Goal: Information Seeking & Learning: Compare options

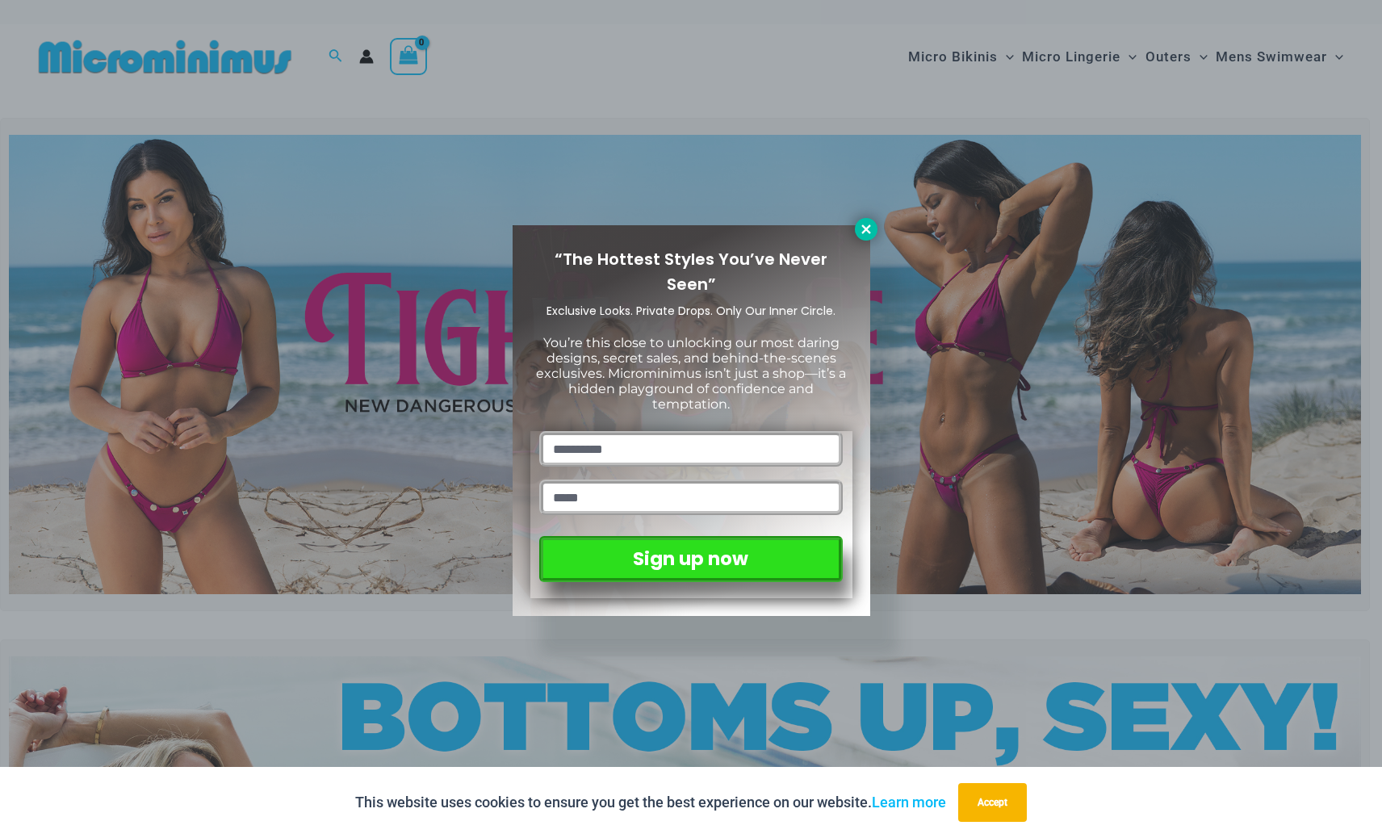
click at [866, 226] on icon at bounding box center [866, 229] width 15 height 15
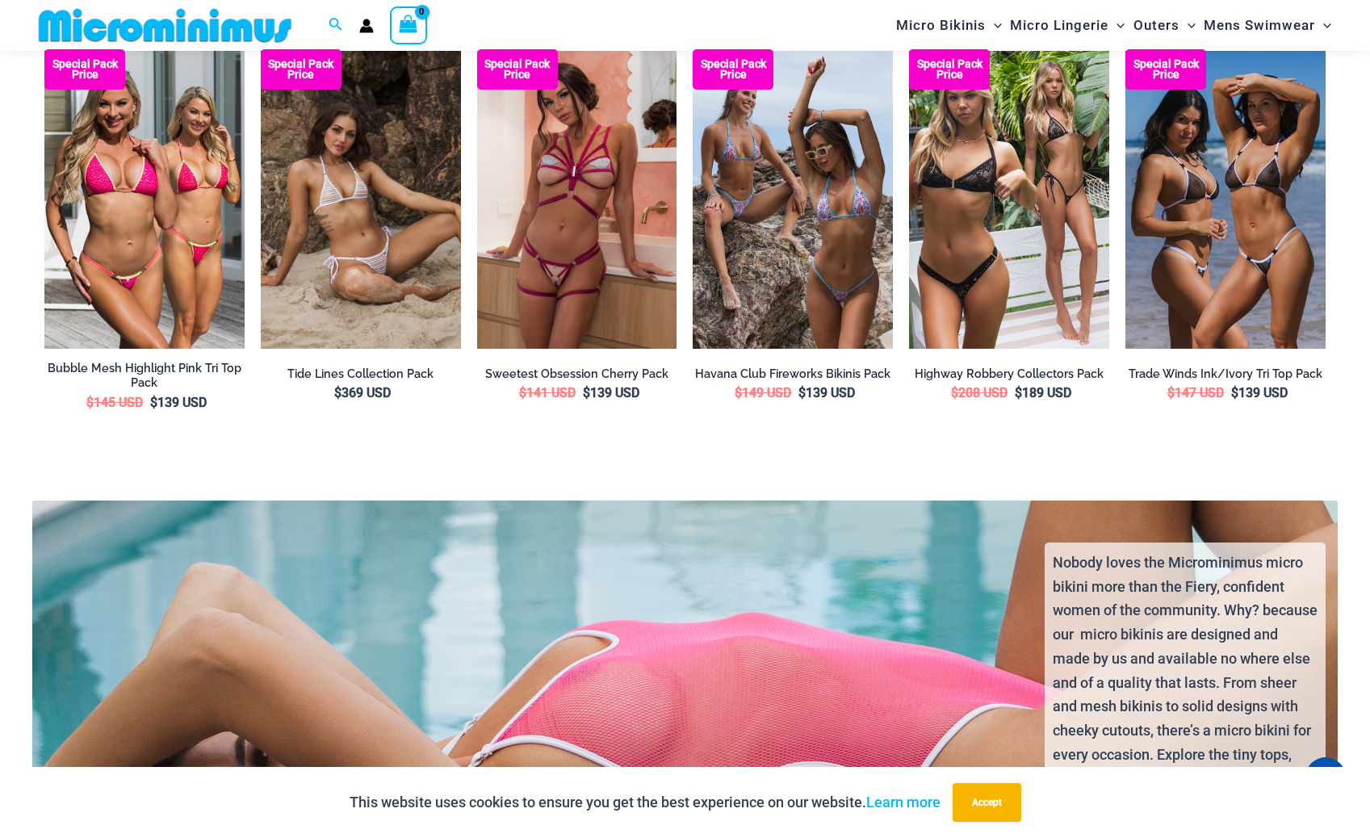
scroll to position [2940, 0]
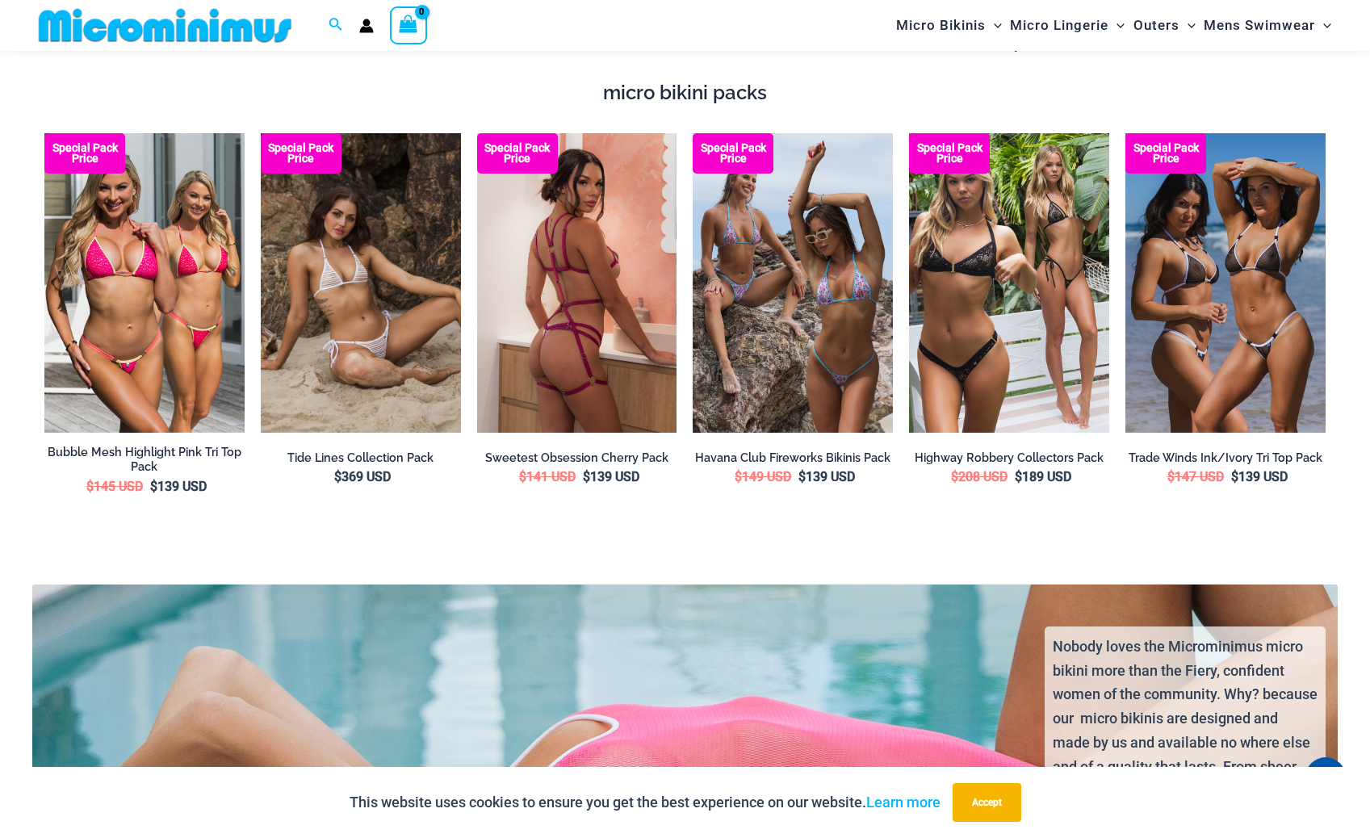
click at [592, 330] on img at bounding box center [577, 283] width 200 height 300
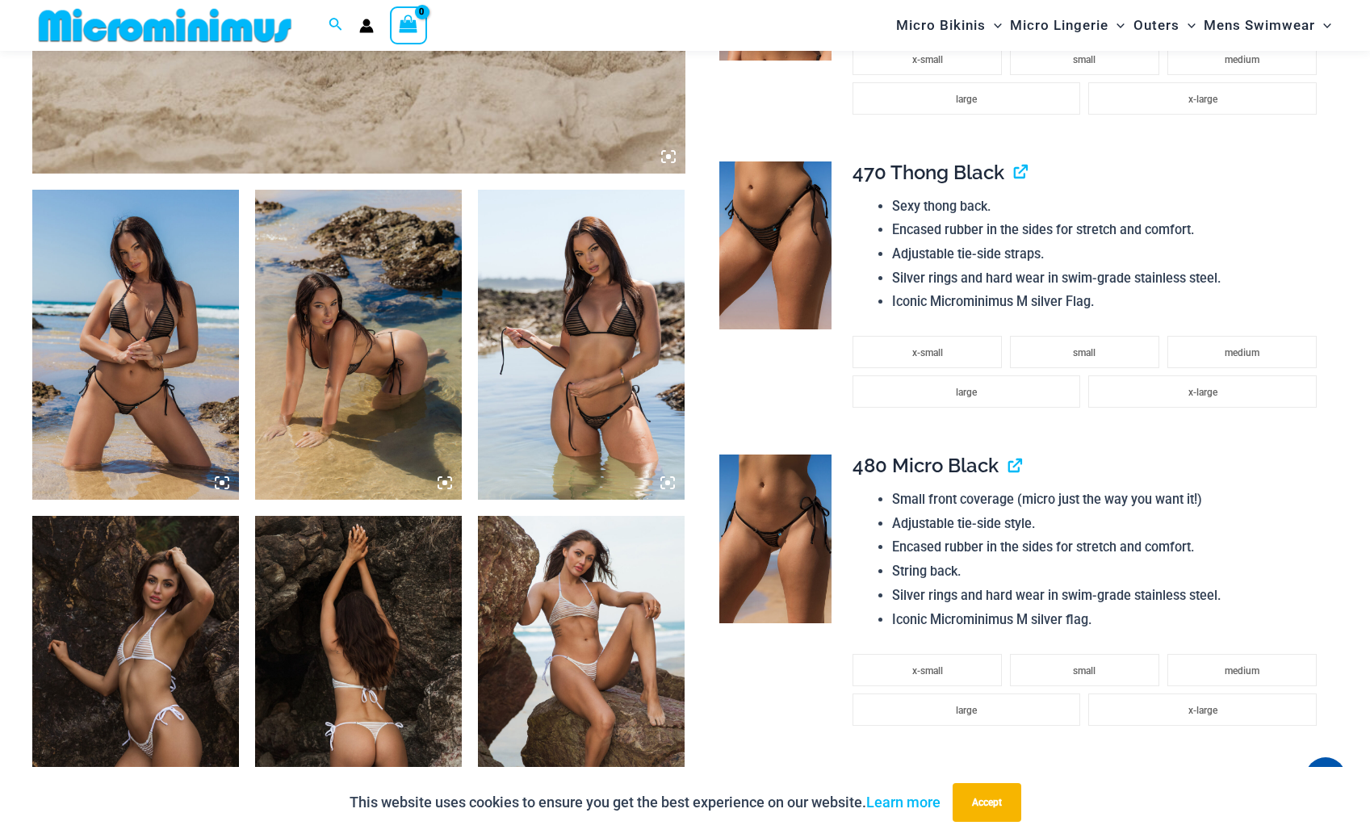
scroll to position [1199, 0]
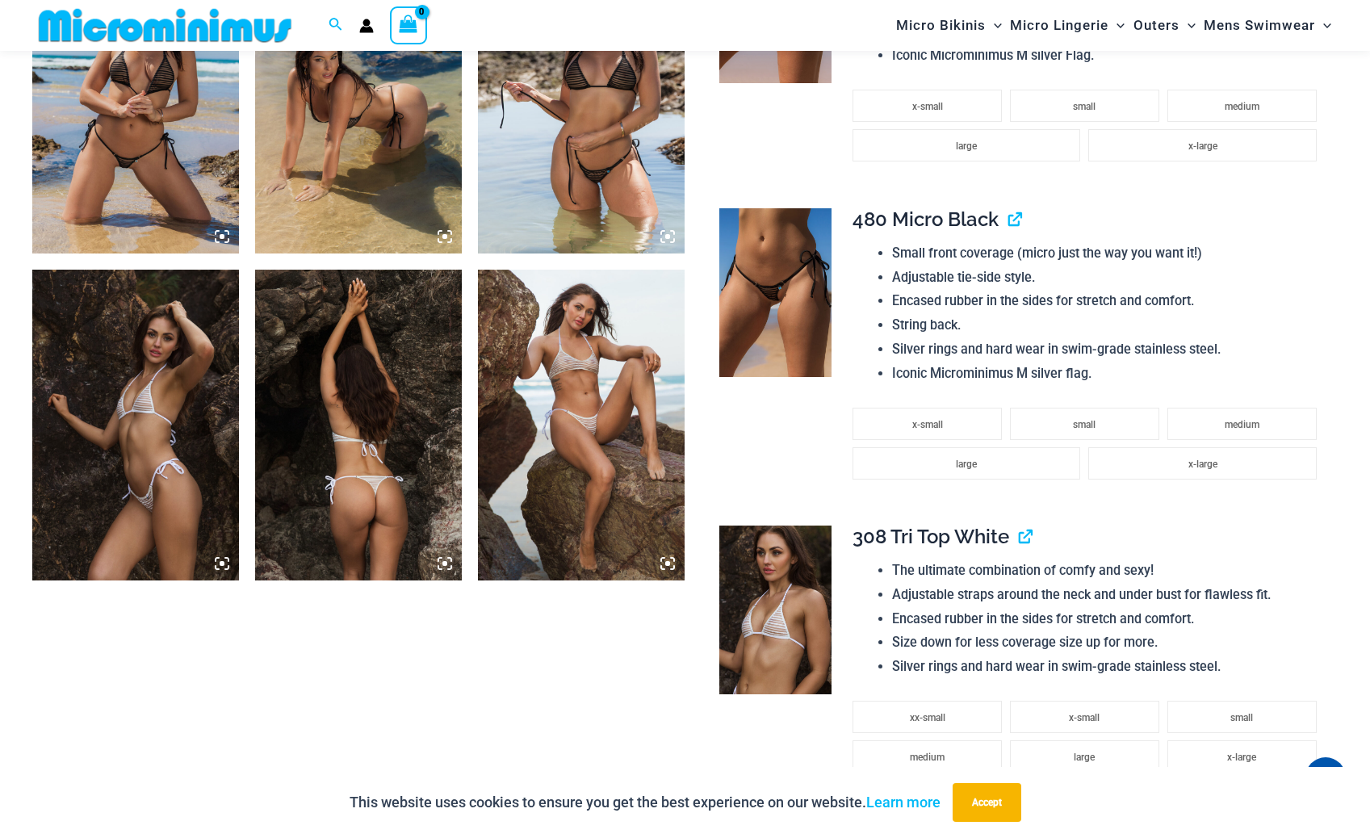
click at [602, 441] on img at bounding box center [581, 425] width 207 height 310
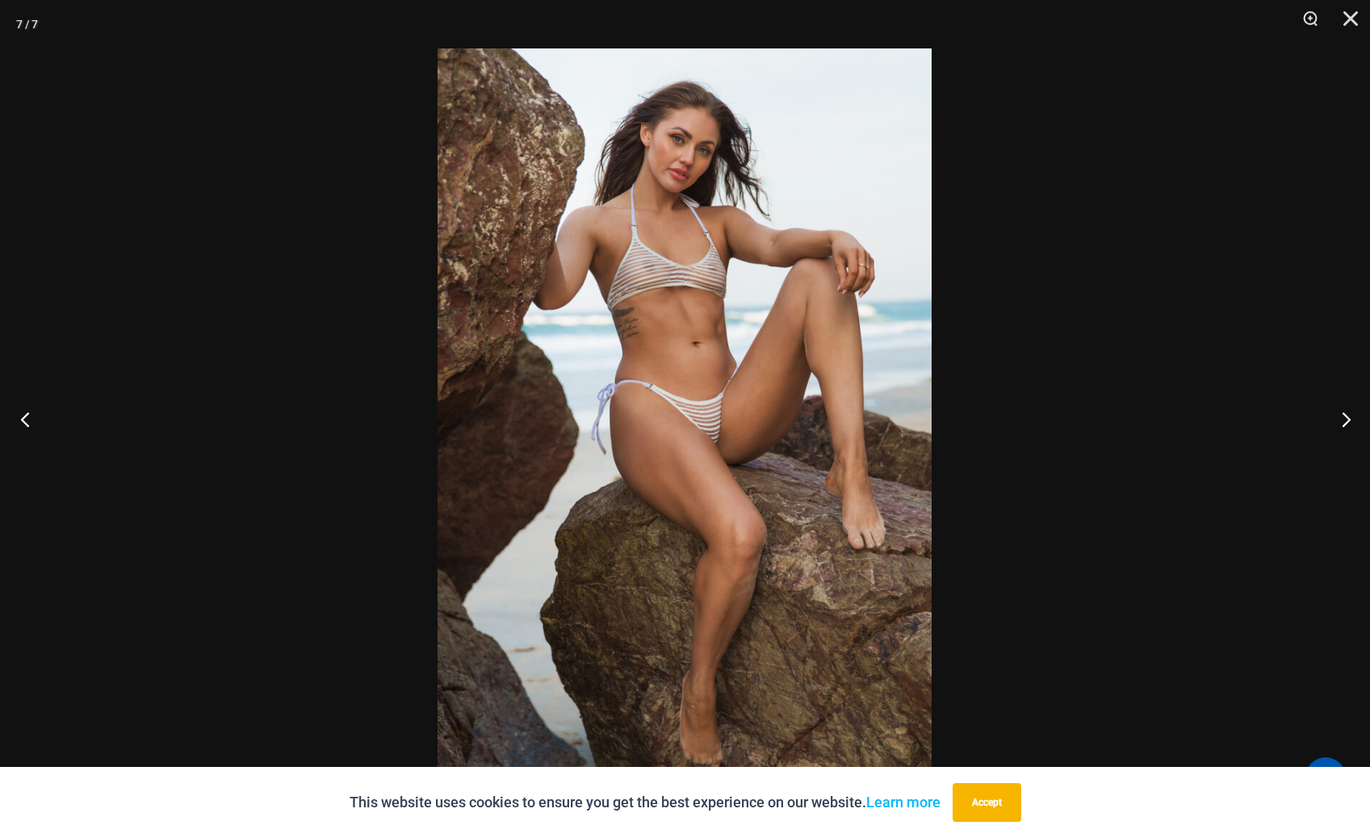
click at [27, 415] on button "Previous" at bounding box center [30, 419] width 61 height 81
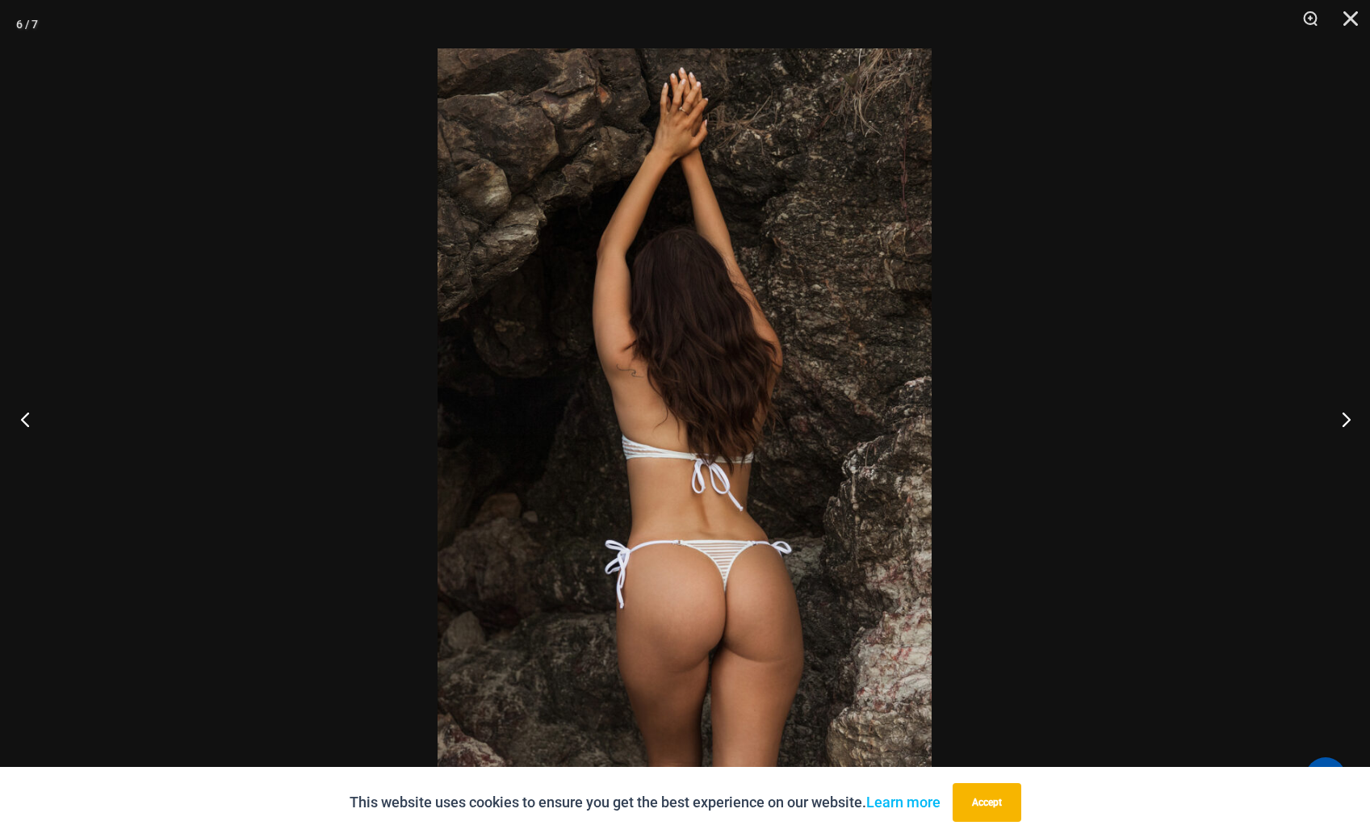
click at [27, 415] on button "Previous" at bounding box center [30, 419] width 61 height 81
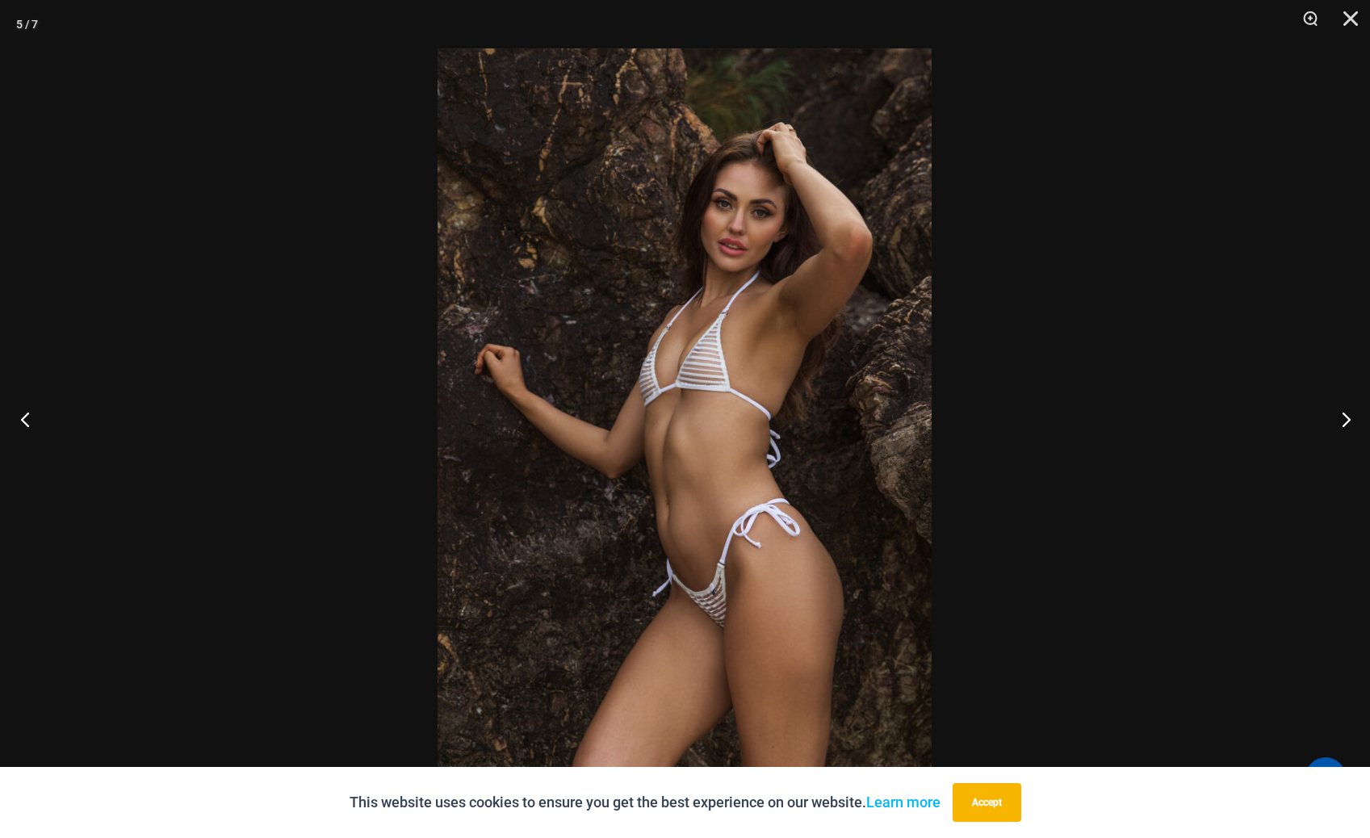
click at [27, 415] on button "Previous" at bounding box center [30, 419] width 61 height 81
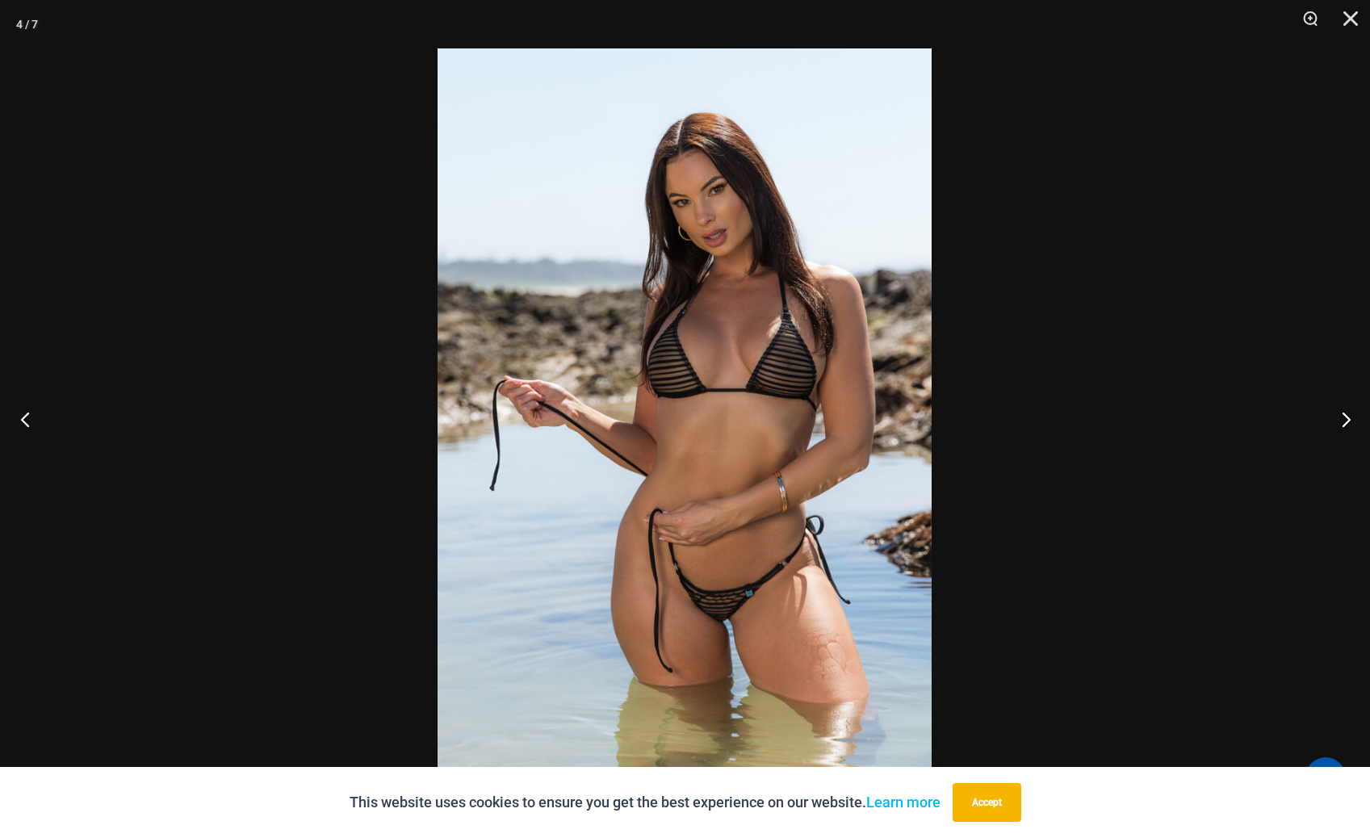
click at [27, 415] on button "Previous" at bounding box center [30, 419] width 61 height 81
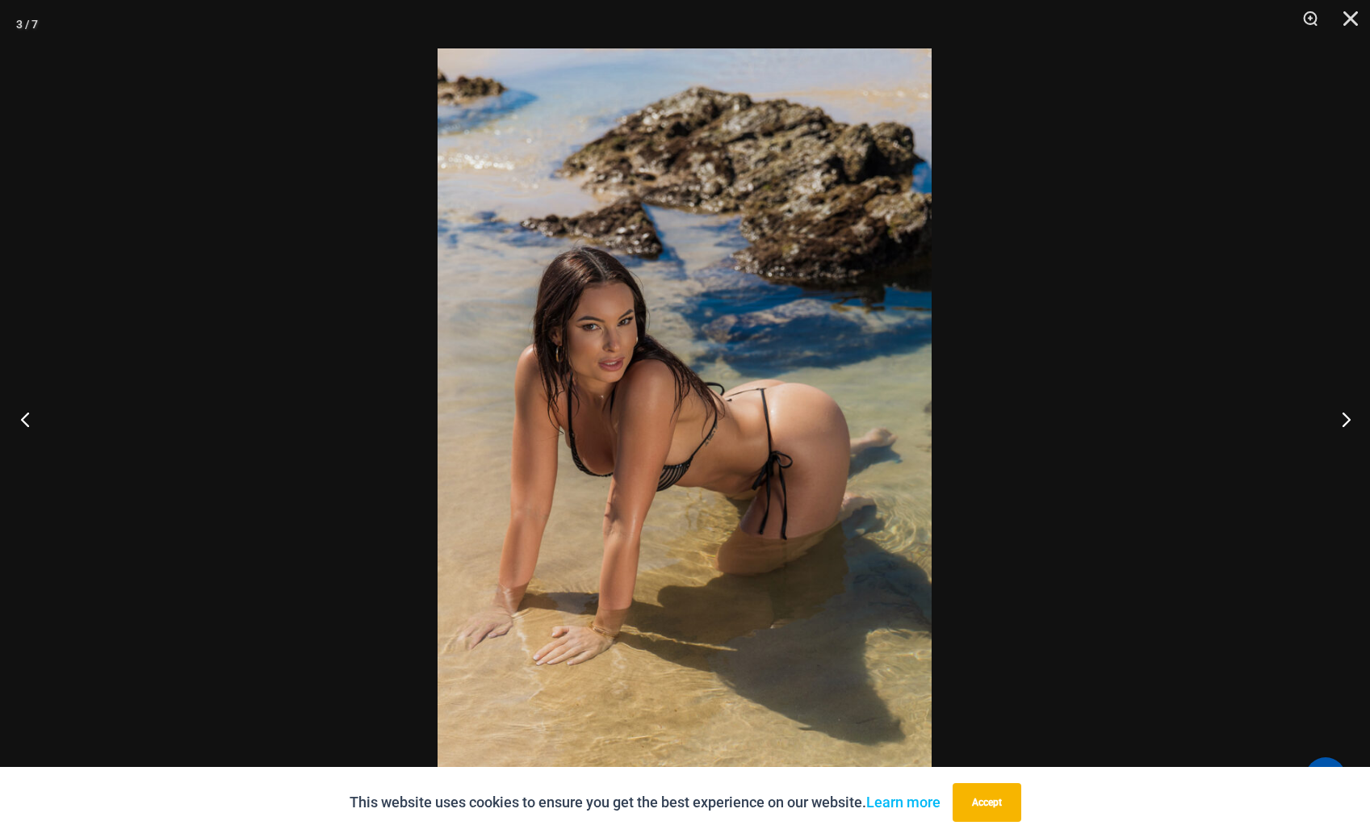
click at [27, 415] on button "Previous" at bounding box center [30, 419] width 61 height 81
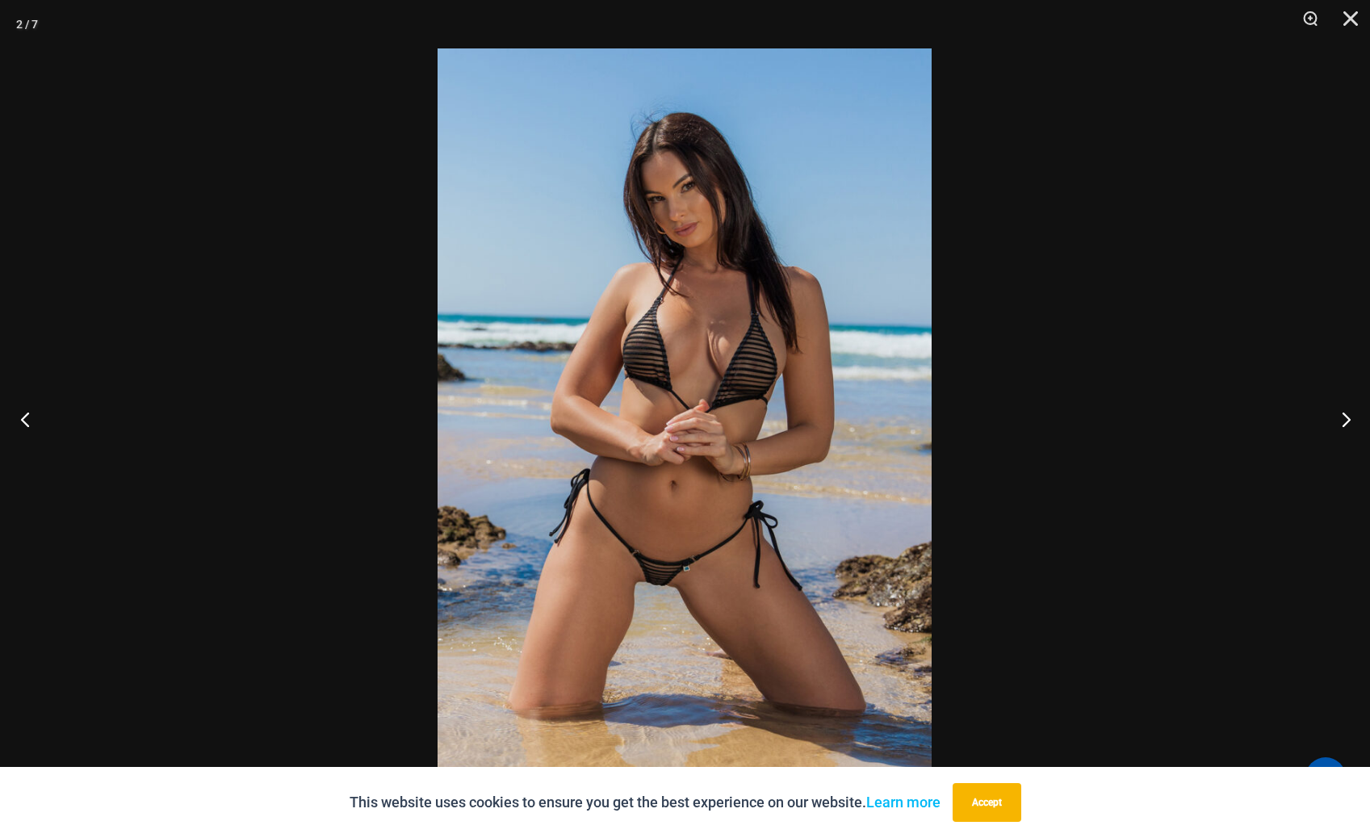
click at [27, 415] on button "Previous" at bounding box center [30, 419] width 61 height 81
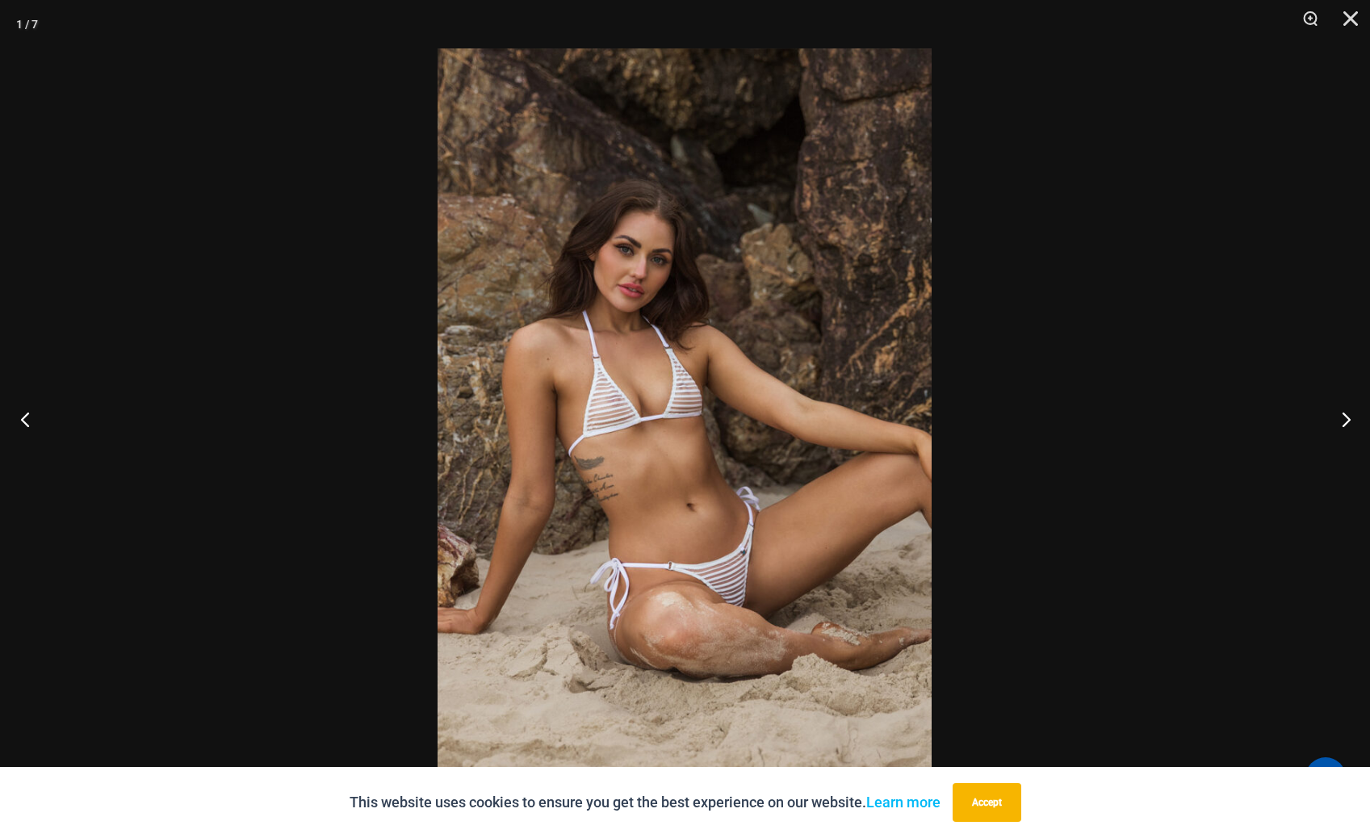
click at [27, 415] on button "Previous" at bounding box center [30, 419] width 61 height 81
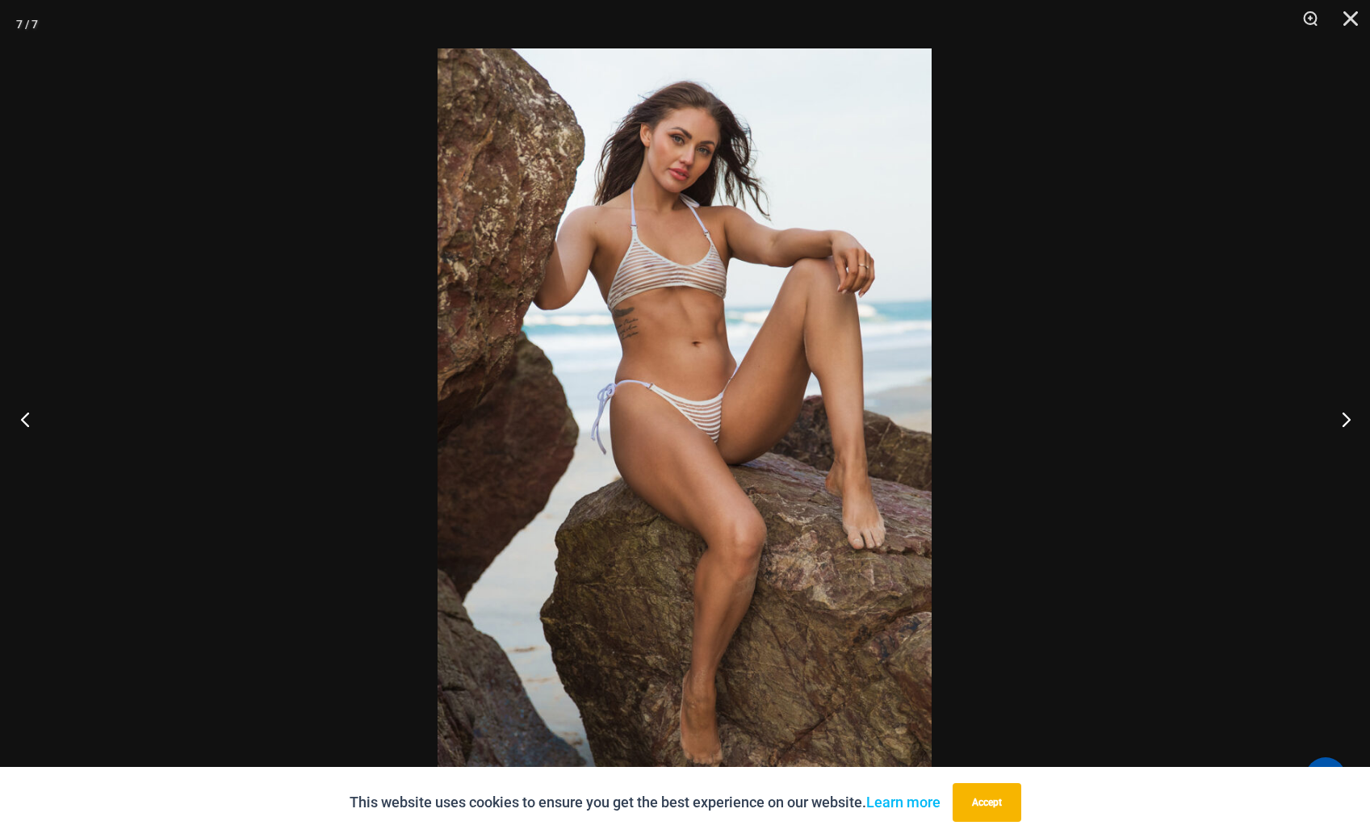
click at [27, 415] on button "Previous" at bounding box center [30, 419] width 61 height 81
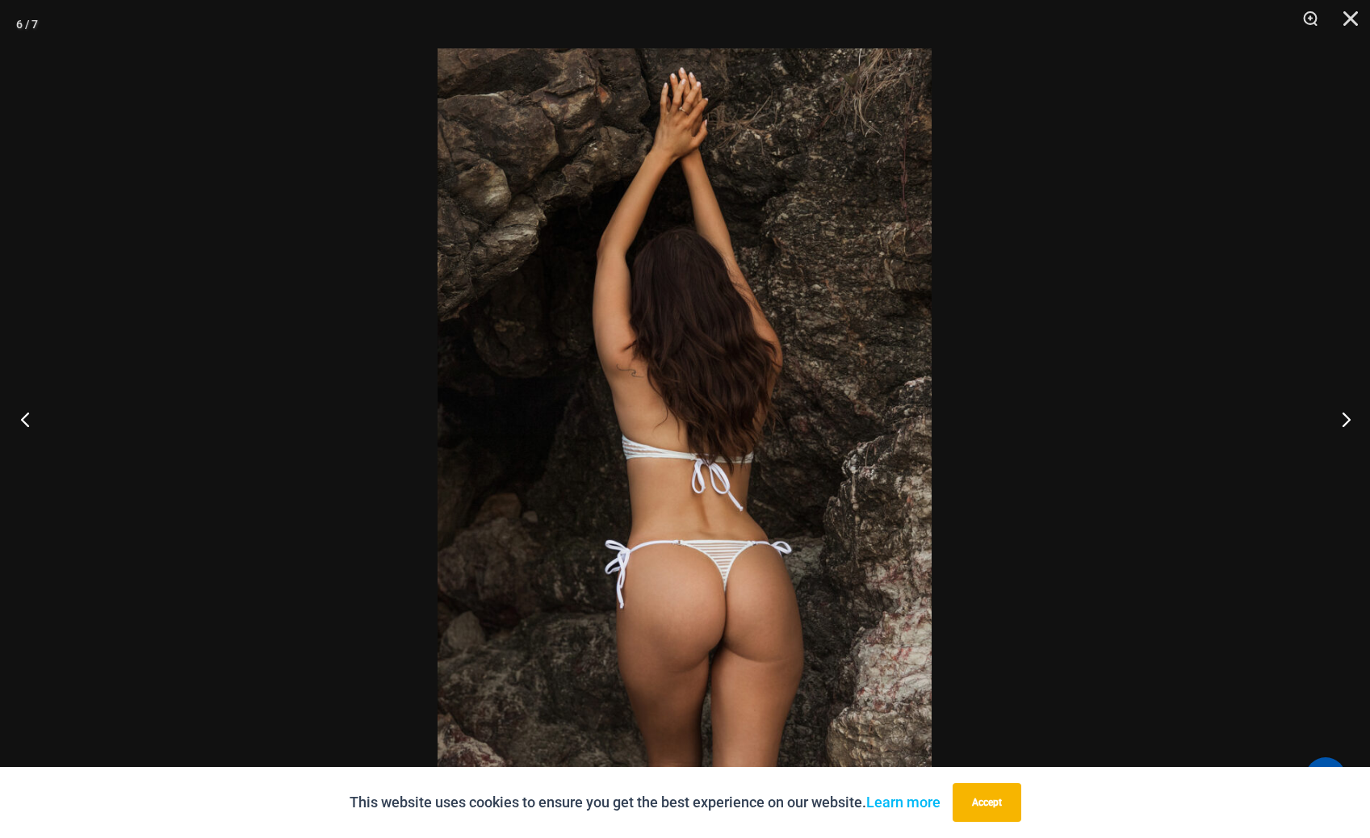
click at [27, 415] on button "Previous" at bounding box center [30, 419] width 61 height 81
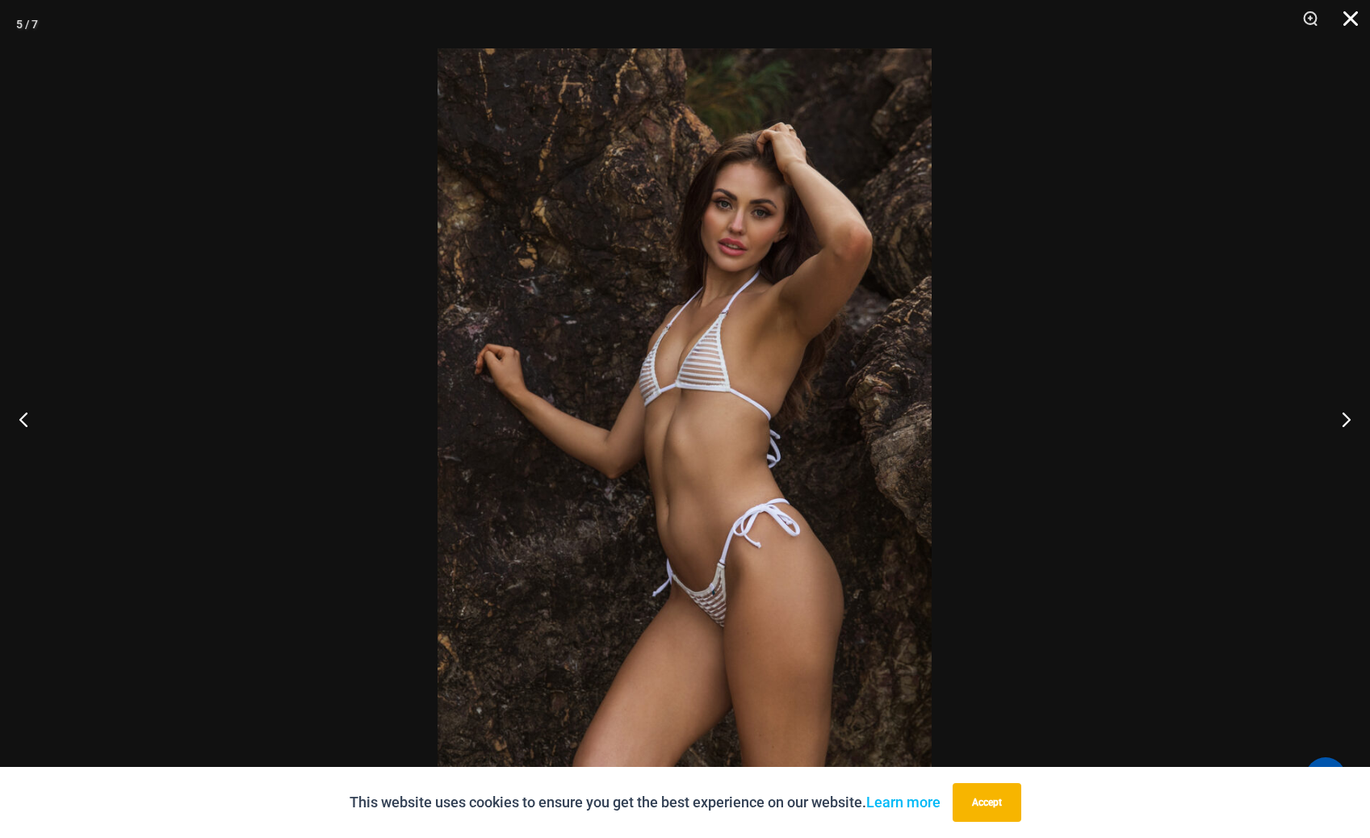
click at [1345, 19] on button "Close" at bounding box center [1345, 24] width 40 height 48
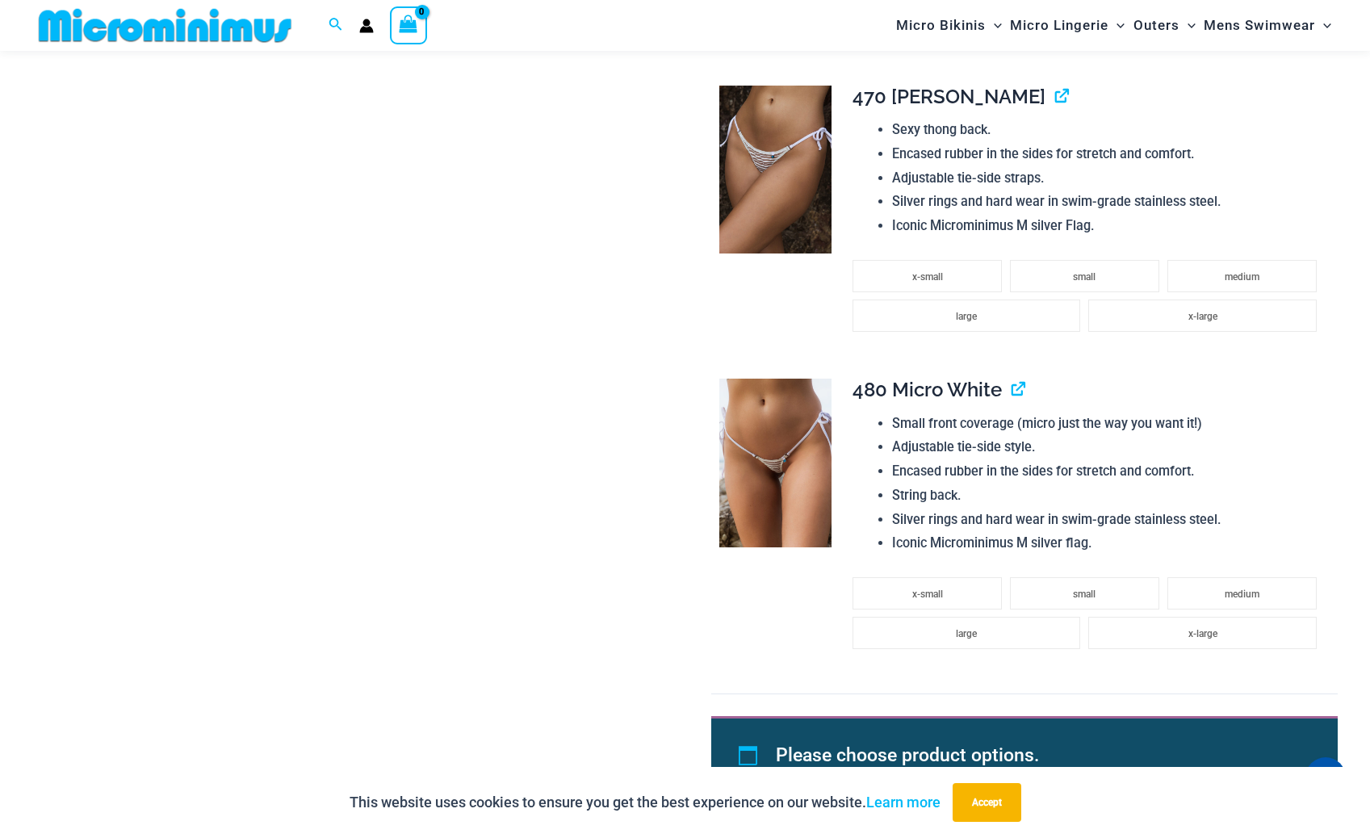
scroll to position [2006, 0]
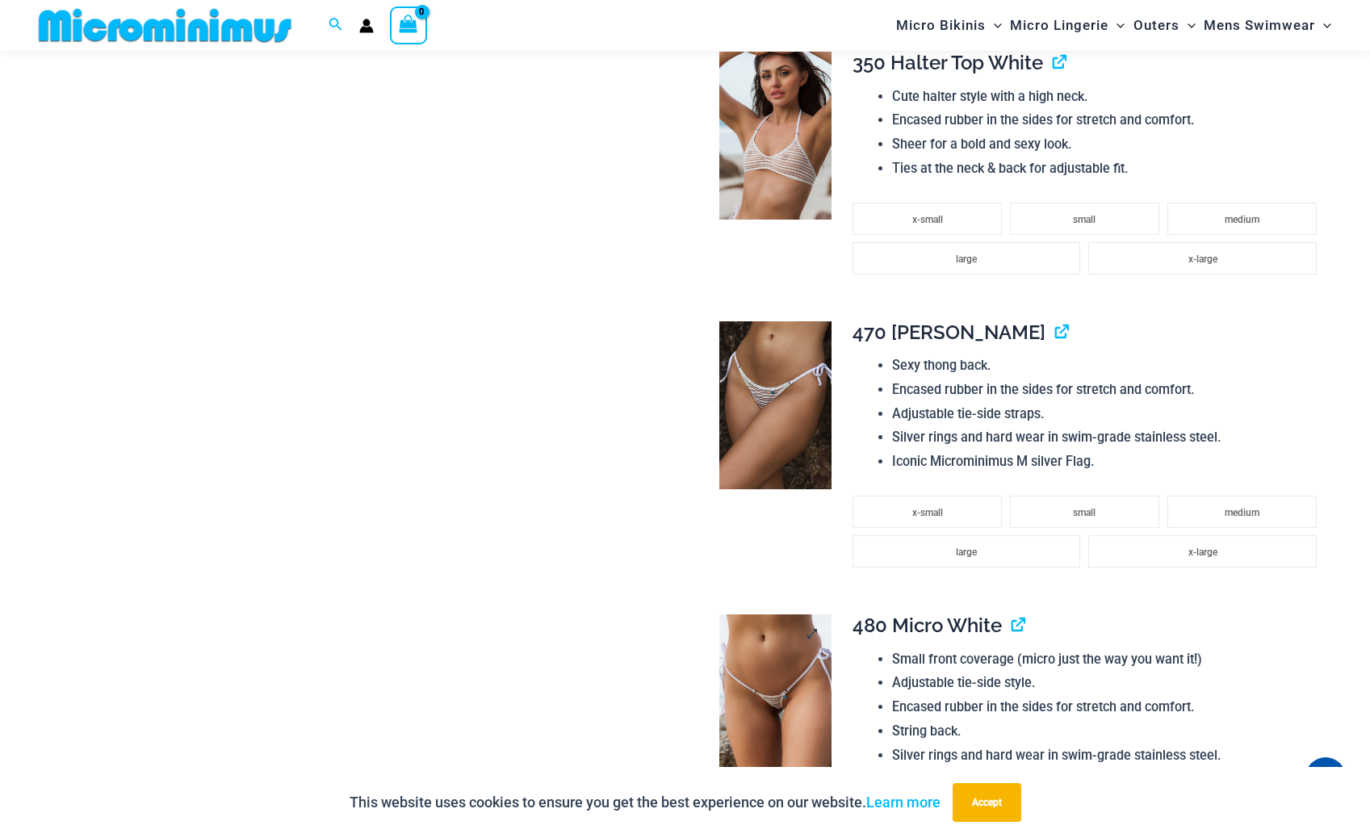
click at [770, 713] on img at bounding box center [775, 698] width 112 height 169
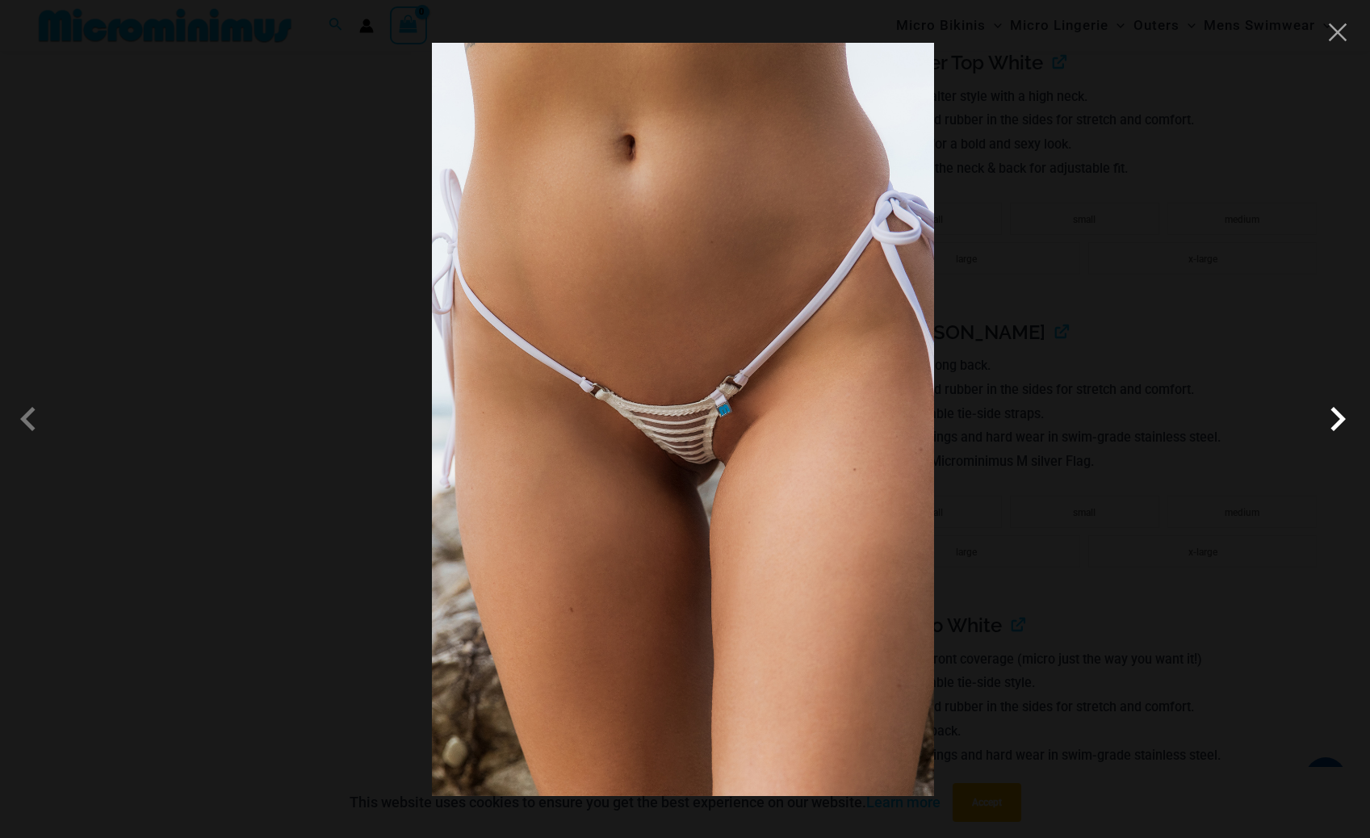
click at [1339, 421] on span at bounding box center [1337, 419] width 48 height 48
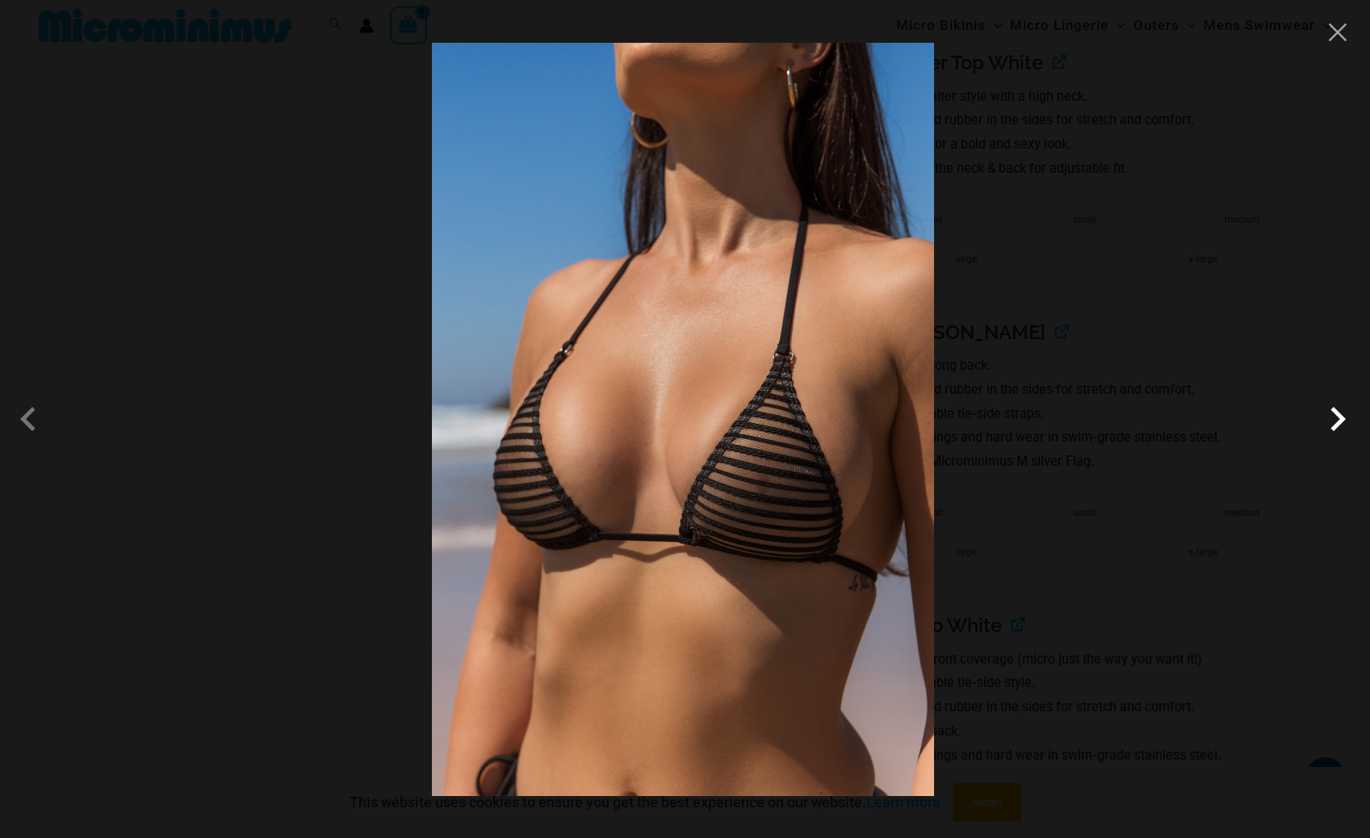
click at [1339, 421] on span at bounding box center [1337, 419] width 48 height 48
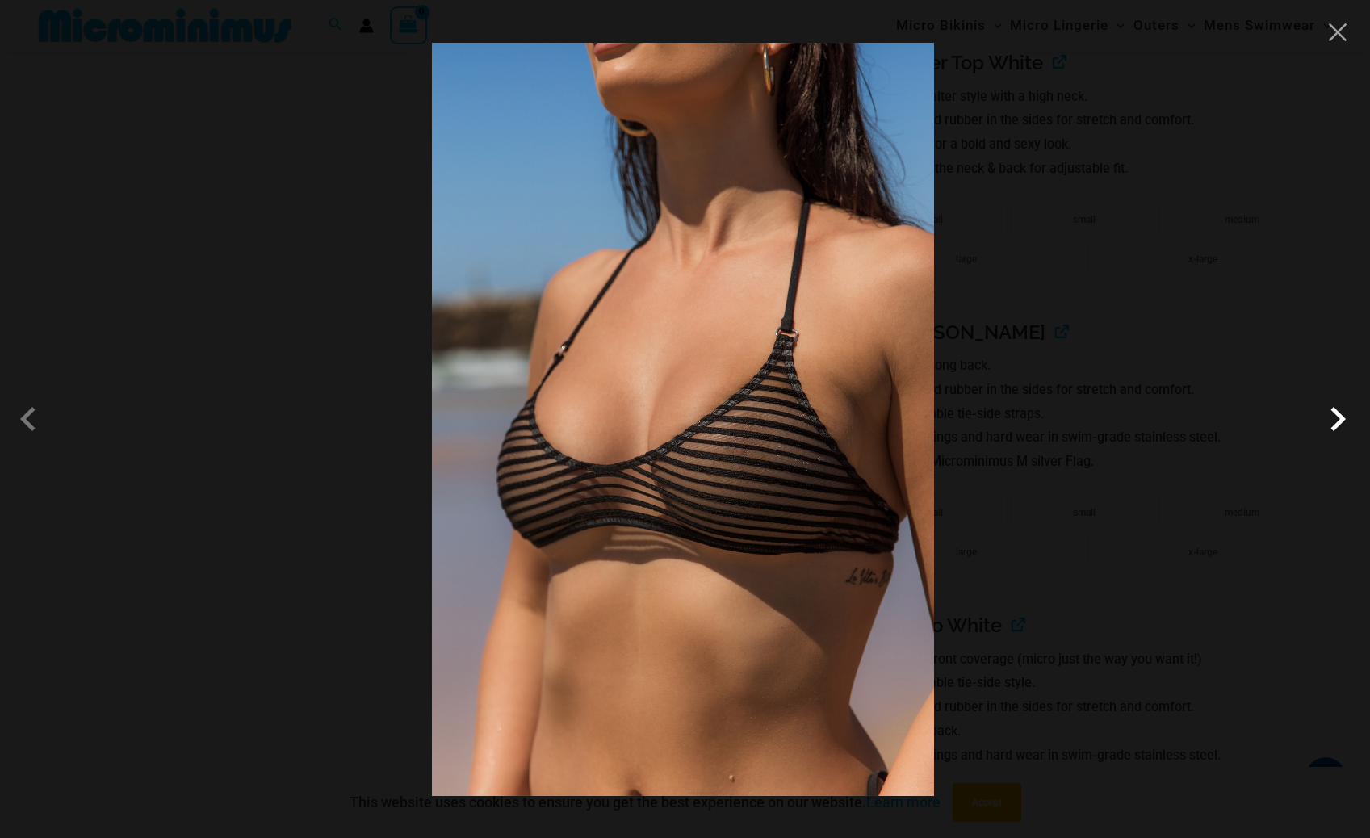
click at [1339, 421] on span at bounding box center [1337, 419] width 48 height 48
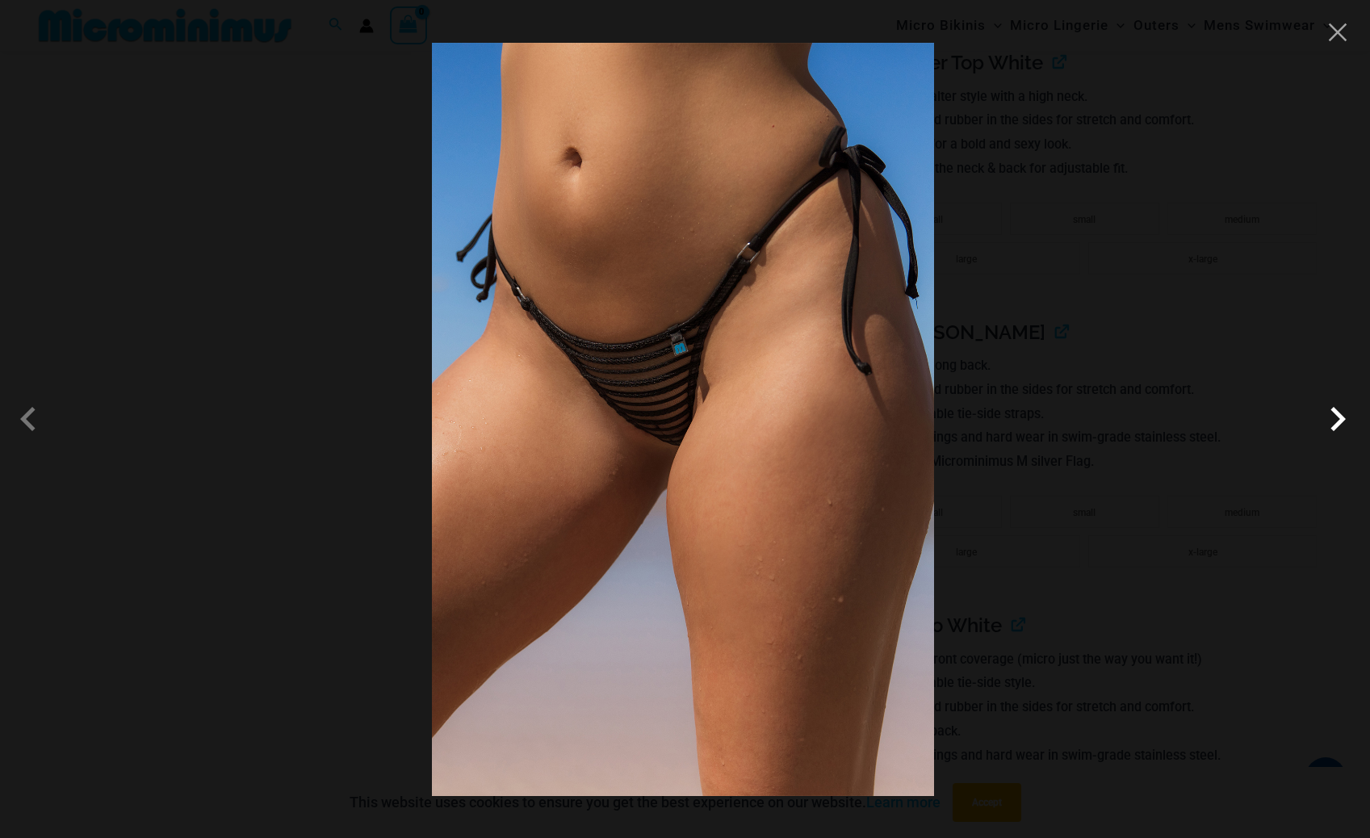
click at [1339, 421] on span at bounding box center [1337, 419] width 48 height 48
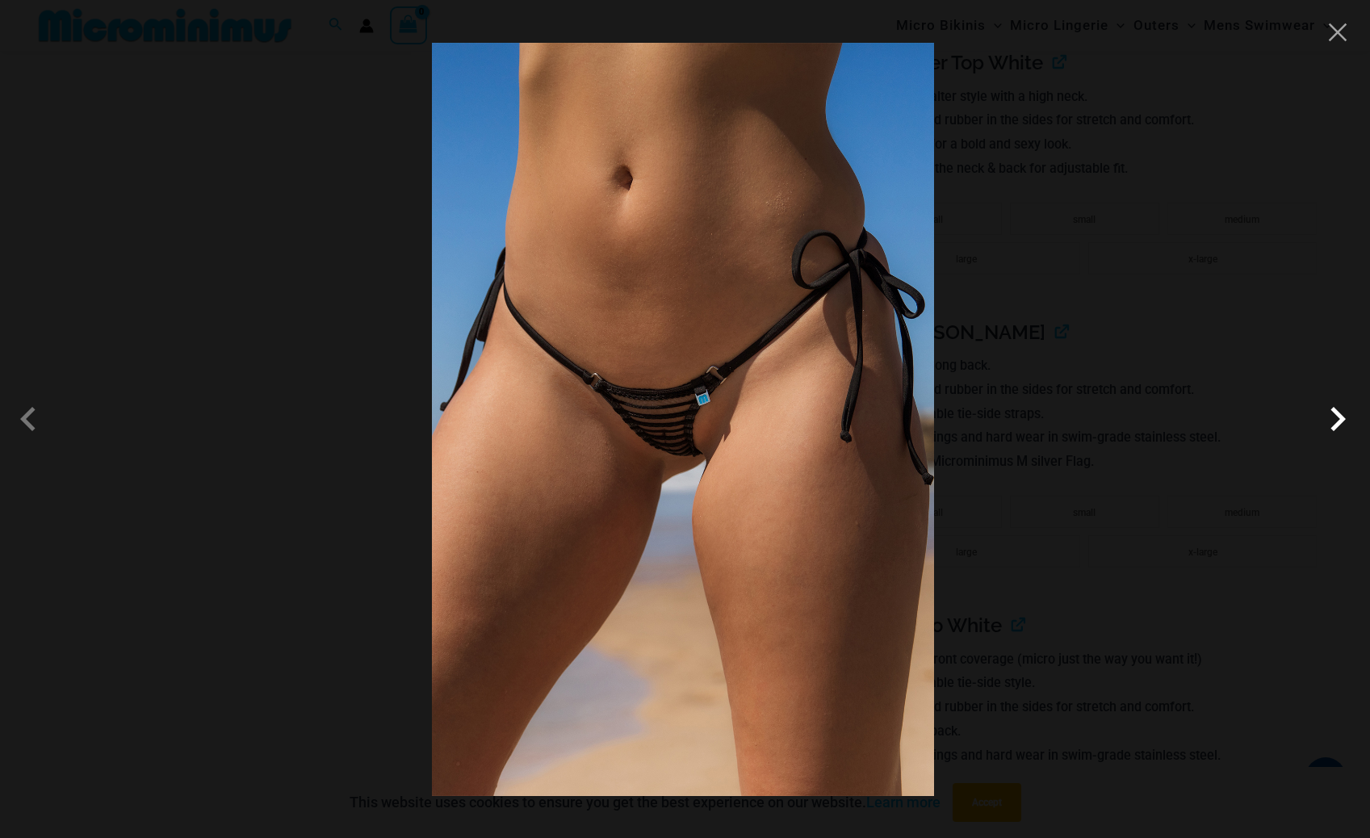
click at [1339, 421] on span at bounding box center [1337, 419] width 48 height 48
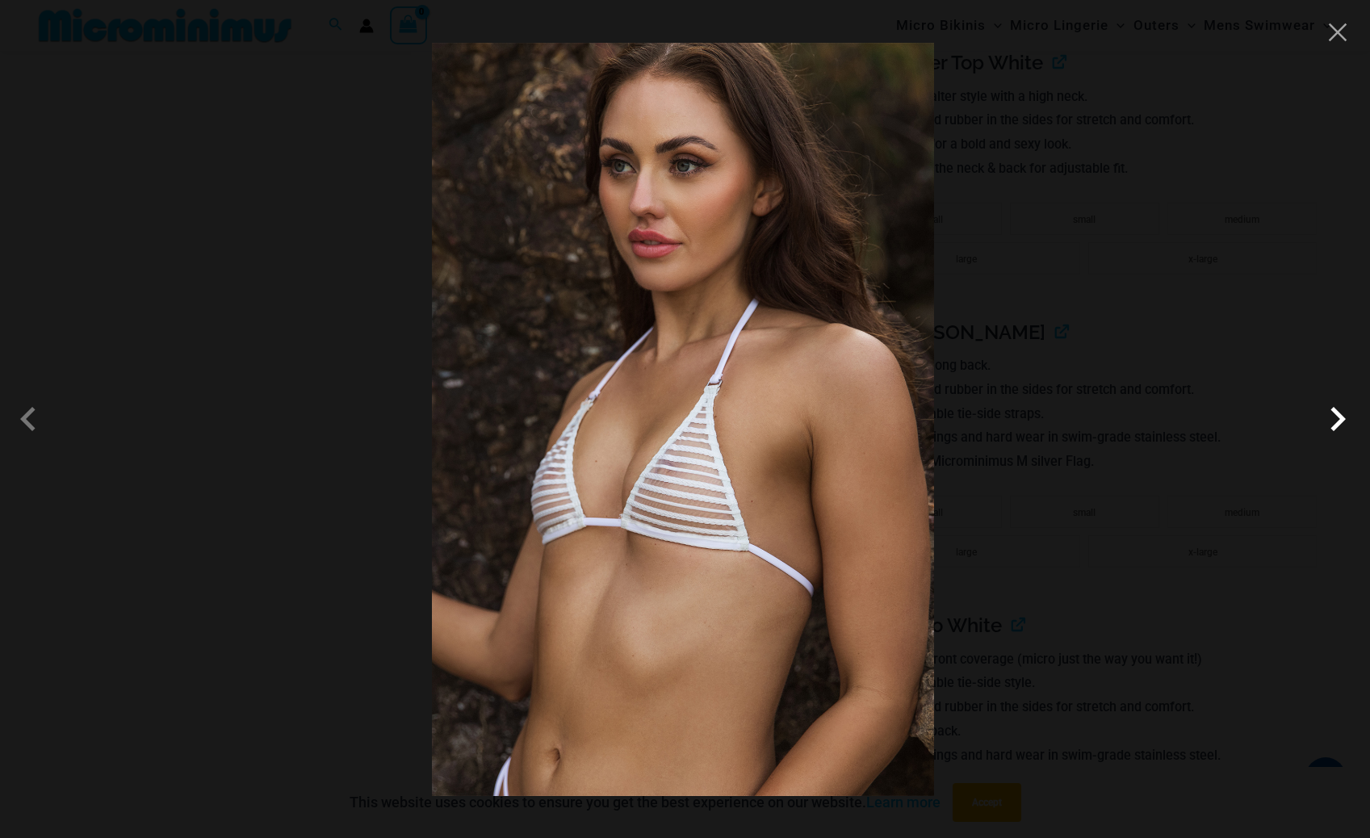
click at [1339, 421] on span at bounding box center [1337, 419] width 48 height 48
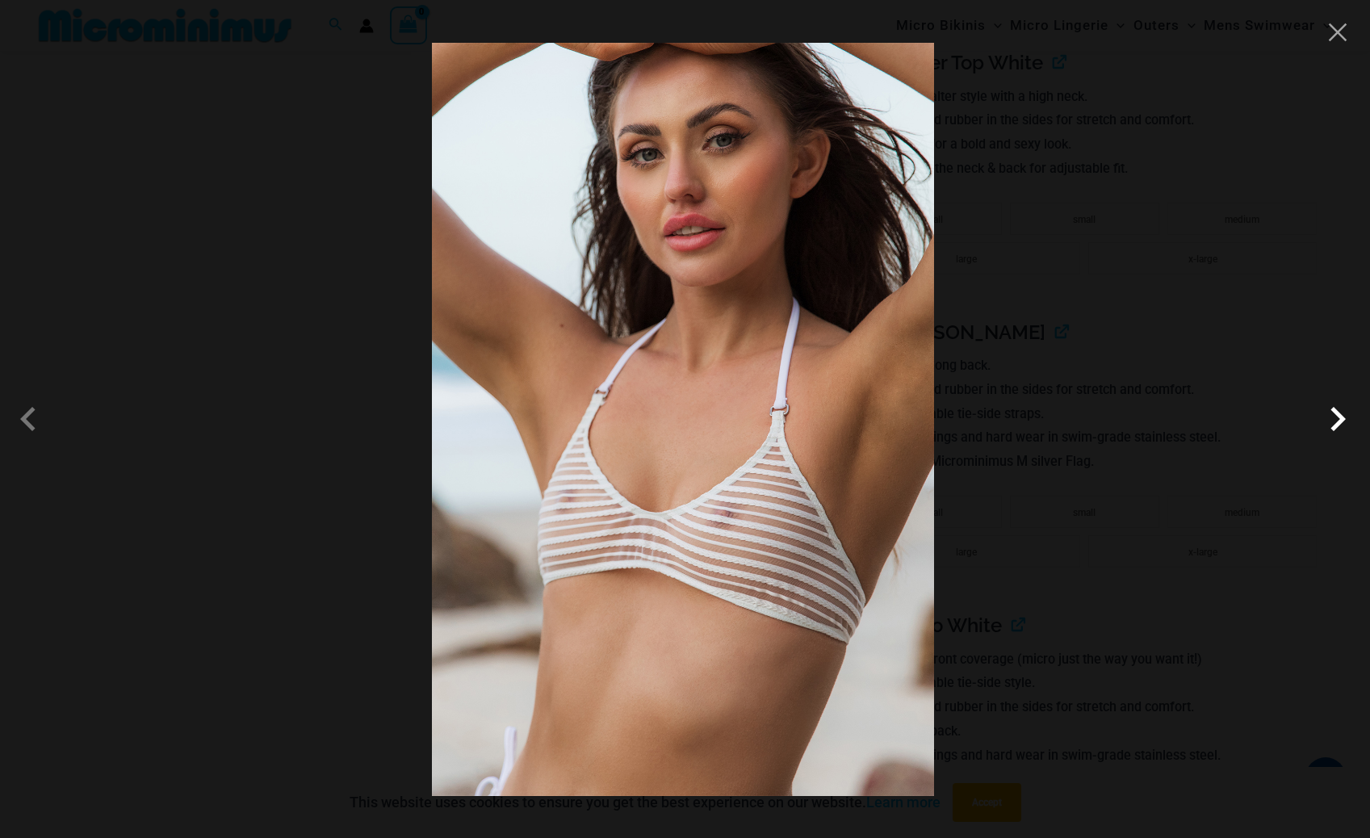
click at [1339, 421] on span at bounding box center [1337, 419] width 48 height 48
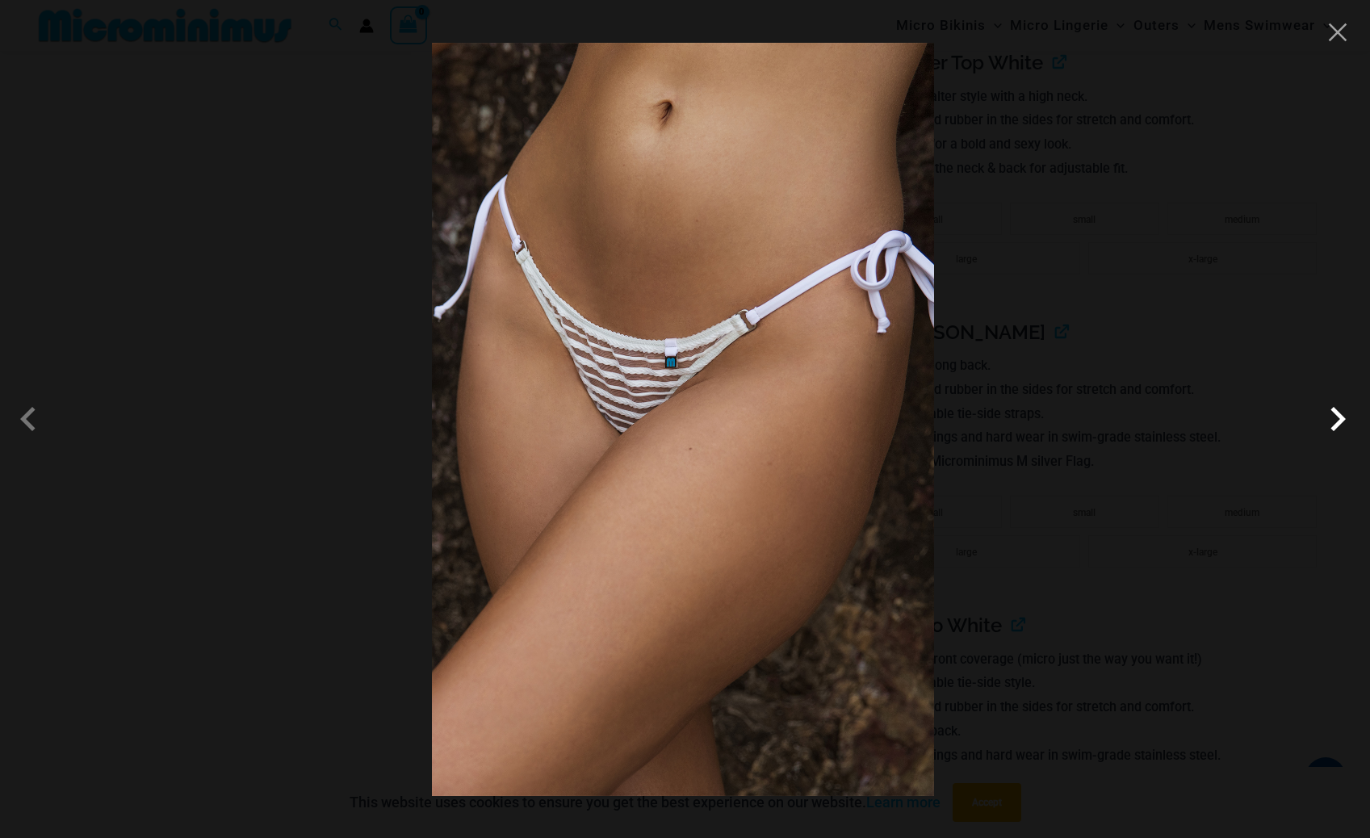
click at [1339, 421] on span at bounding box center [1337, 419] width 48 height 48
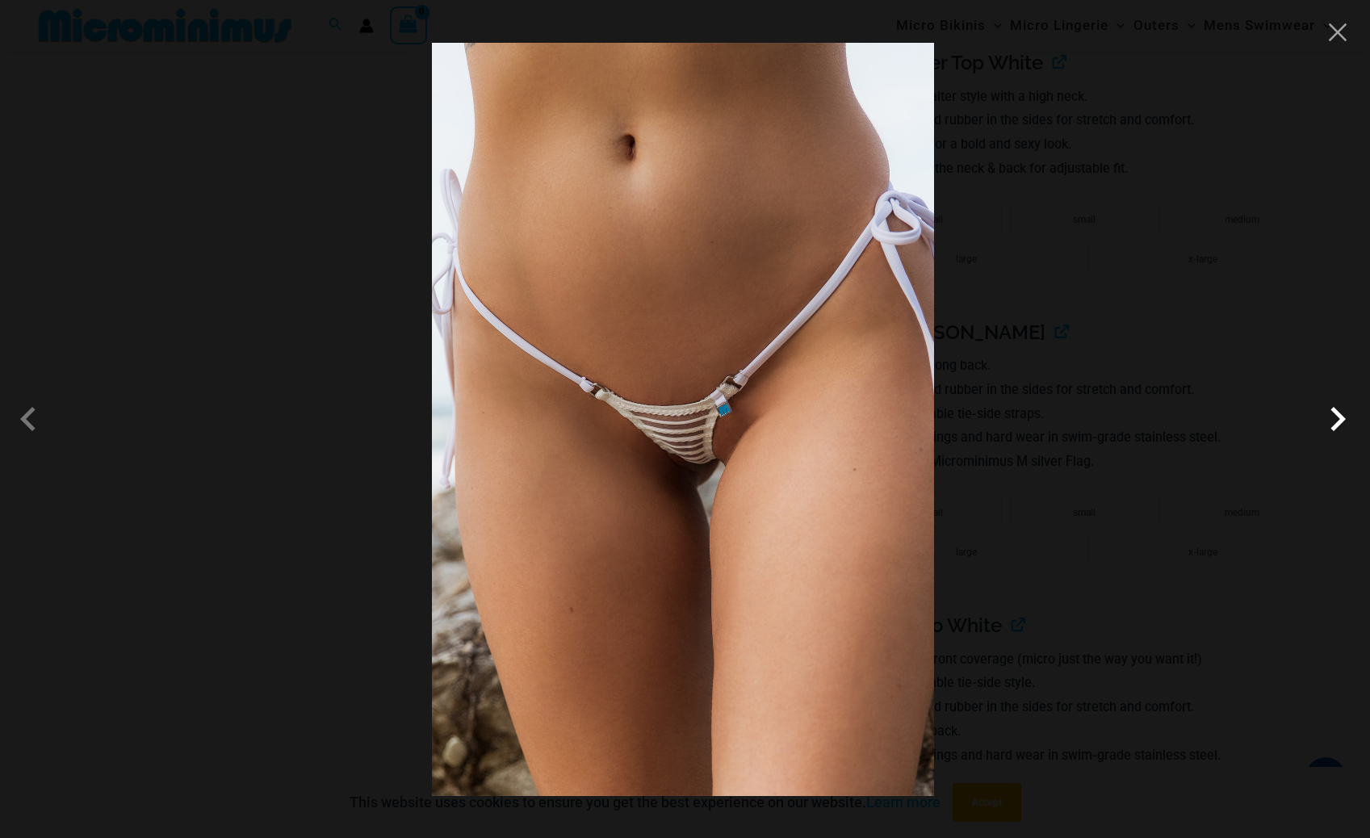
click at [1339, 421] on span at bounding box center [1337, 419] width 48 height 48
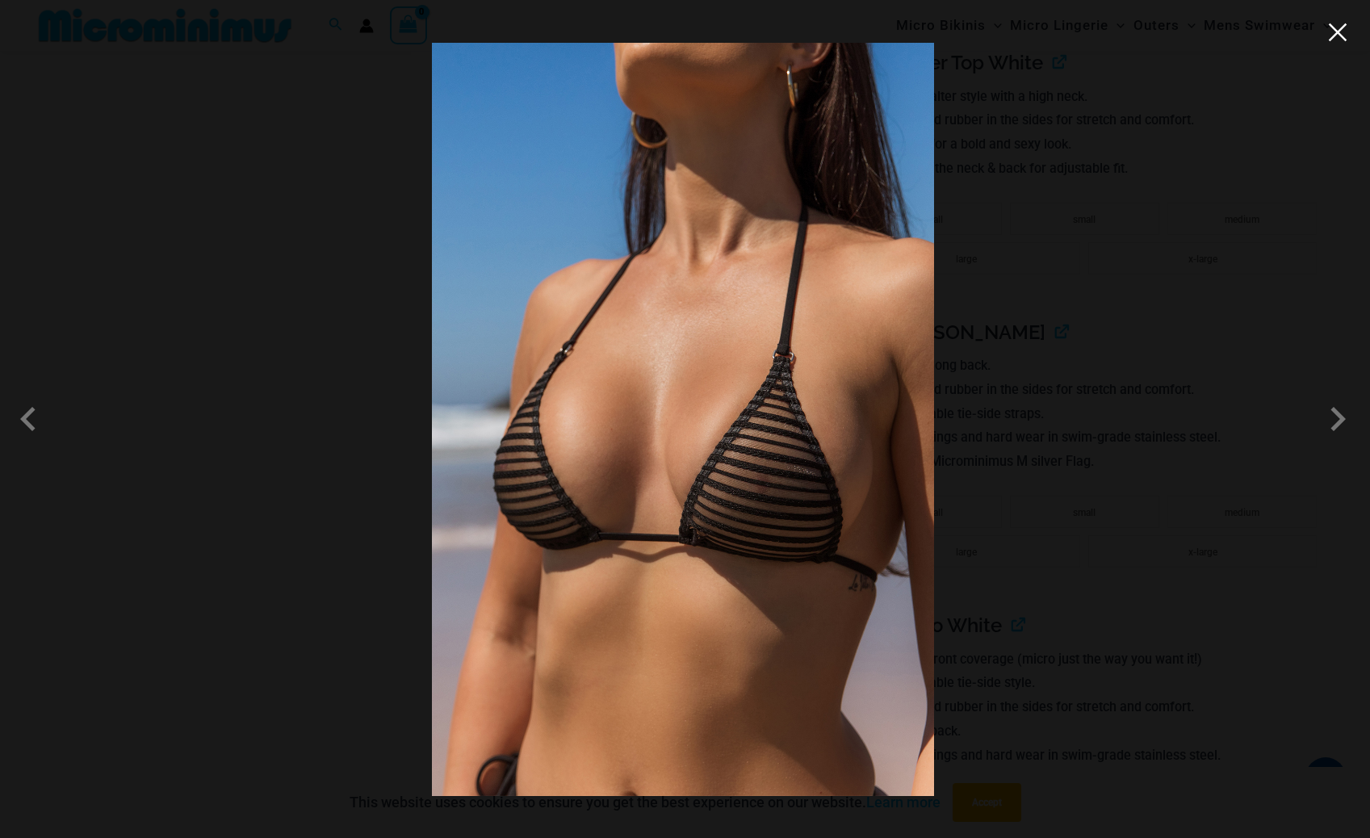
click at [1338, 36] on button "Close" at bounding box center [1338, 32] width 24 height 24
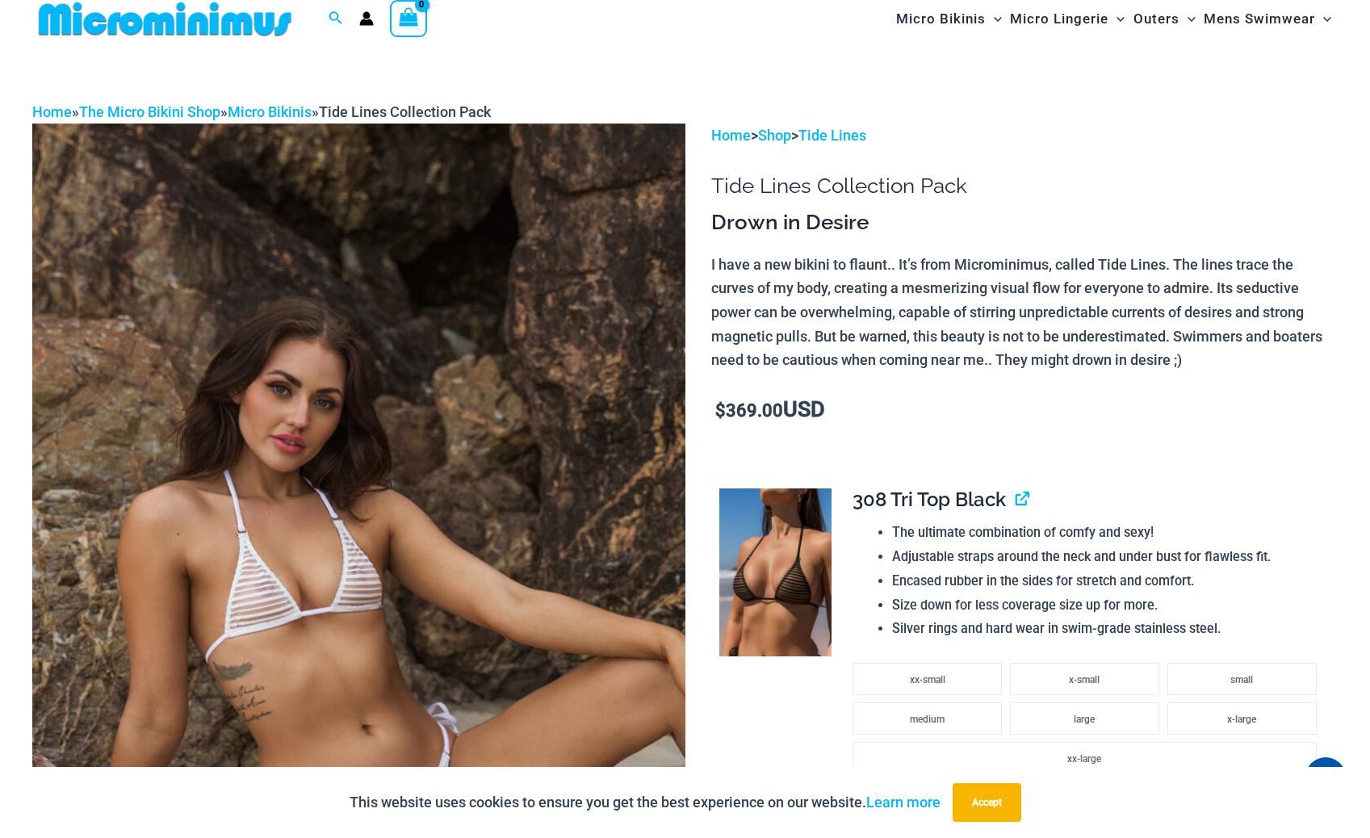
scroll to position [0, 0]
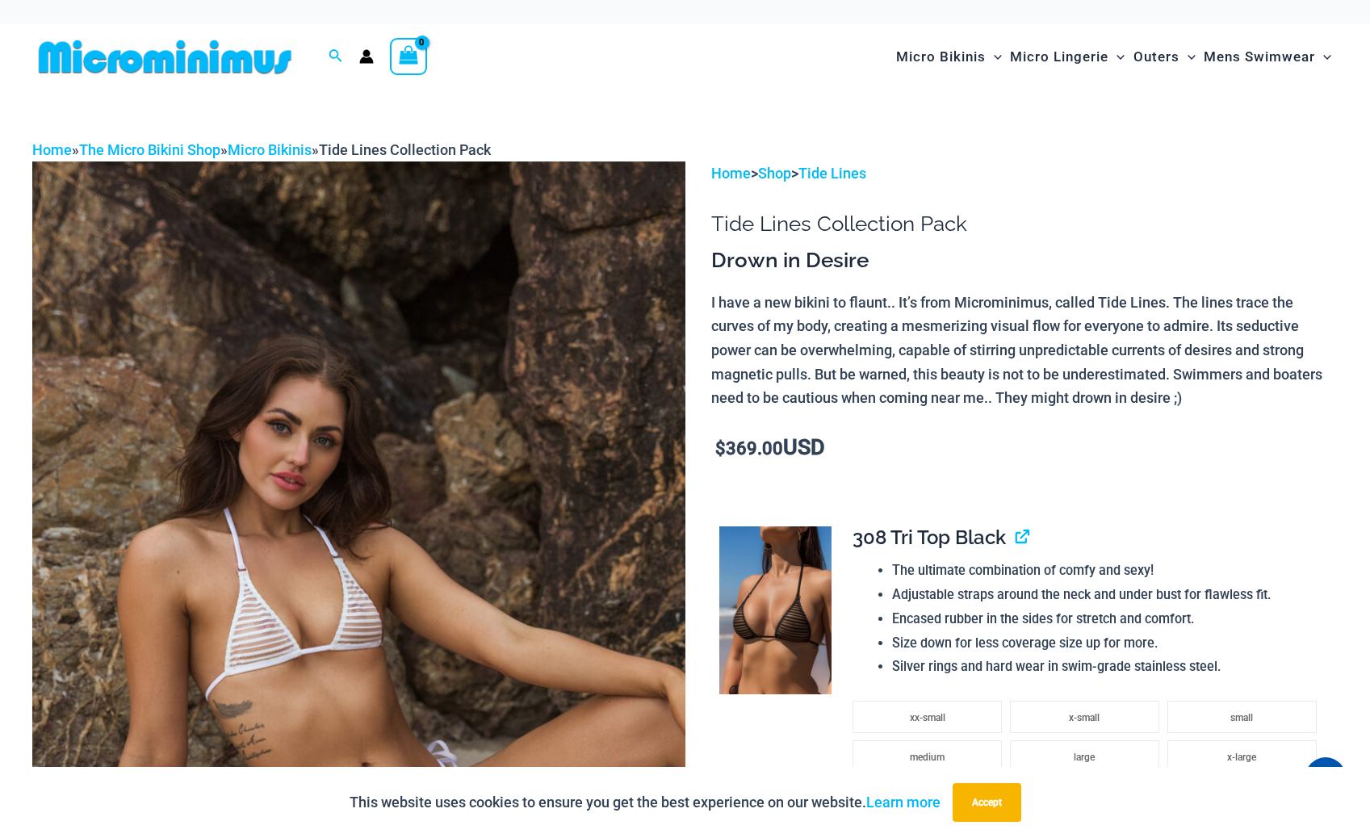
click at [223, 60] on img at bounding box center [165, 57] width 266 height 36
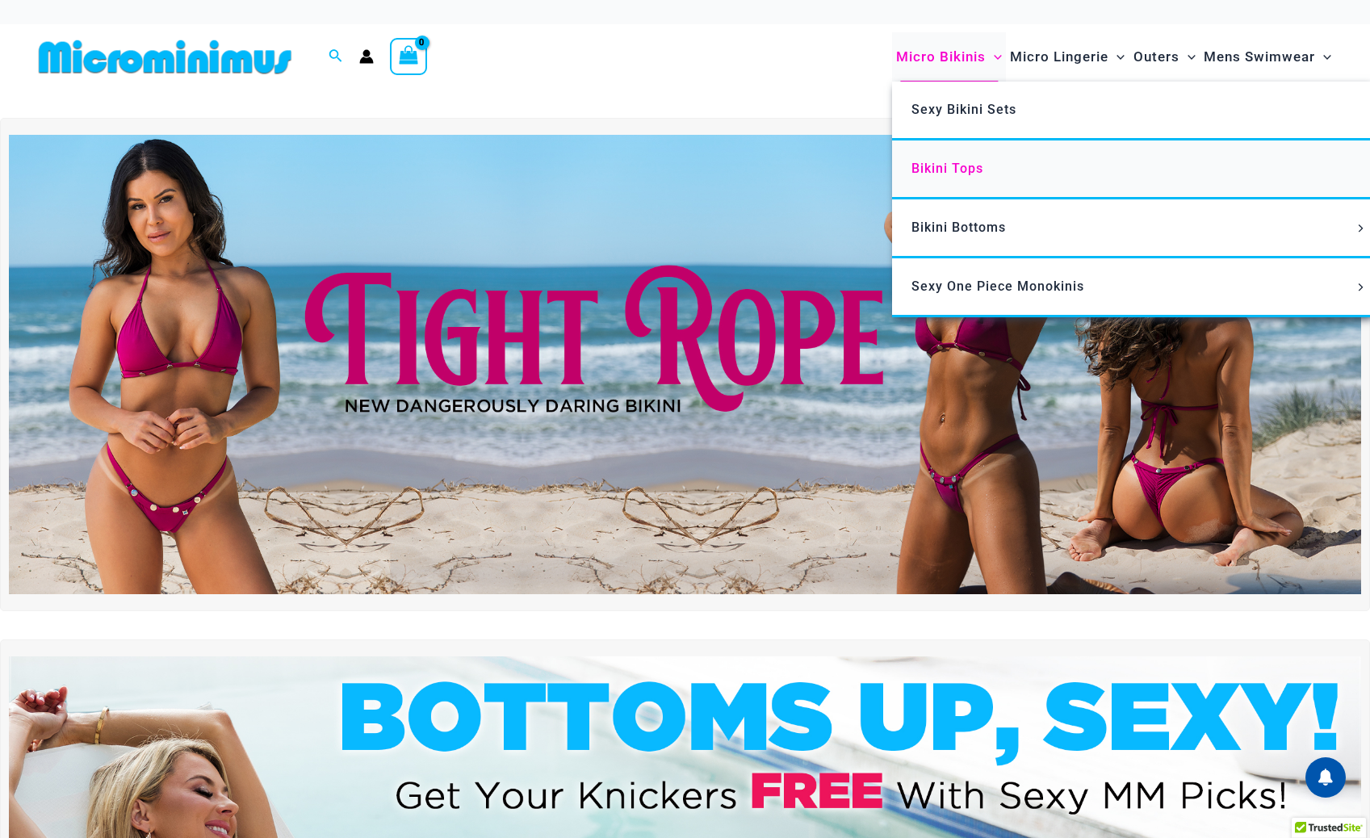
click at [949, 165] on span "Bikini Tops" at bounding box center [947, 168] width 72 height 15
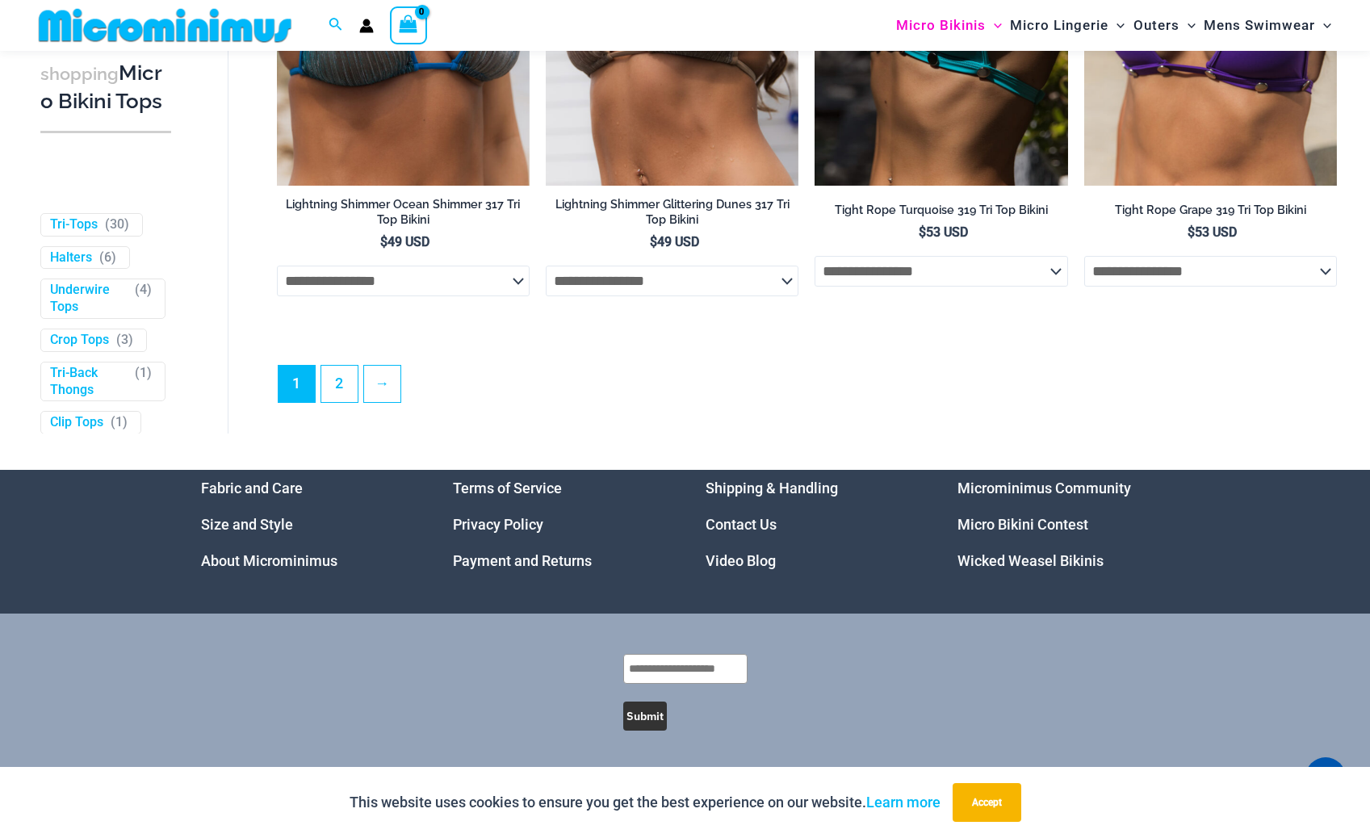
scroll to position [4647, 0]
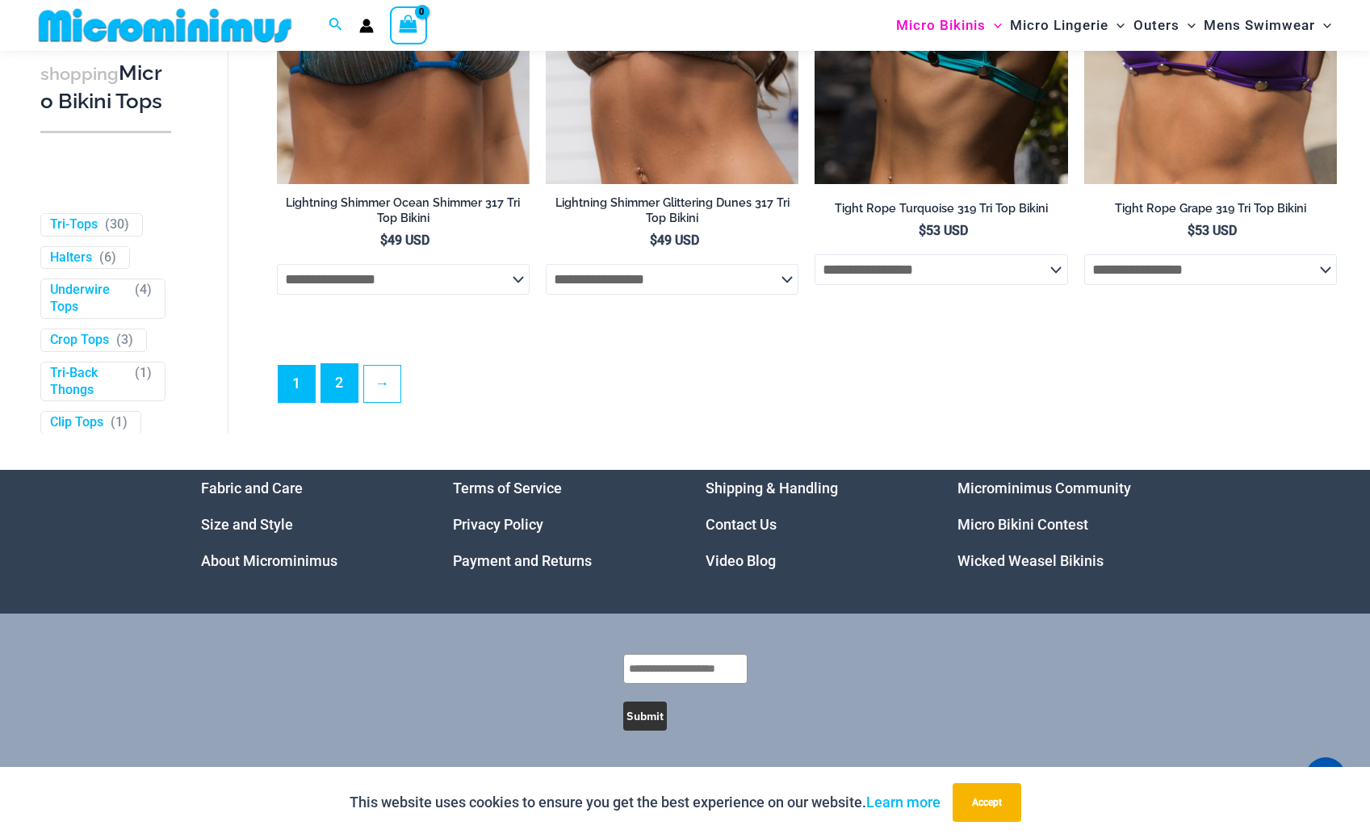
click at [343, 385] on link "2" at bounding box center [339, 383] width 36 height 38
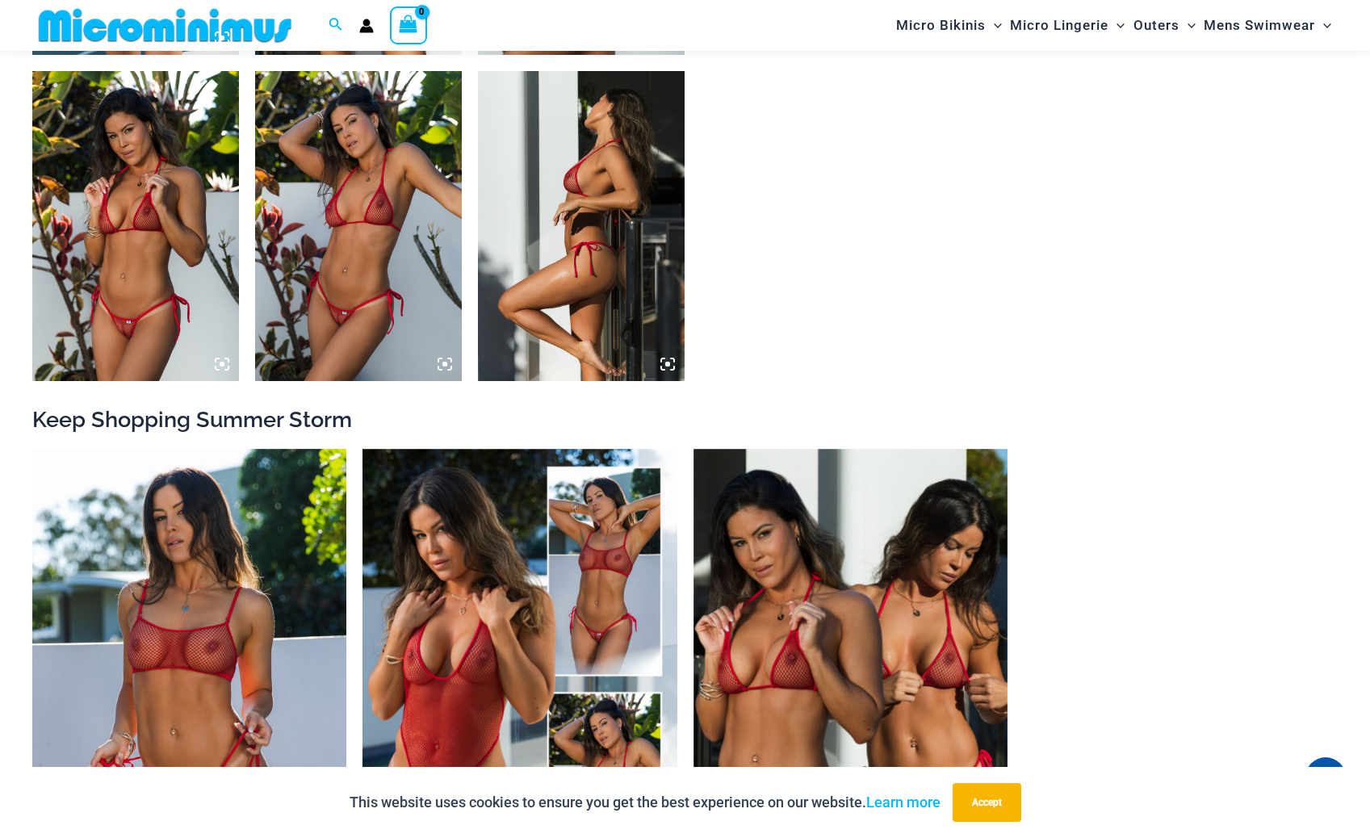
scroll to position [1331, 0]
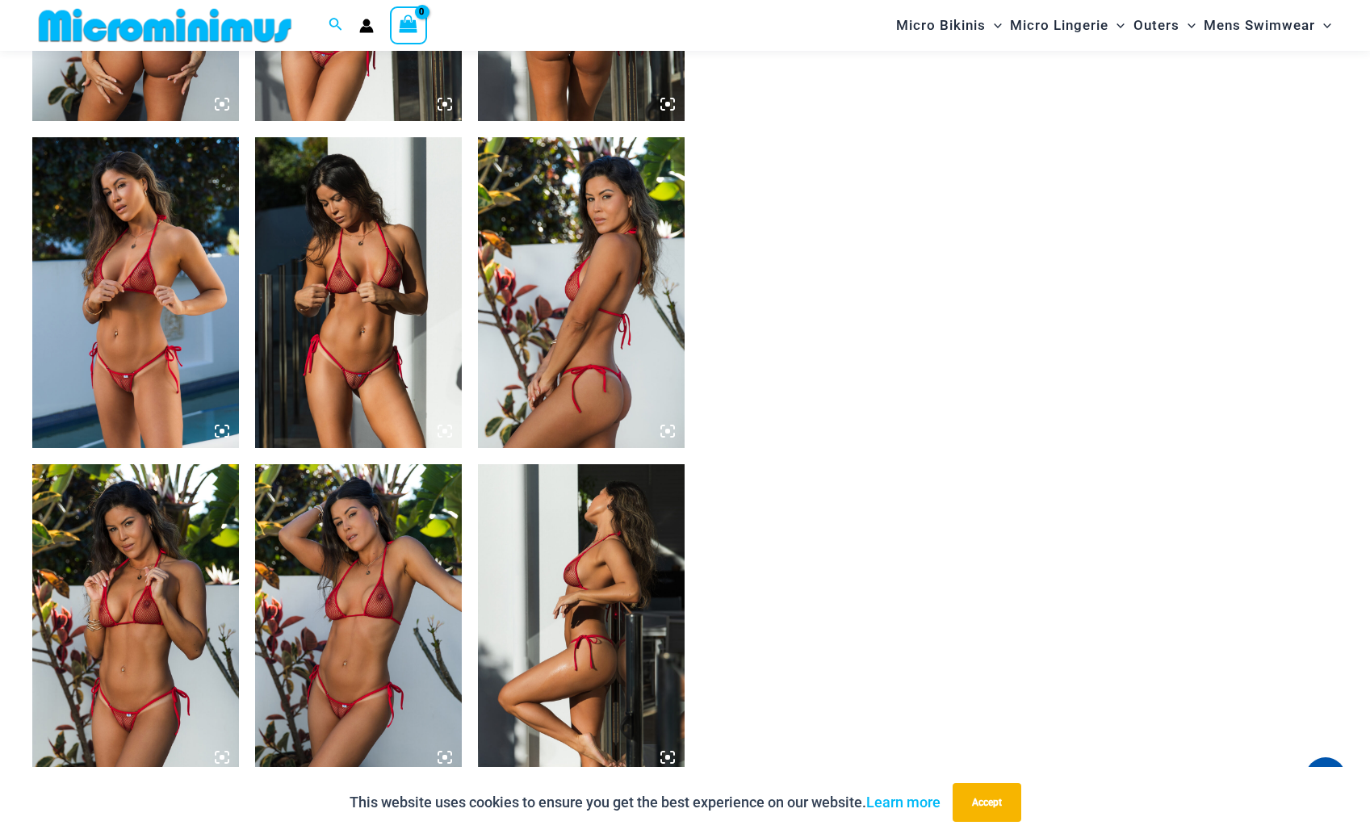
click at [357, 682] on img at bounding box center [358, 619] width 207 height 310
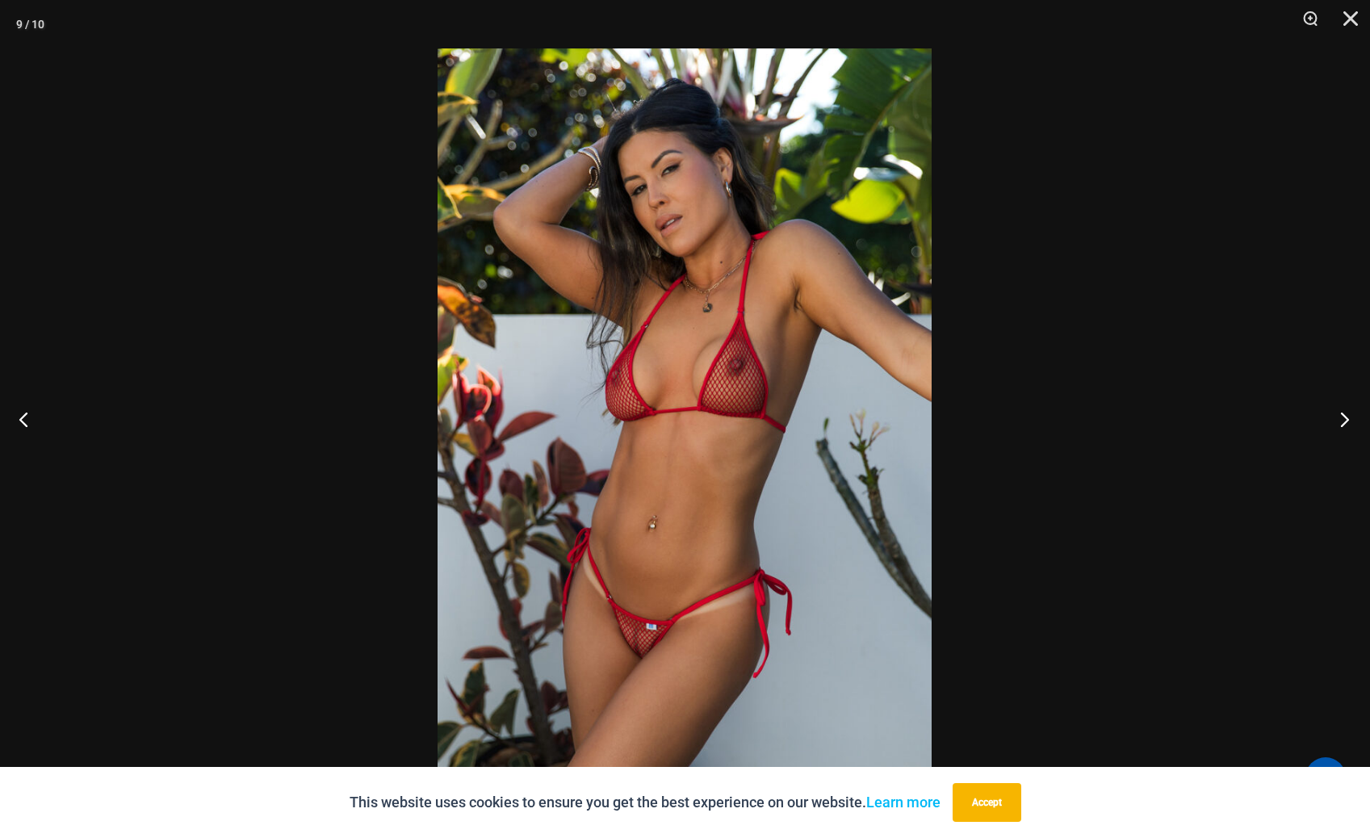
click at [1349, 418] on button "Next" at bounding box center [1339, 419] width 61 height 81
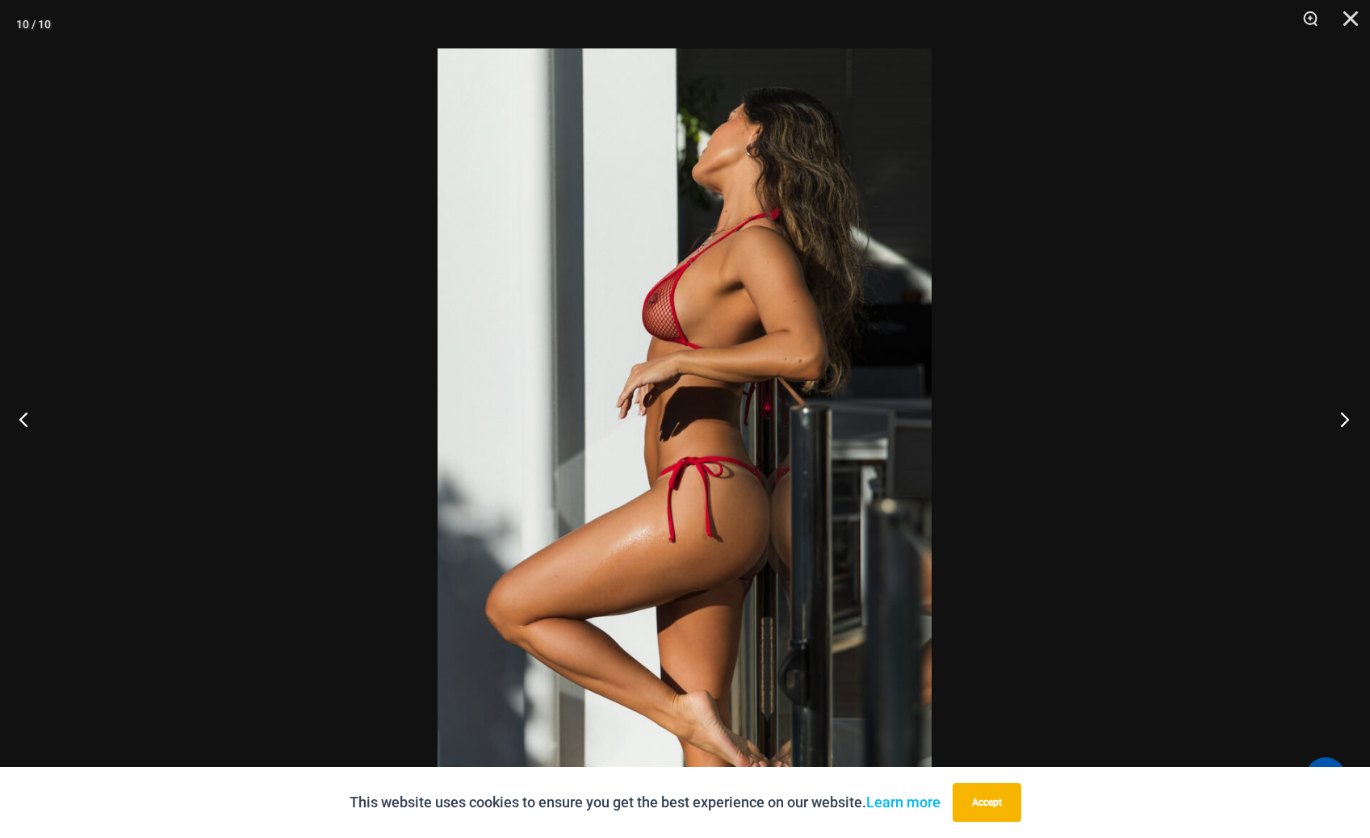
click at [1349, 418] on button "Next" at bounding box center [1339, 419] width 61 height 81
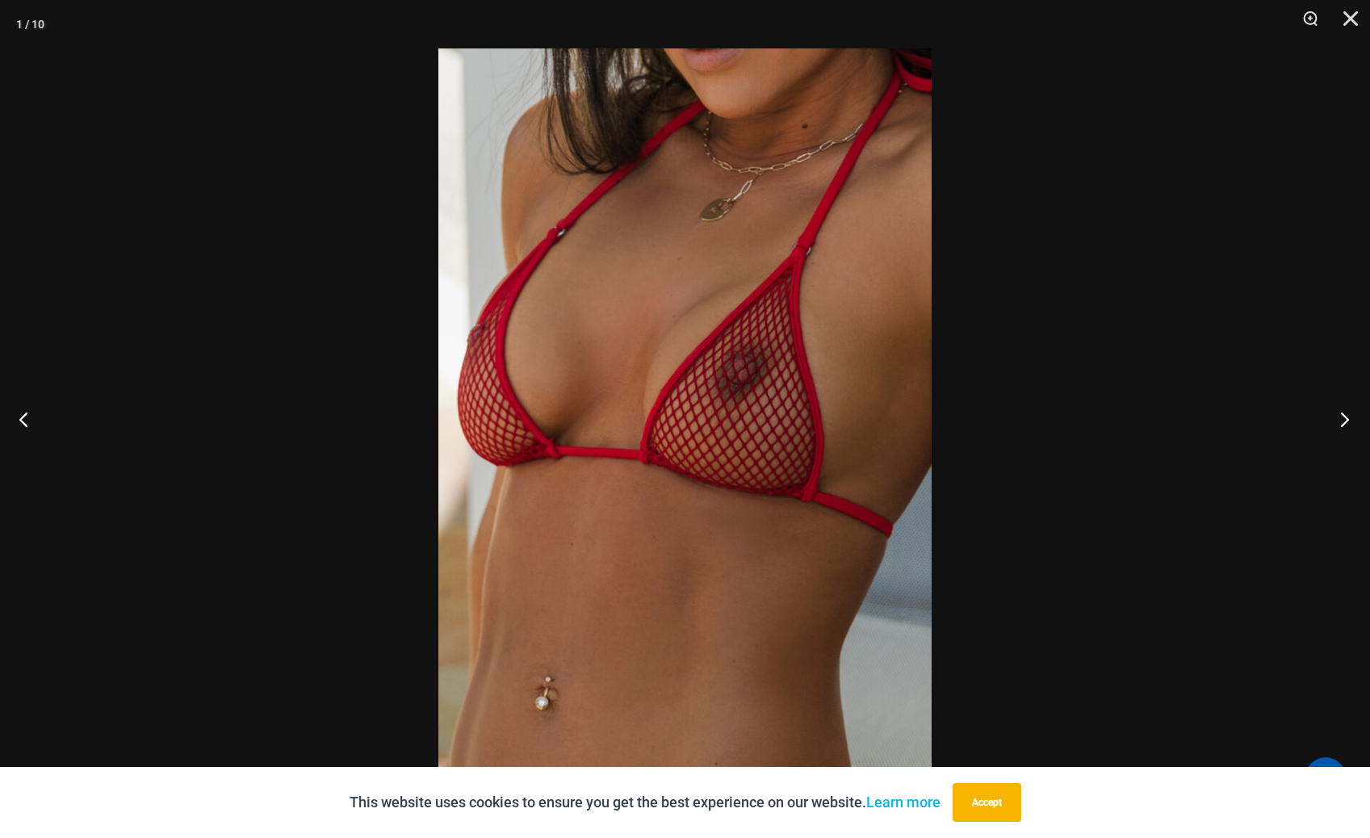
click at [1349, 418] on button "Next" at bounding box center [1339, 419] width 61 height 81
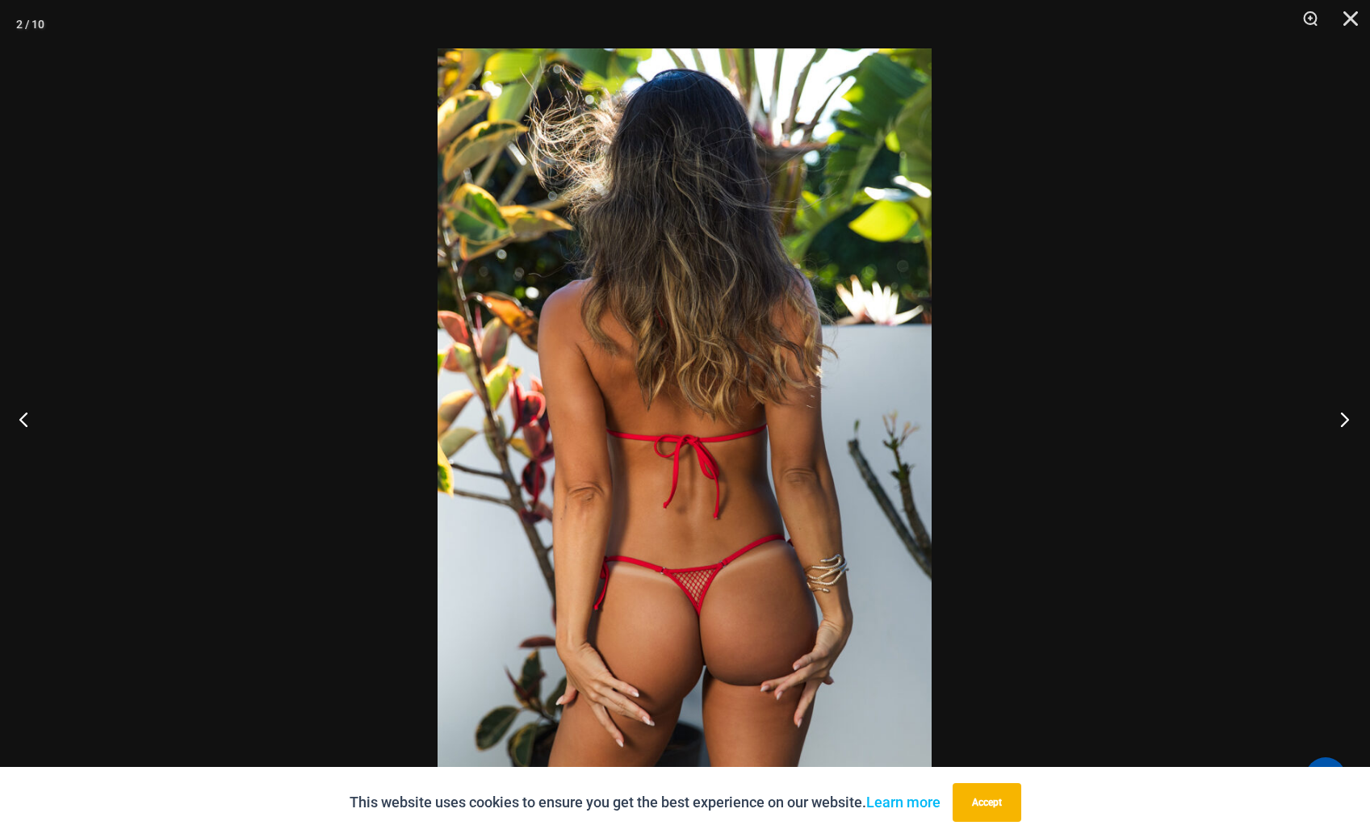
click at [1349, 418] on button "Next" at bounding box center [1339, 419] width 61 height 81
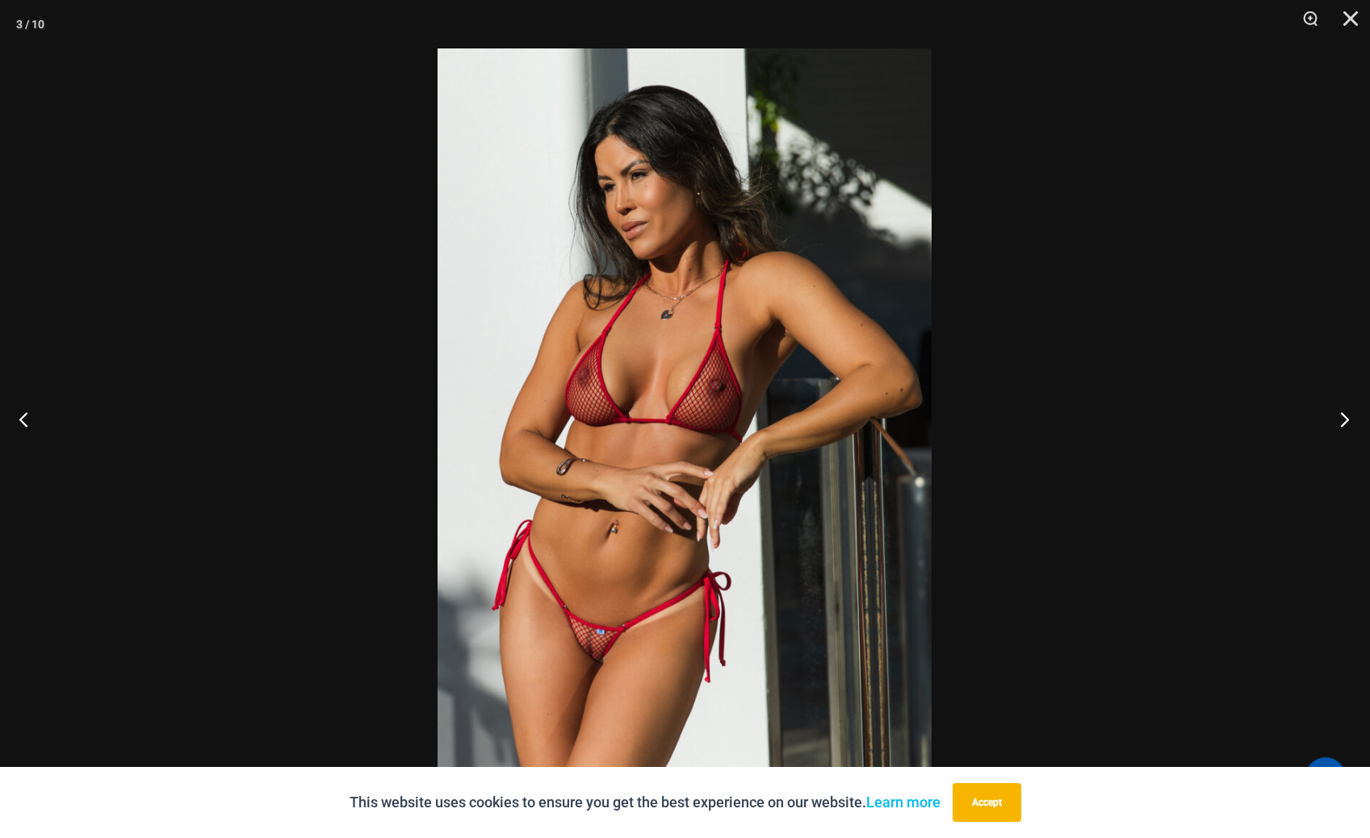
click at [1349, 418] on button "Next" at bounding box center [1339, 419] width 61 height 81
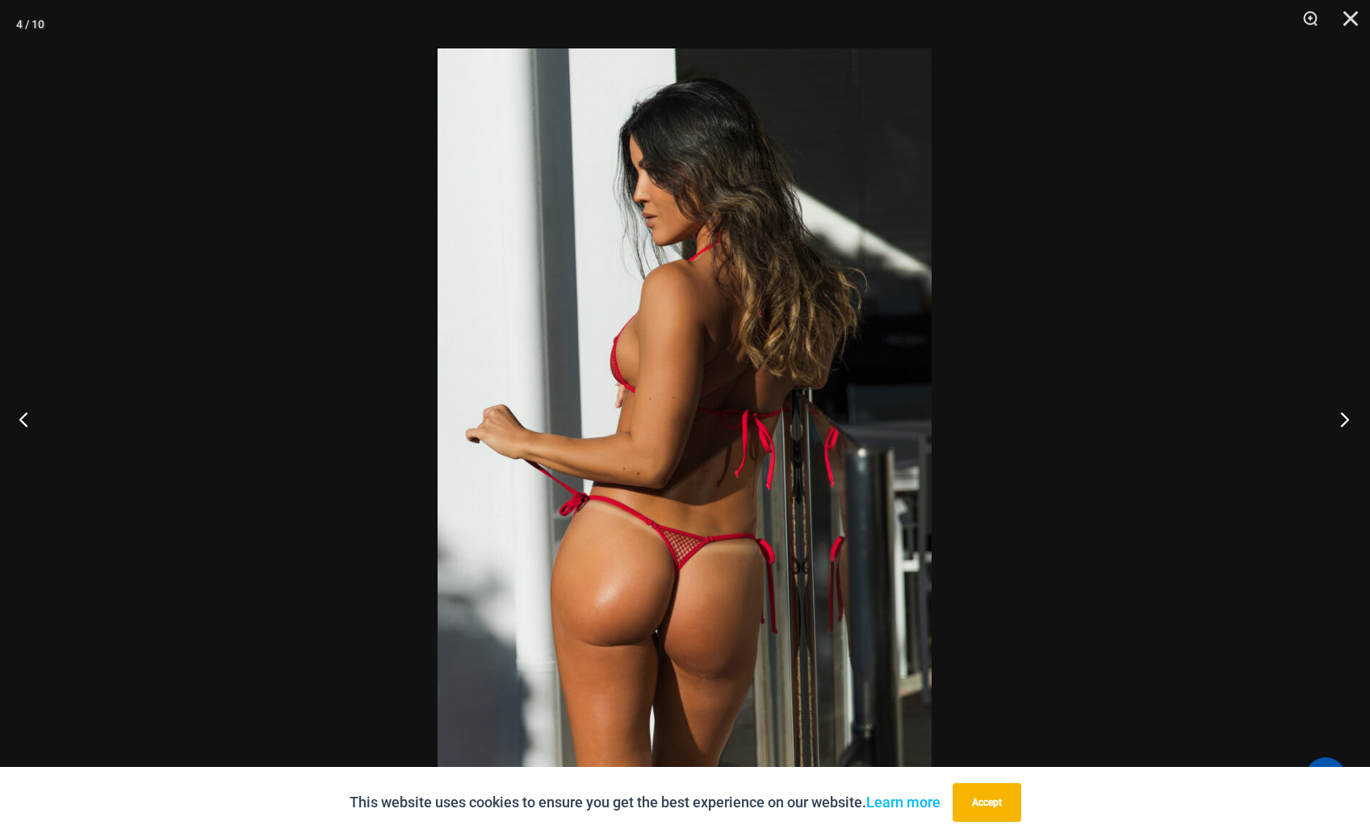
click at [1349, 418] on button "Next" at bounding box center [1339, 419] width 61 height 81
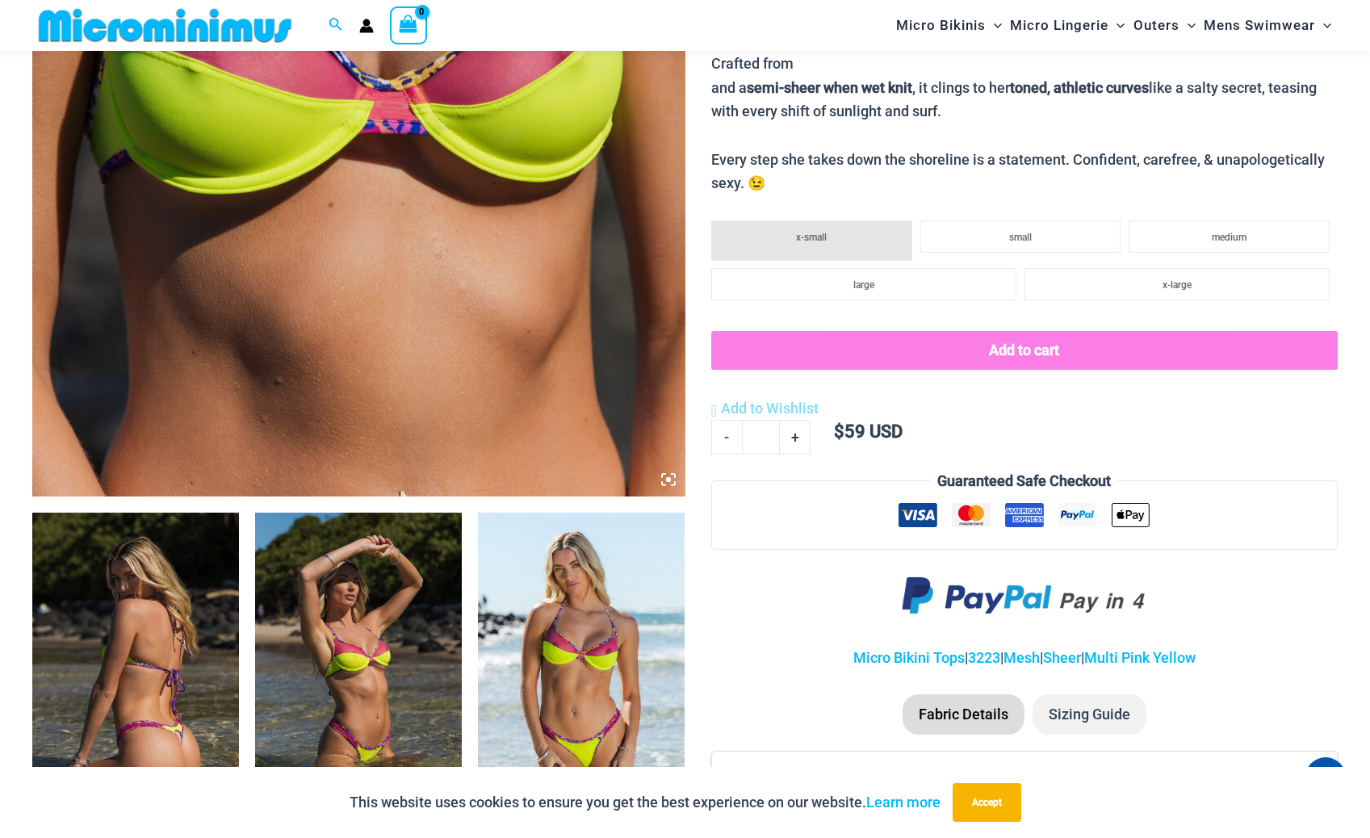
scroll to position [928, 0]
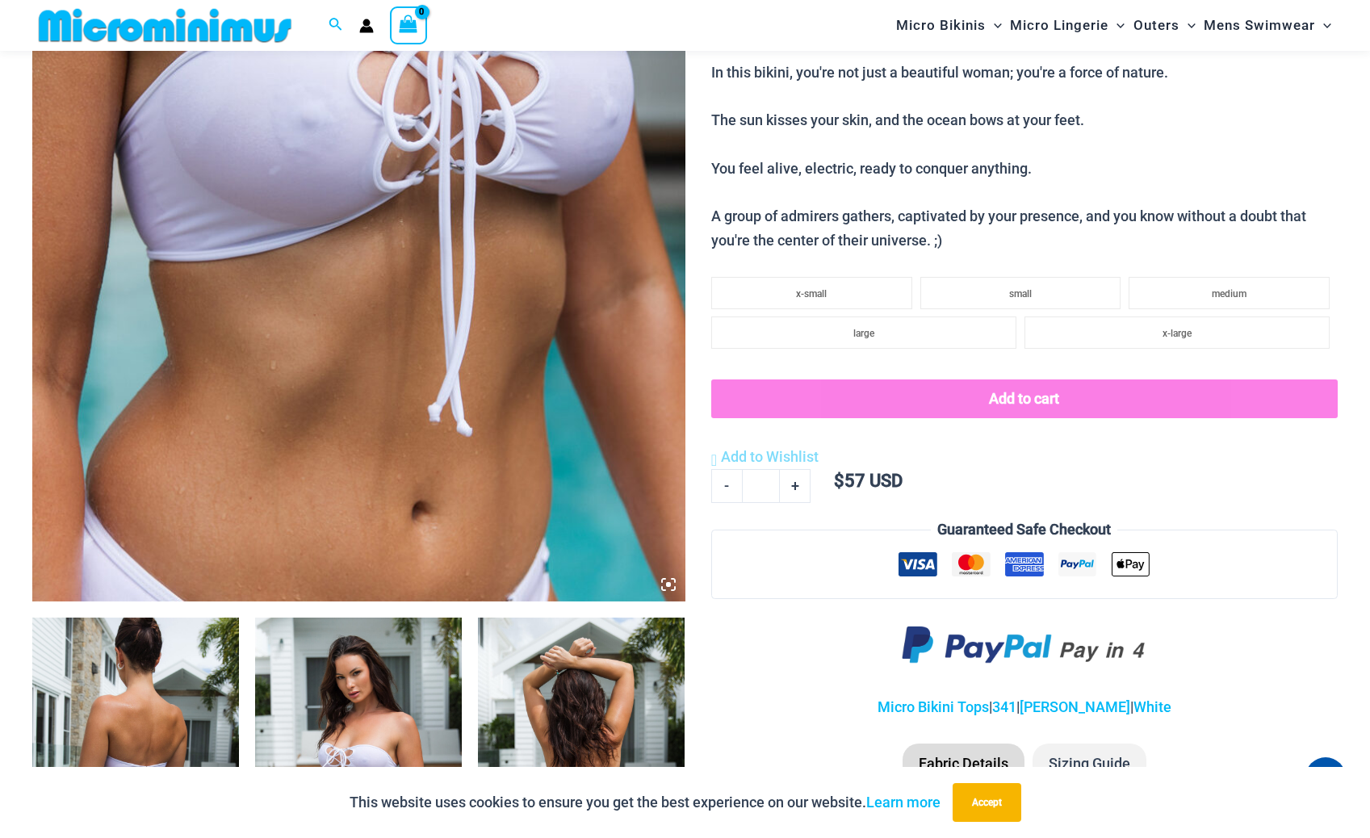
scroll to position [1196, 0]
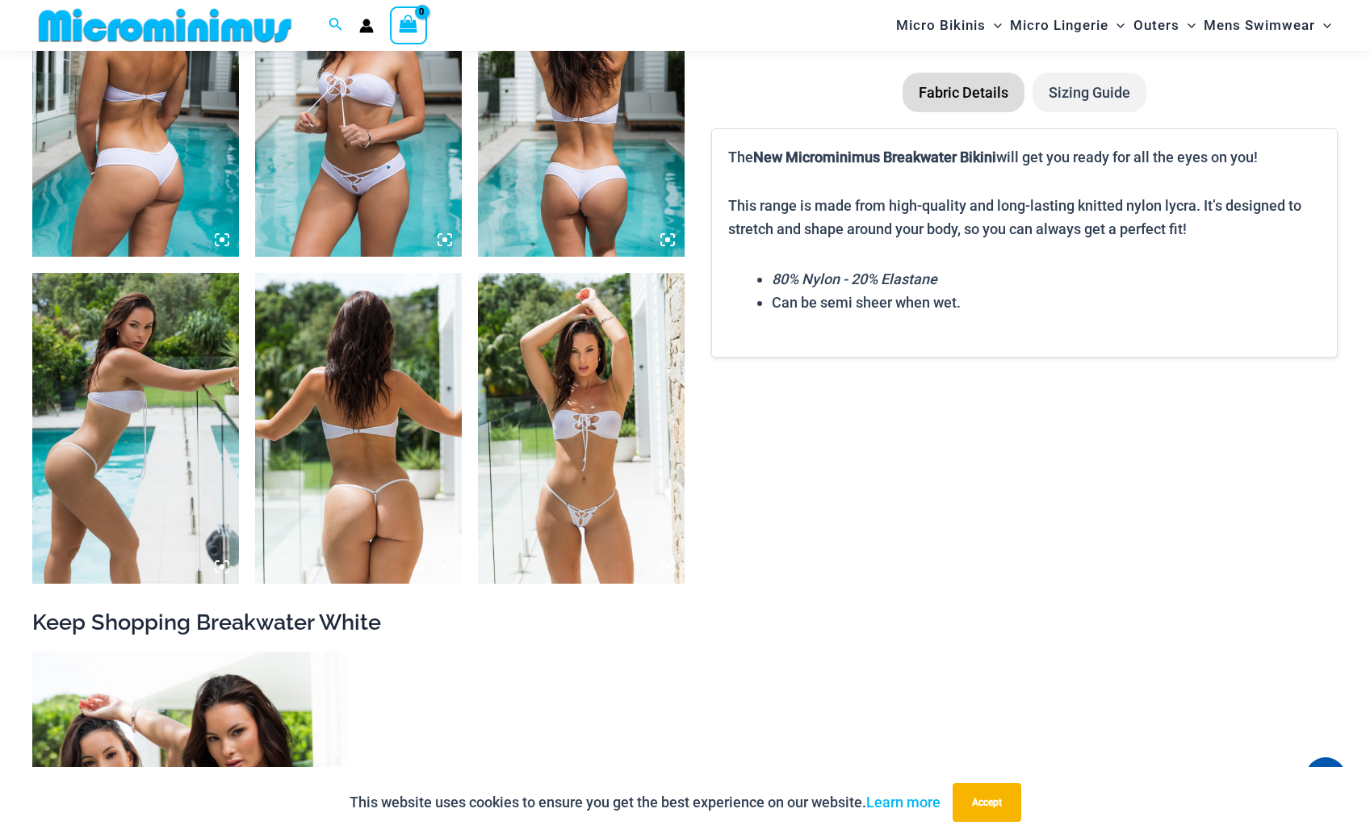
click at [596, 509] on img at bounding box center [581, 428] width 207 height 310
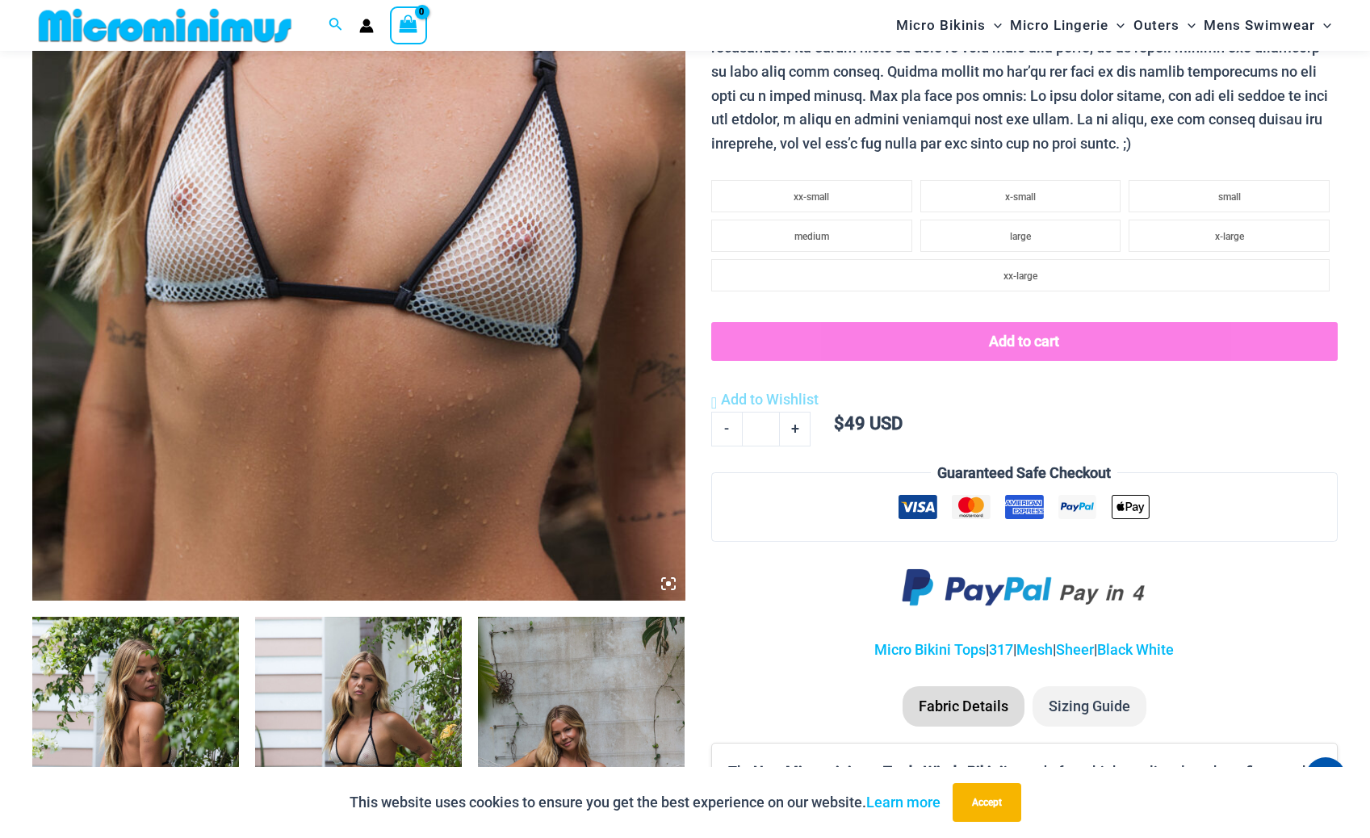
scroll to position [524, 0]
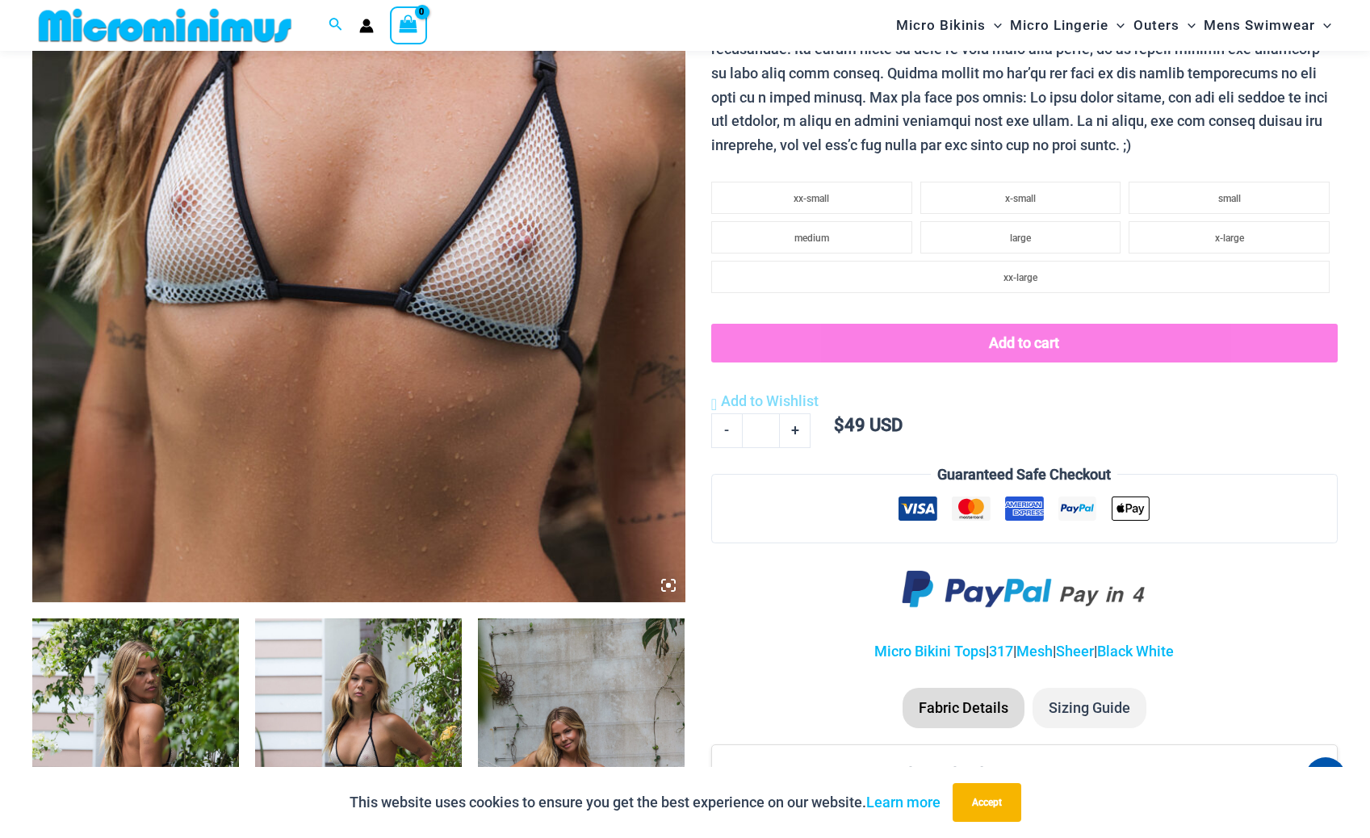
click at [504, 429] on img at bounding box center [358, 112] width 653 height 979
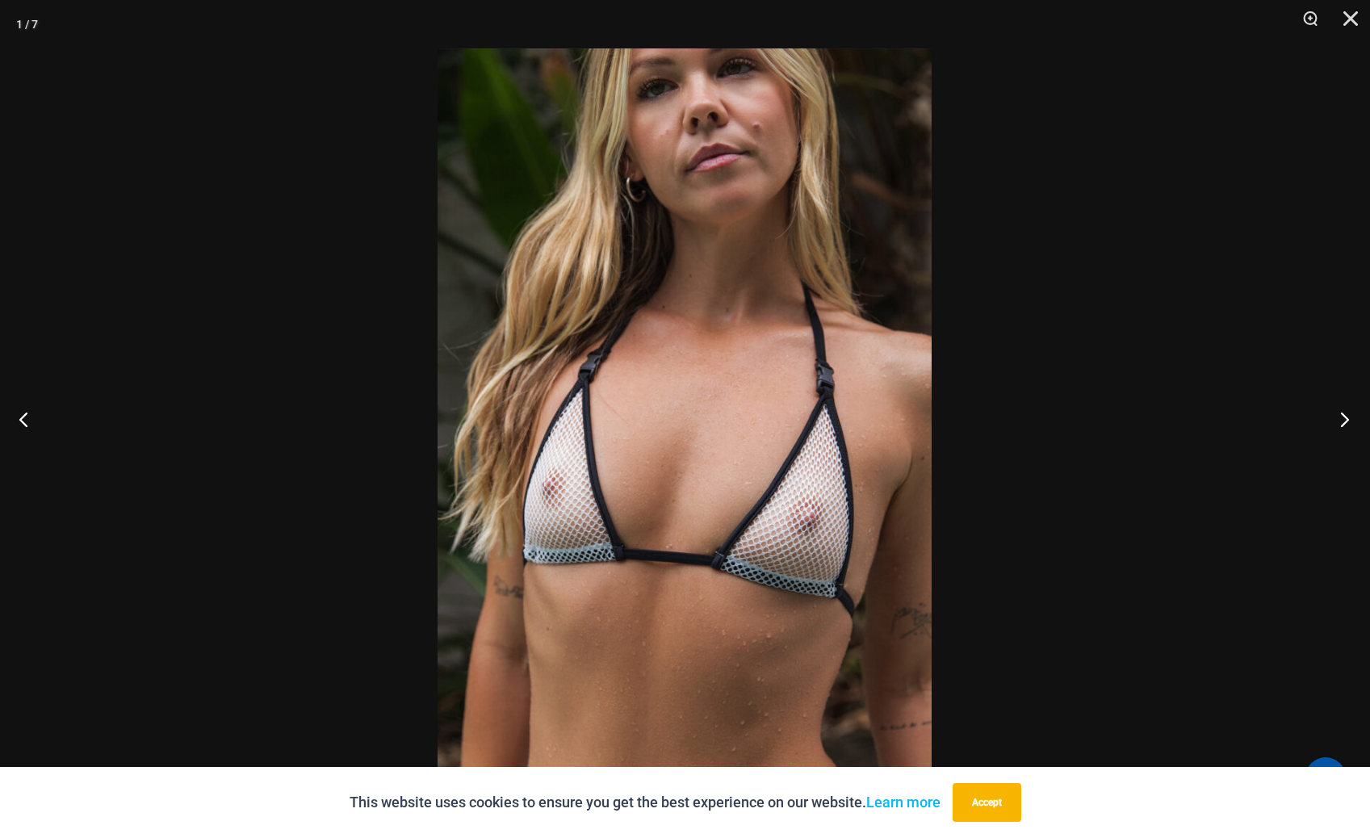
click at [1342, 420] on button "Next" at bounding box center [1339, 419] width 61 height 81
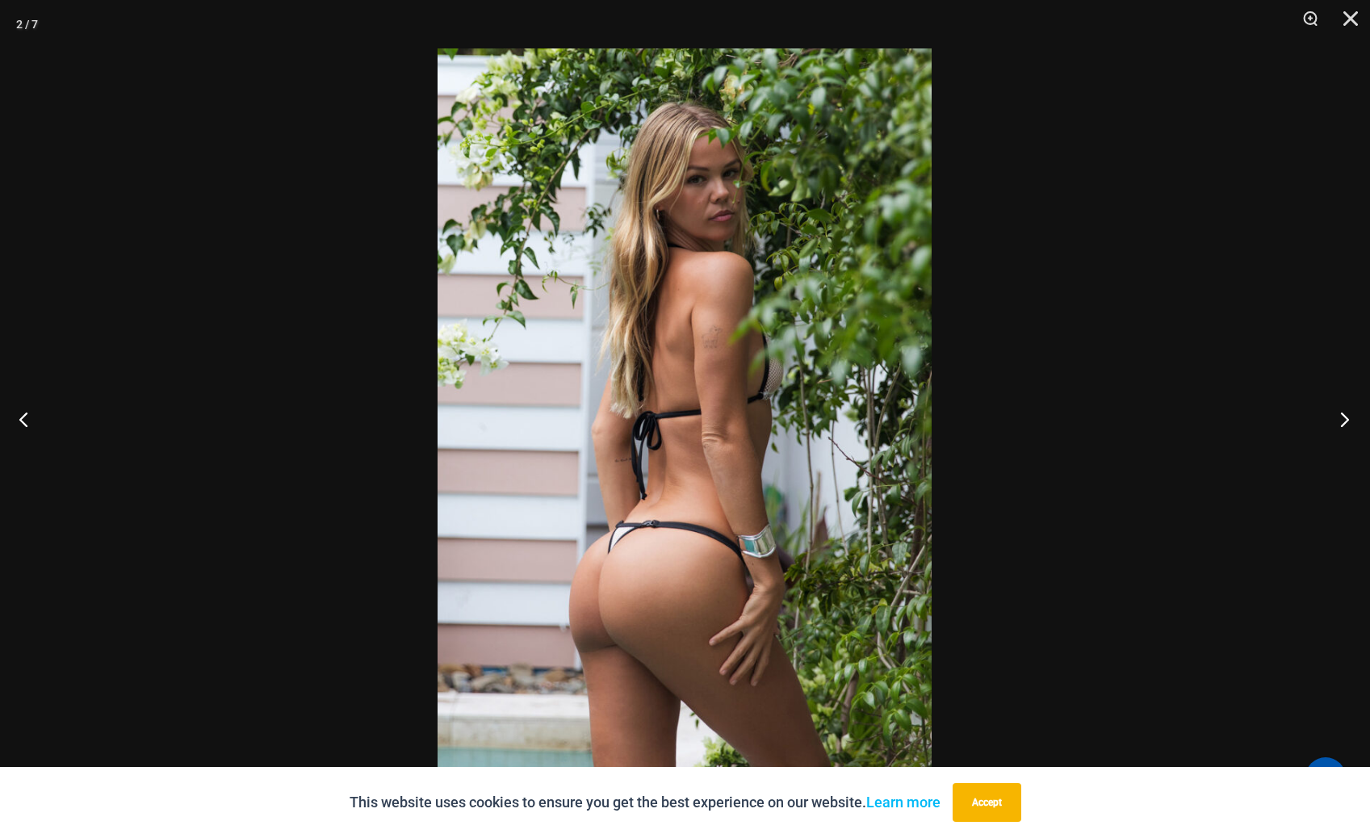
click at [1342, 420] on button "Next" at bounding box center [1339, 419] width 61 height 81
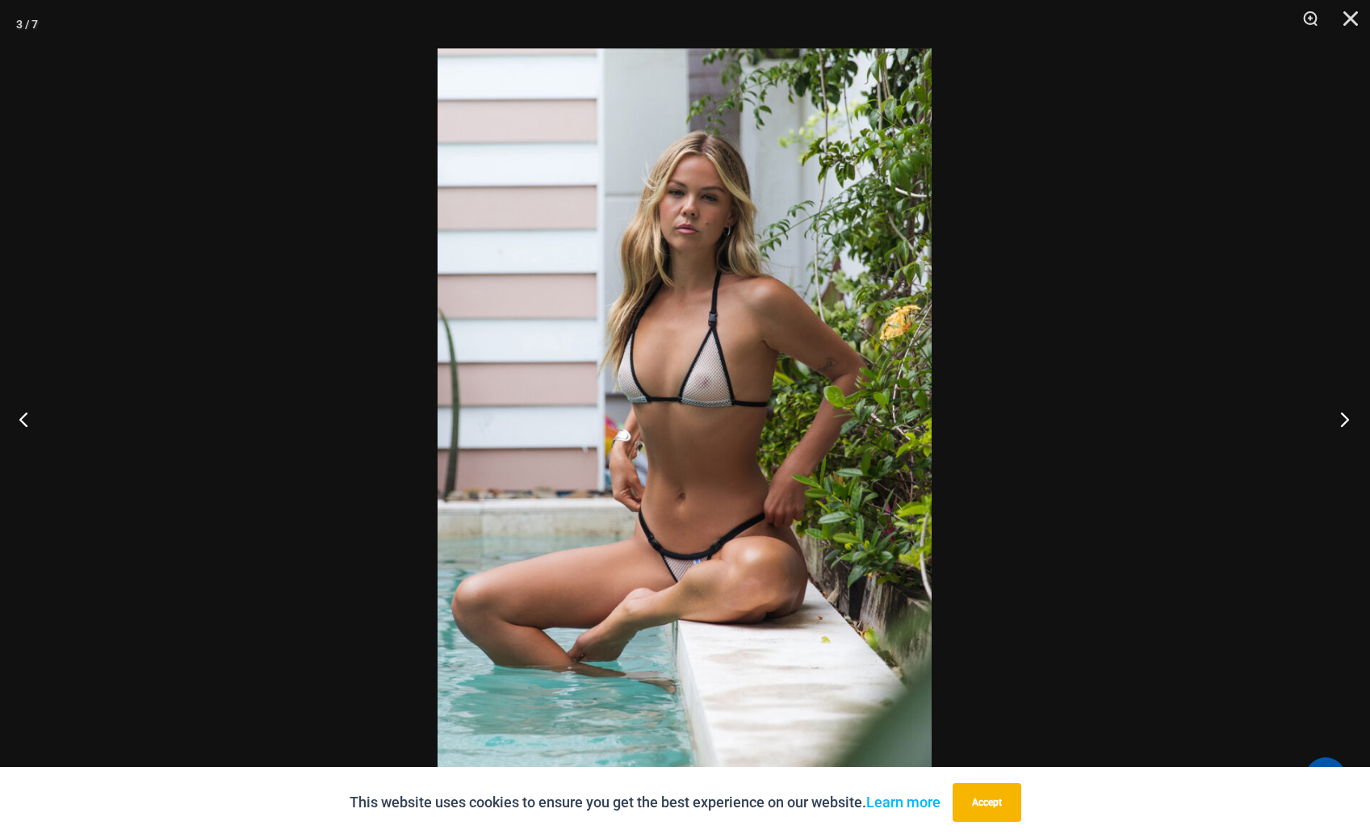
click at [1342, 420] on button "Next" at bounding box center [1339, 419] width 61 height 81
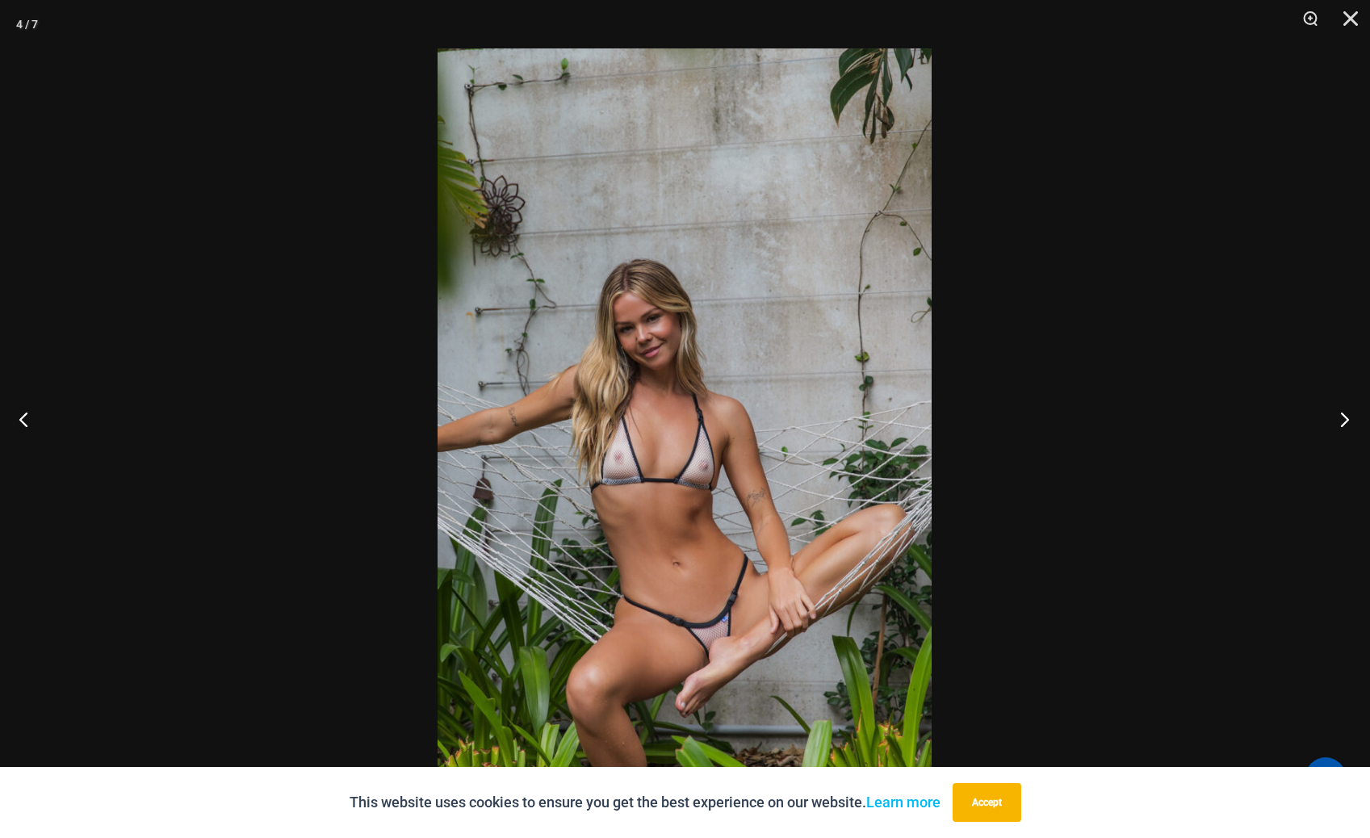
click at [1342, 420] on button "Next" at bounding box center [1339, 419] width 61 height 81
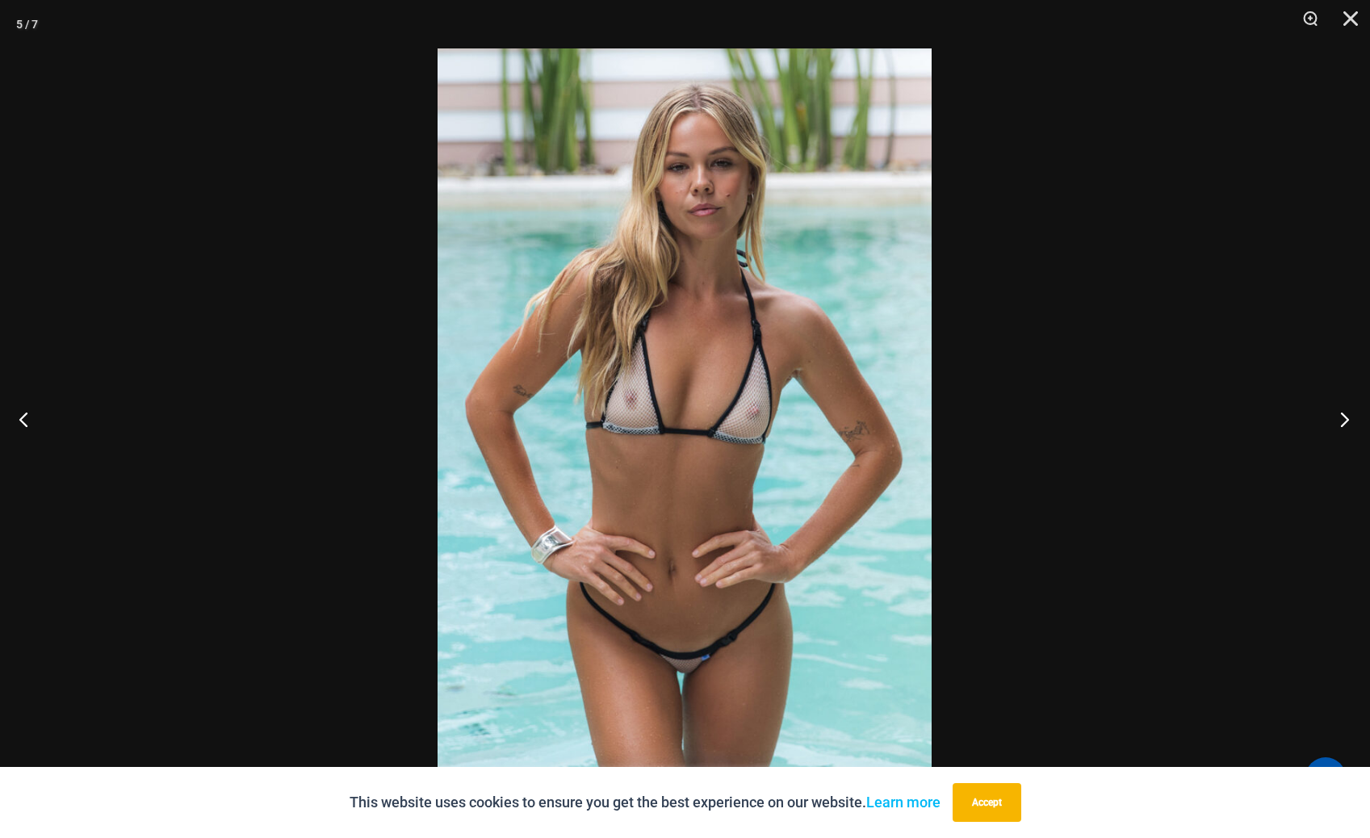
click at [1342, 420] on button "Next" at bounding box center [1339, 419] width 61 height 81
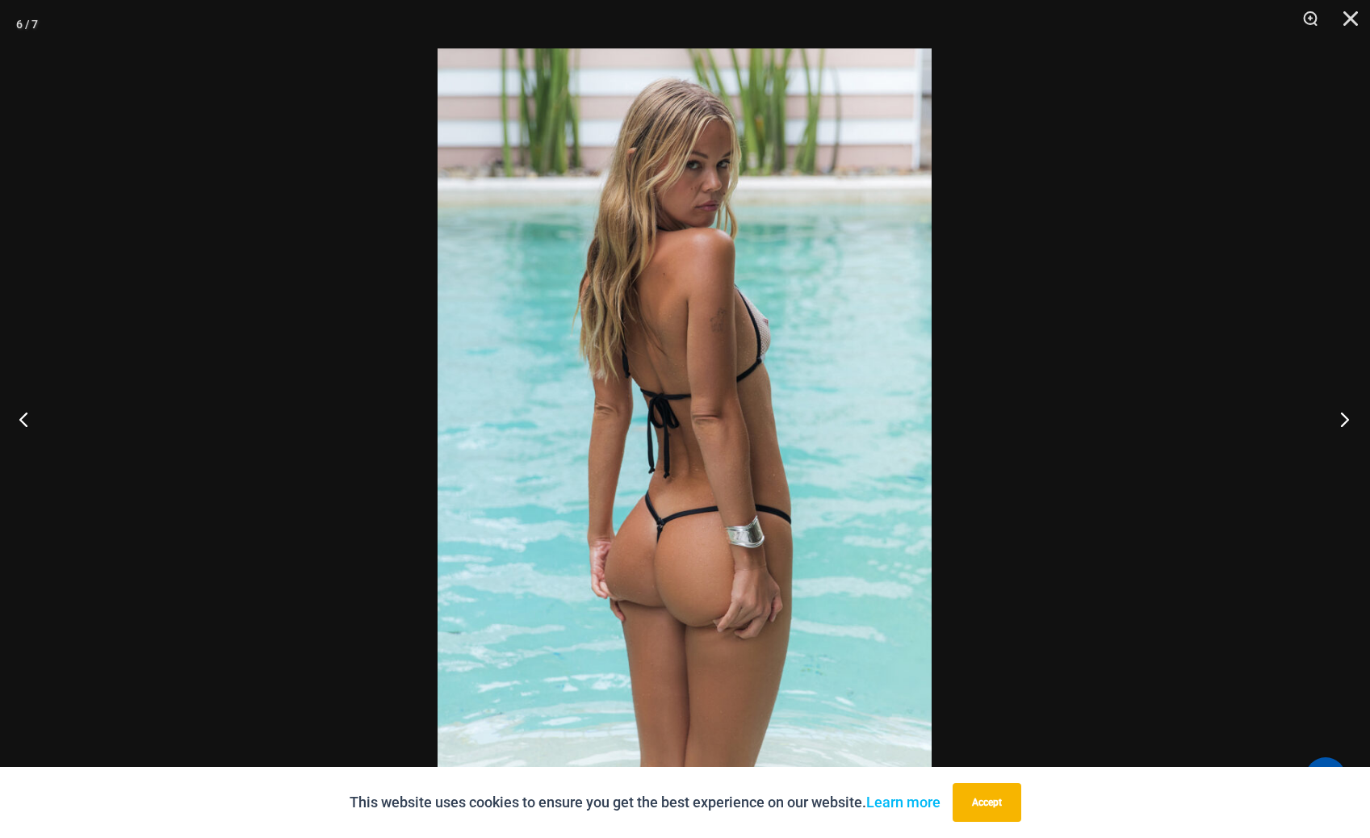
click at [1342, 420] on button "Next" at bounding box center [1339, 419] width 61 height 81
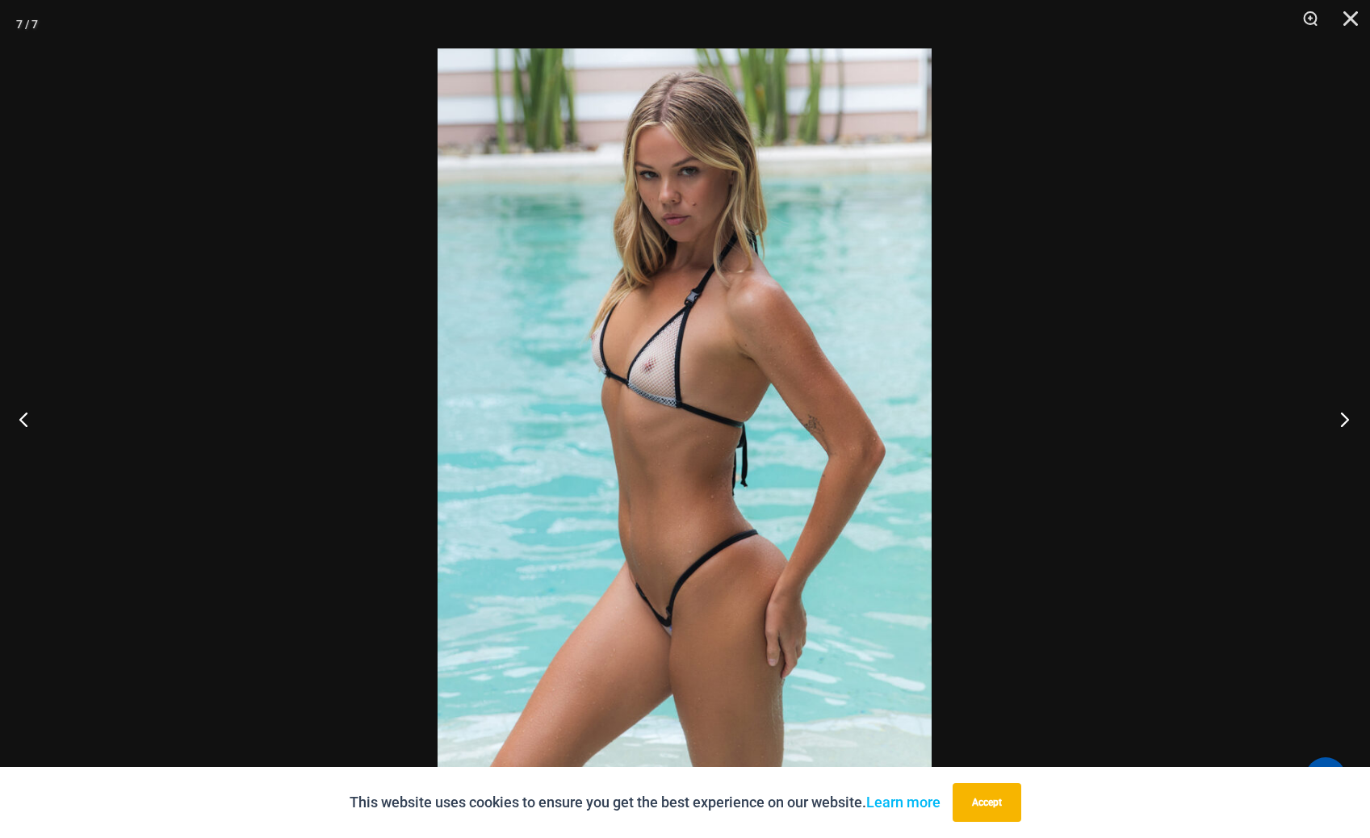
click at [1342, 420] on button "Next" at bounding box center [1339, 419] width 61 height 81
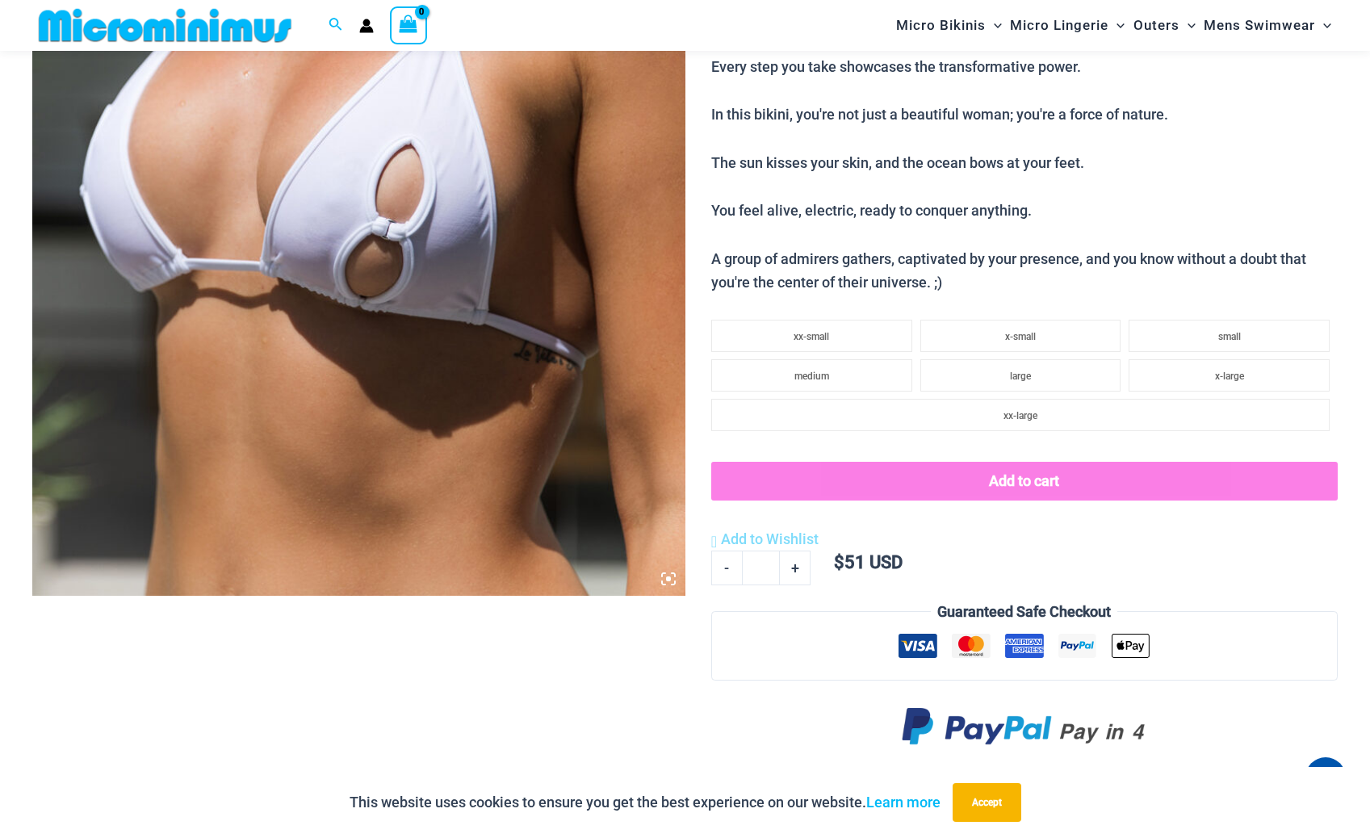
scroll to position [254, 0]
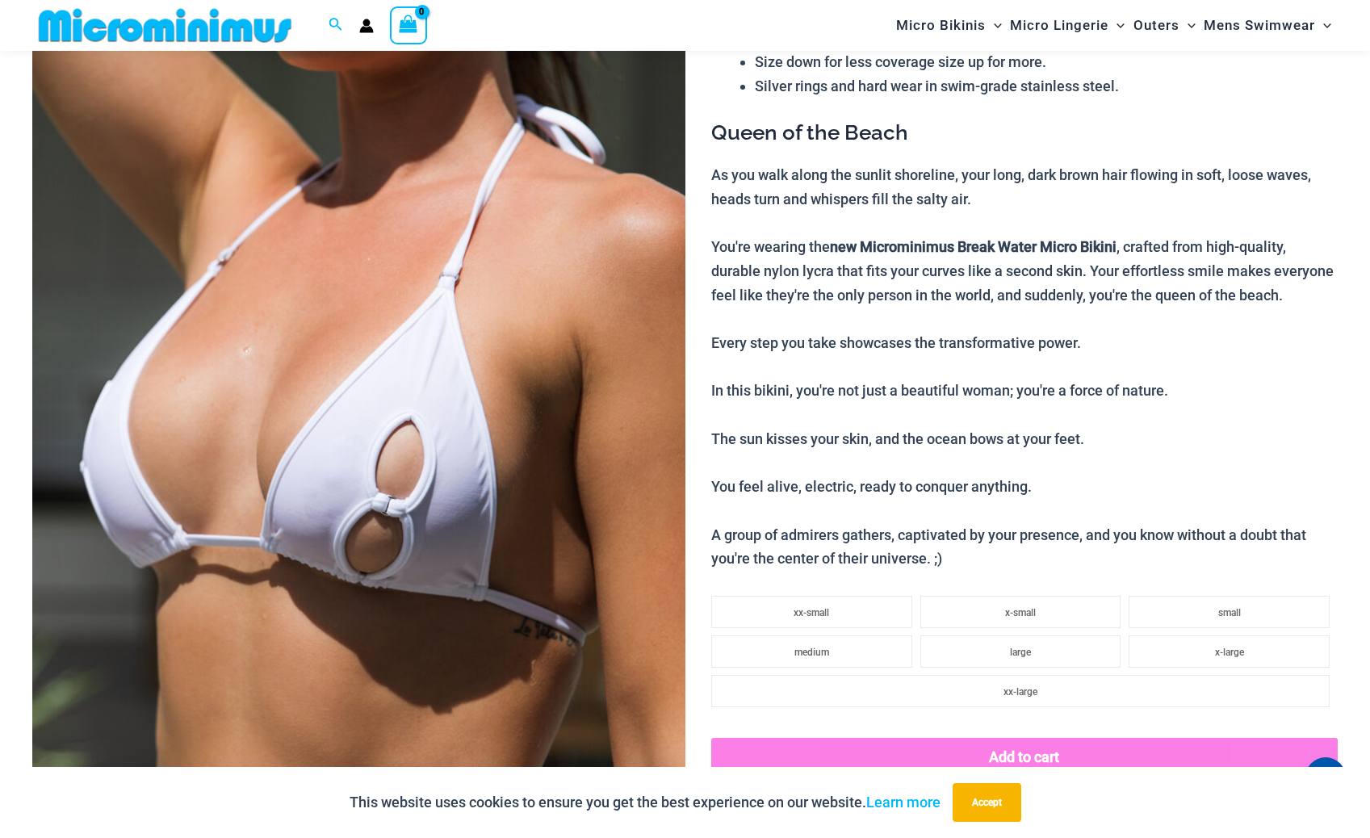
click at [490, 428] on img at bounding box center [358, 382] width 653 height 979
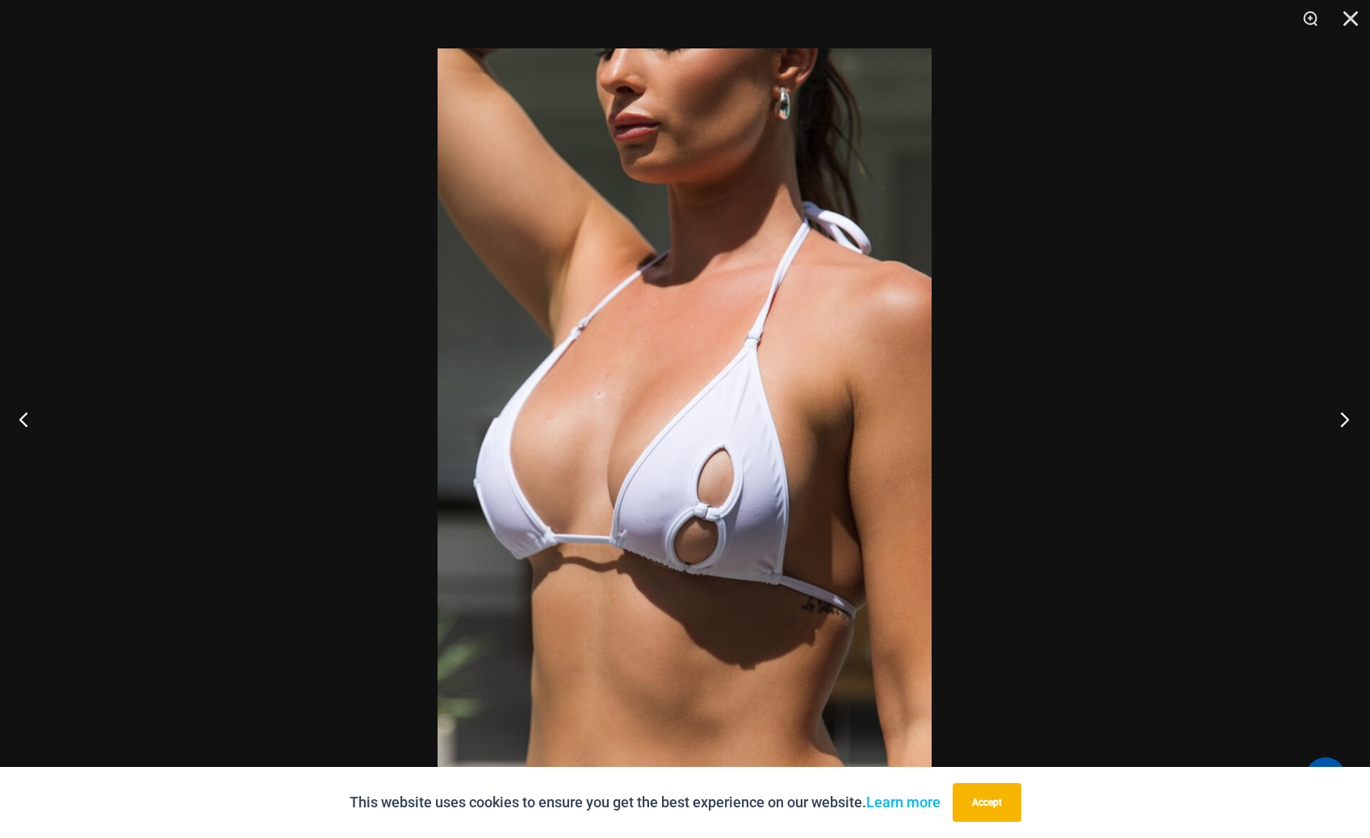
click at [1343, 419] on button "Next" at bounding box center [1339, 419] width 61 height 81
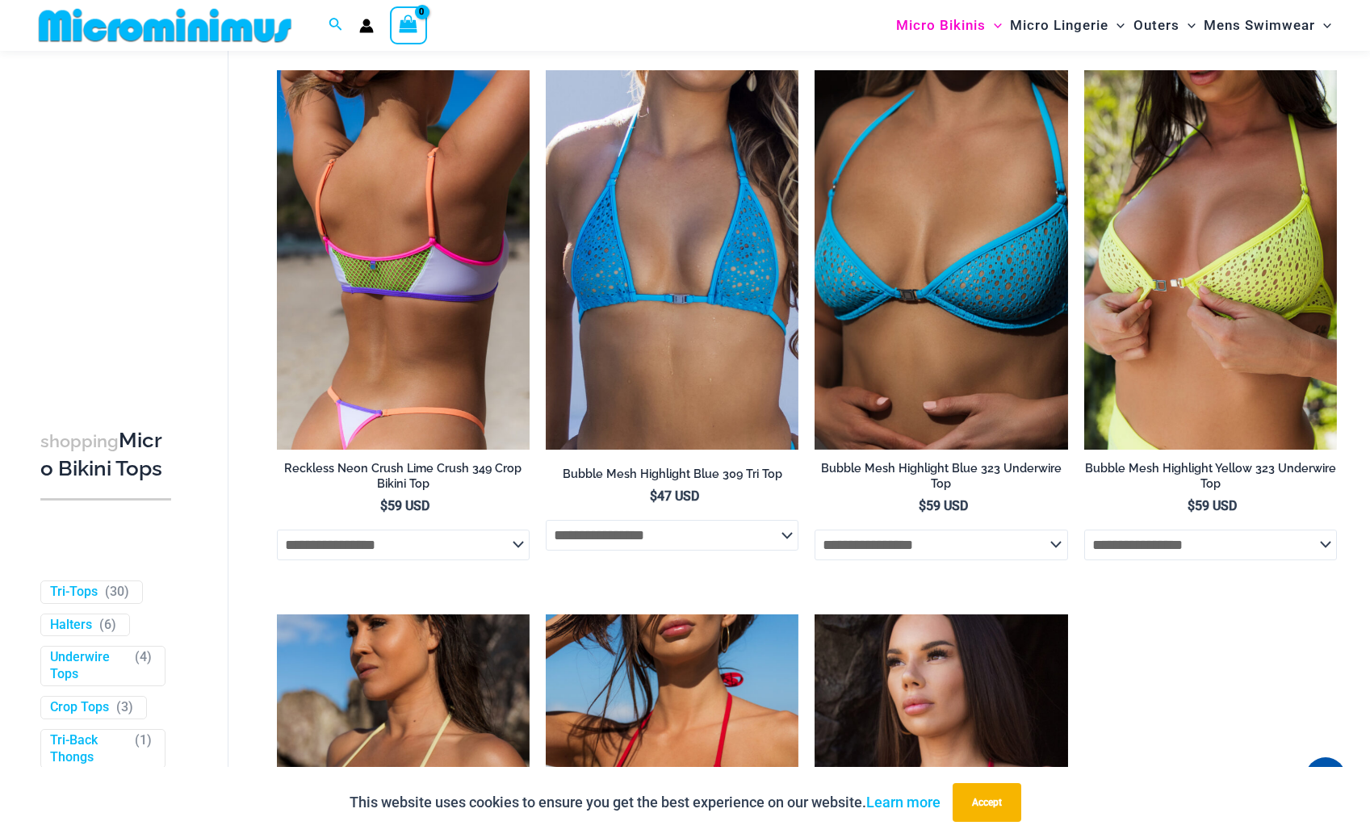
scroll to position [1600, 0]
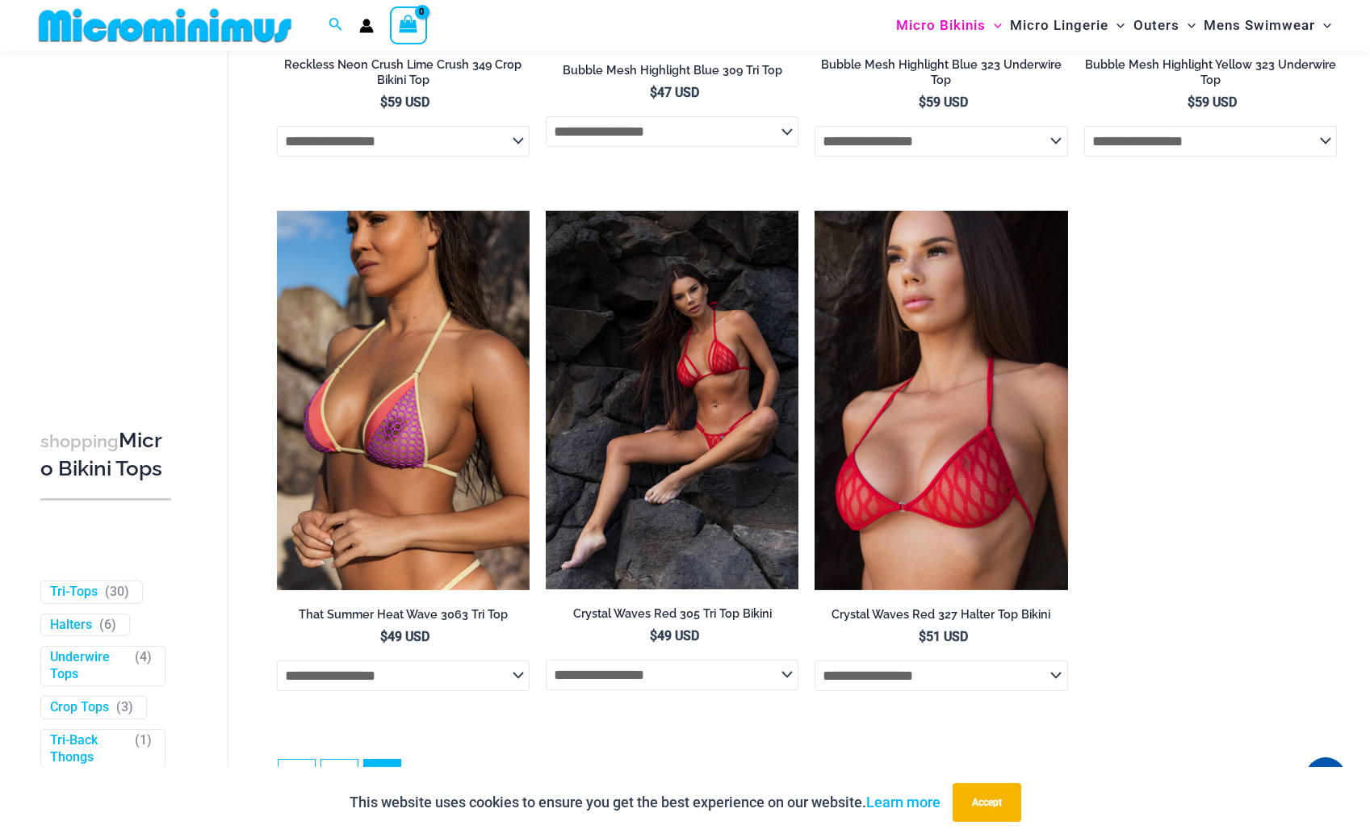
click at [701, 455] on img at bounding box center [672, 400] width 253 height 379
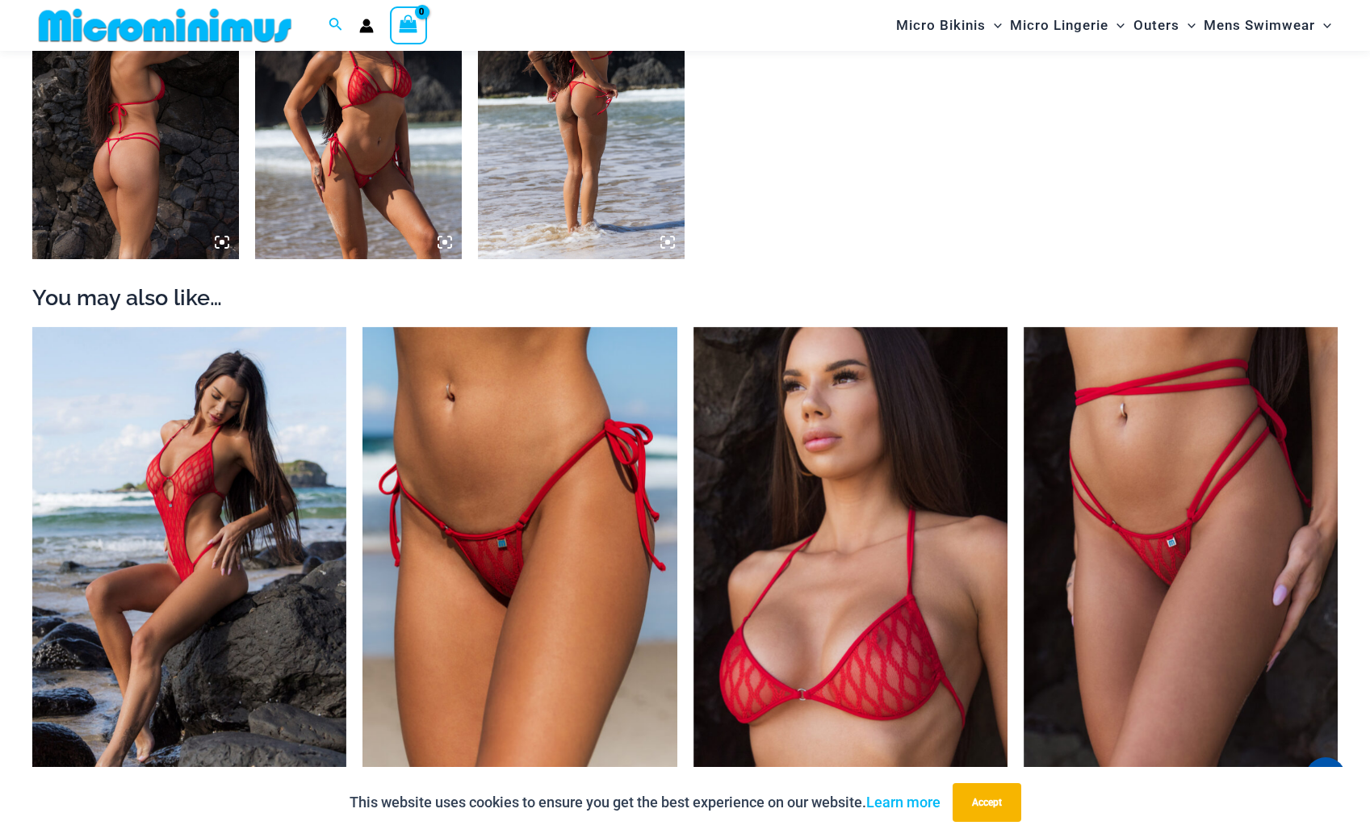
scroll to position [1607, 0]
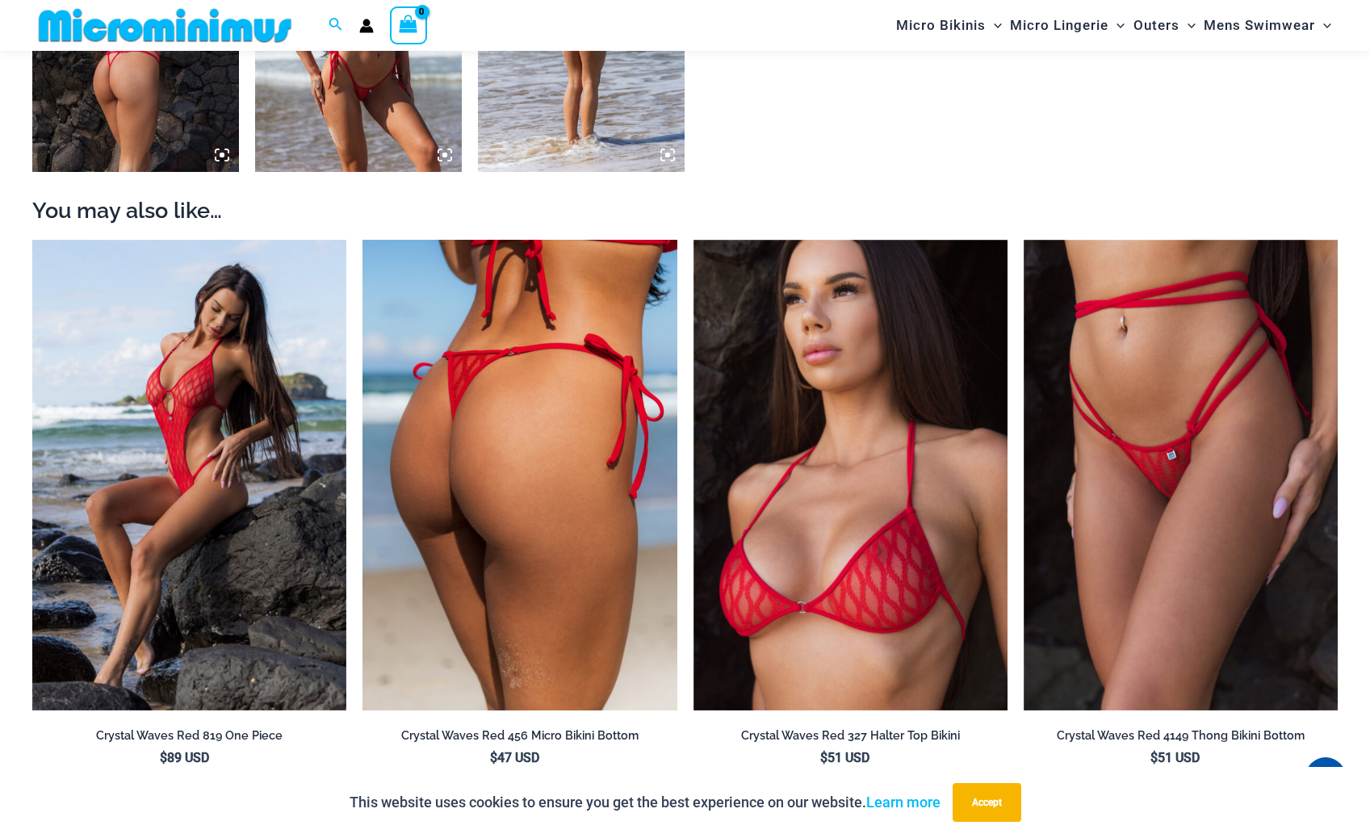
click at [576, 566] on img at bounding box center [519, 475] width 314 height 471
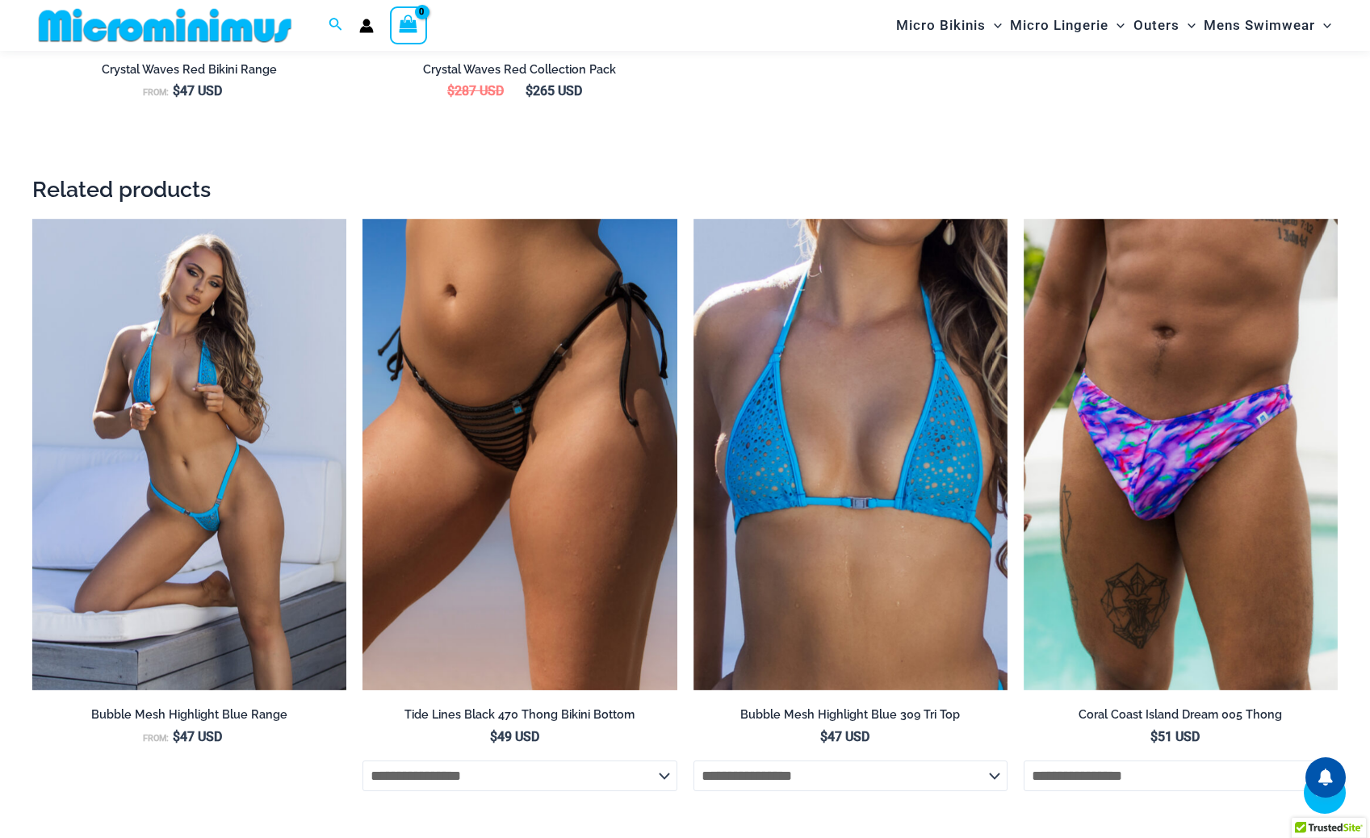
scroll to position [2938, 0]
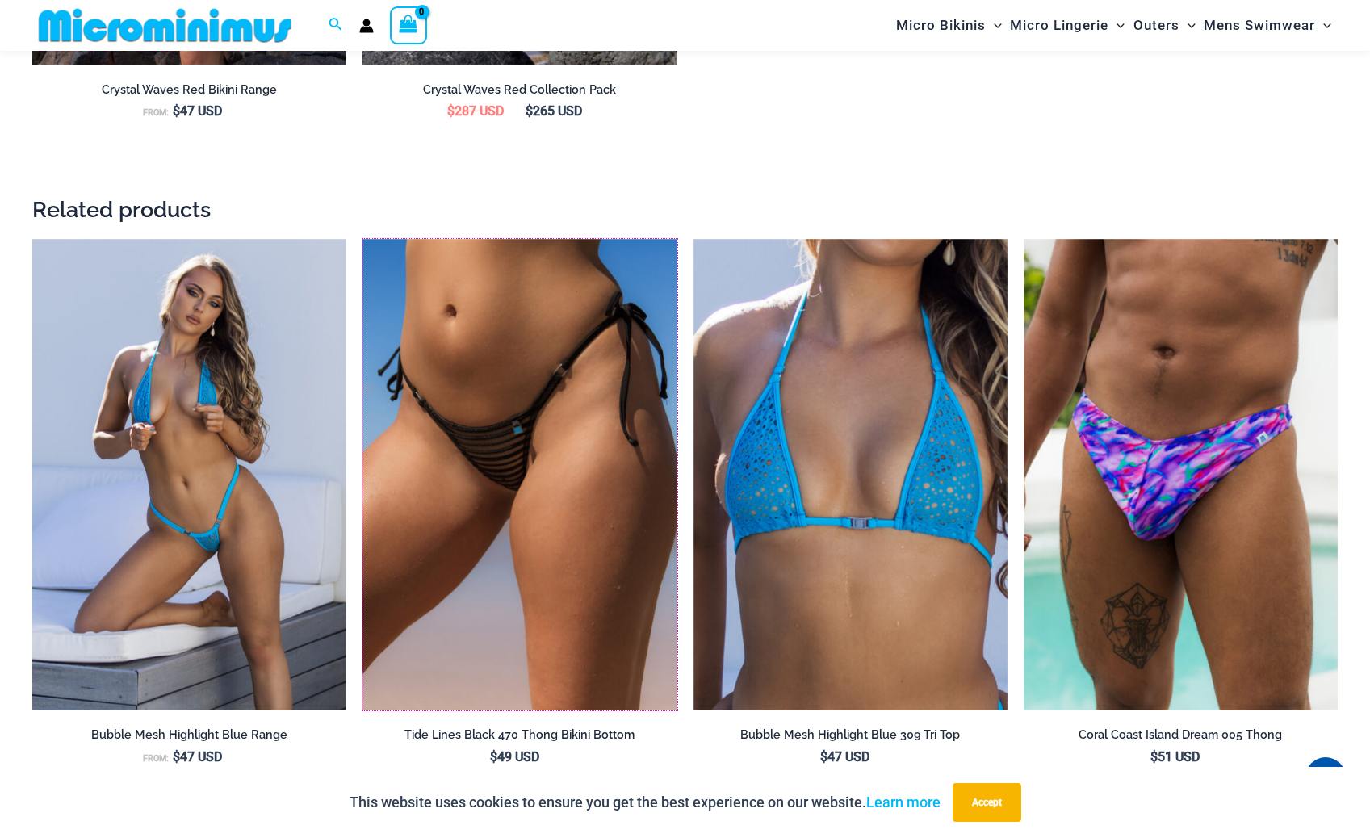
click at [362, 239] on img at bounding box center [362, 239] width 0 height 0
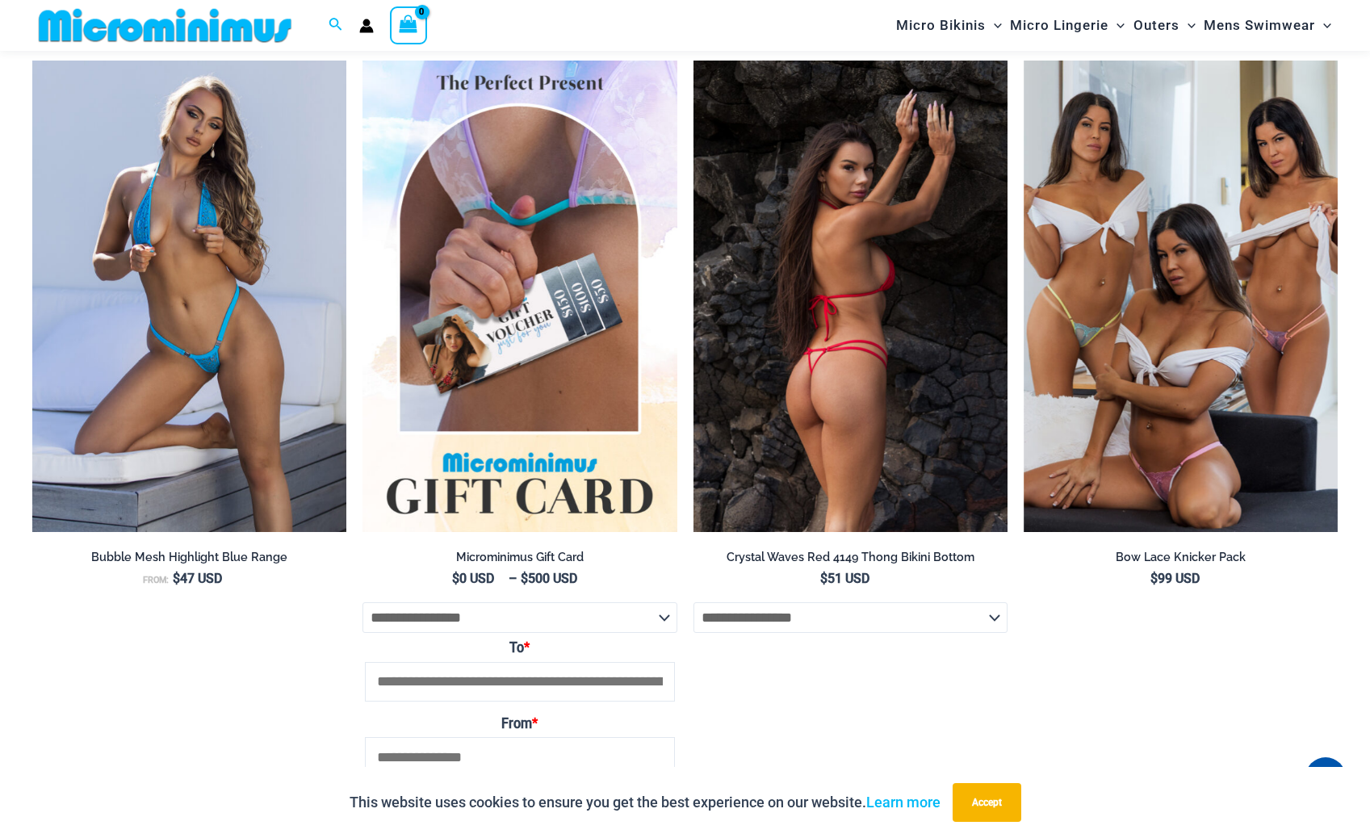
scroll to position [2272, 0]
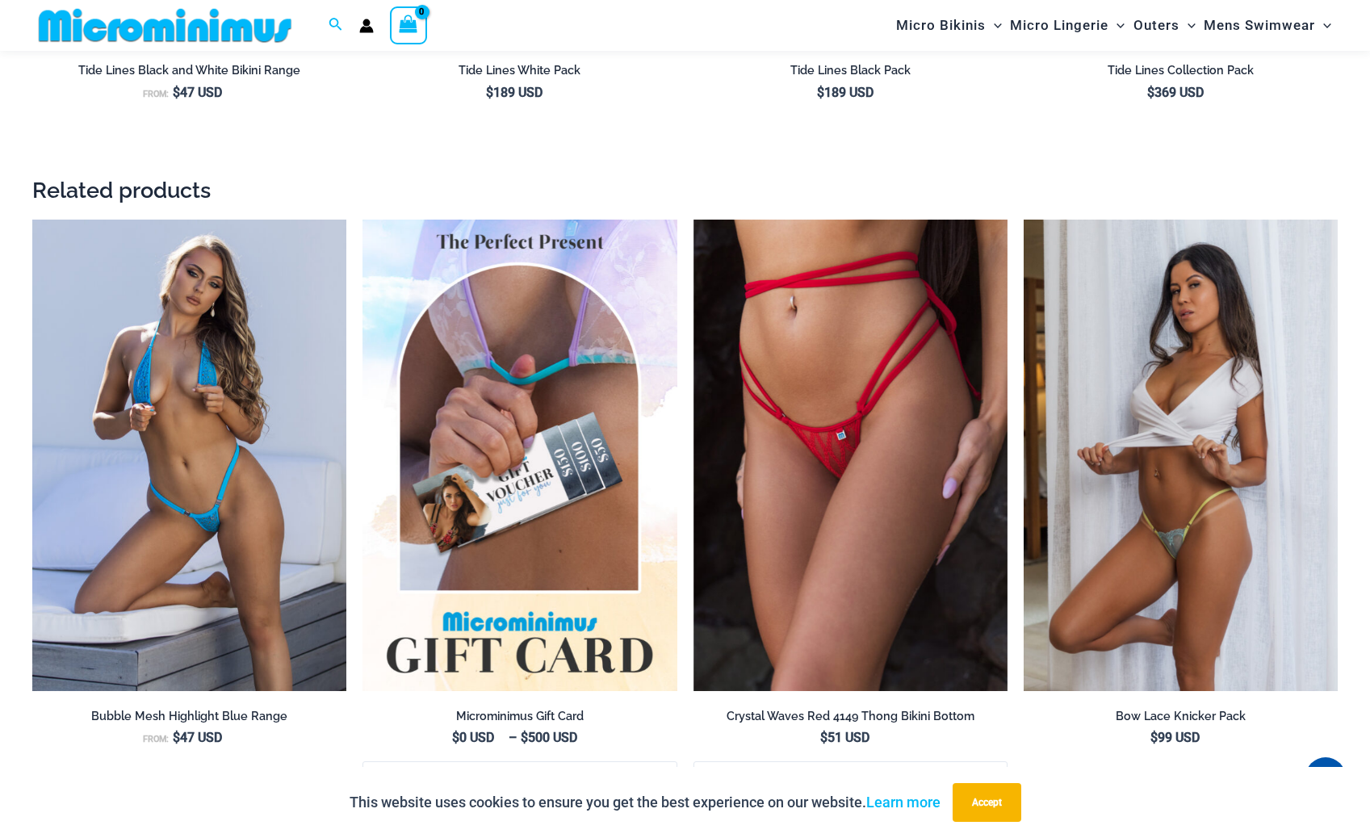
click at [1173, 506] on img at bounding box center [1181, 455] width 314 height 471
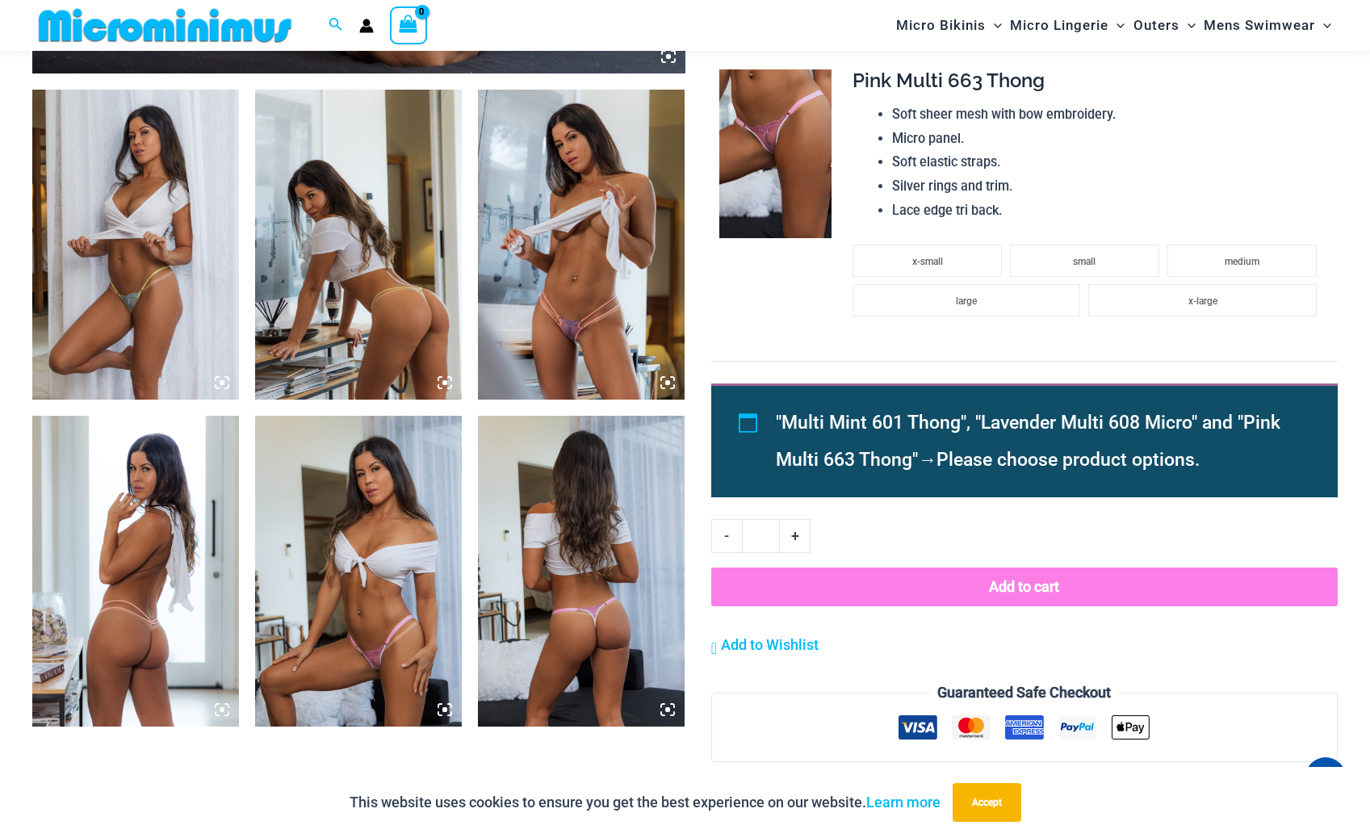
scroll to position [929, 0]
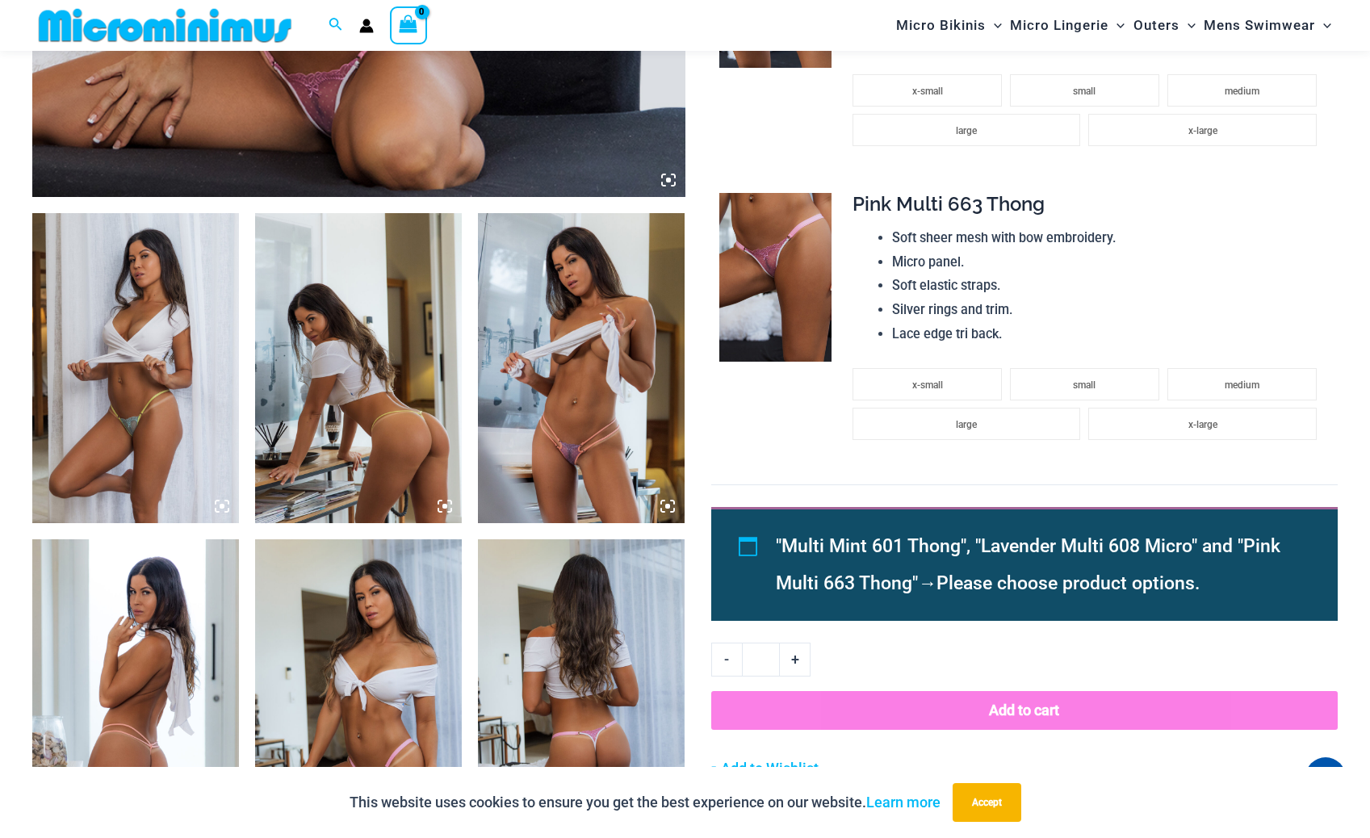
click at [521, 517] on img at bounding box center [581, 368] width 207 height 310
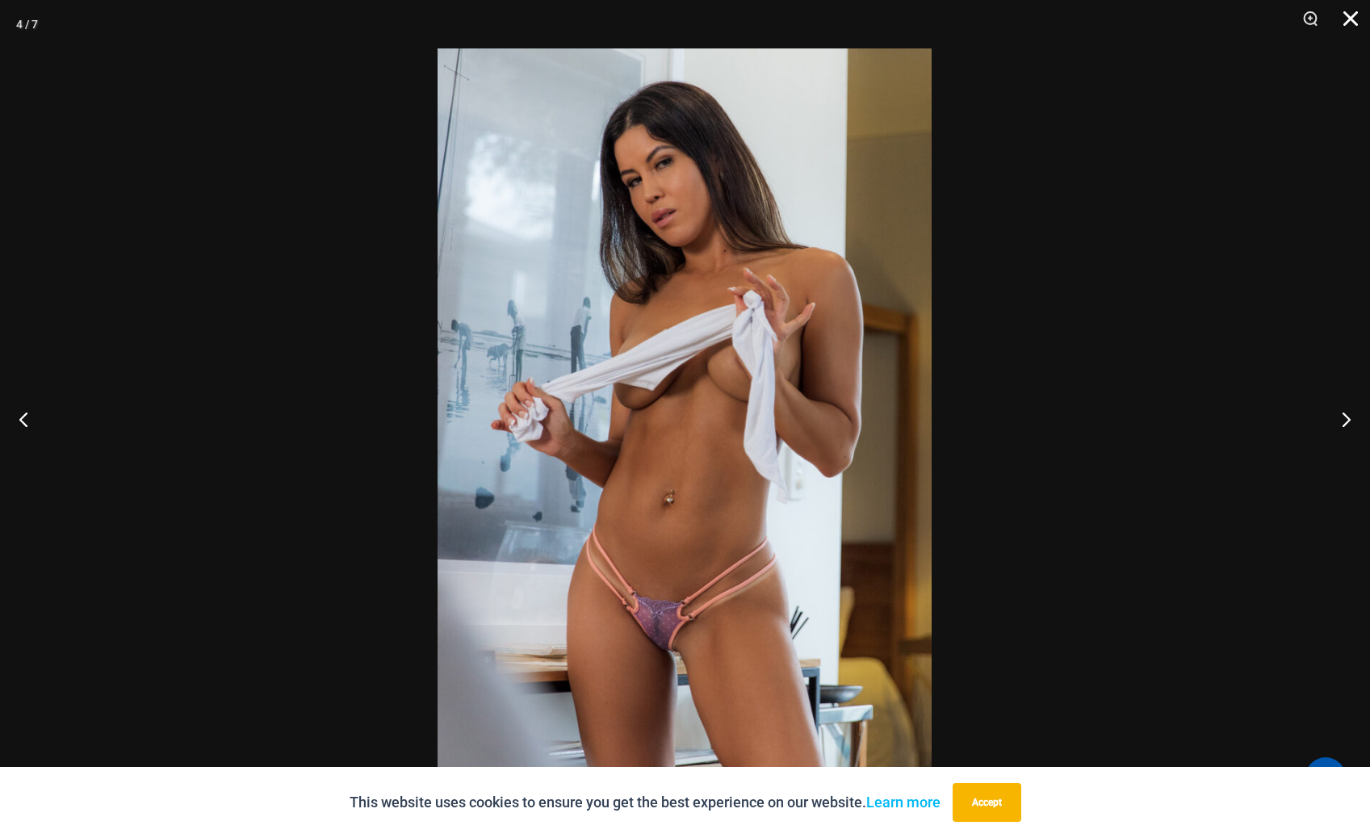
click at [1355, 19] on button "Close" at bounding box center [1345, 24] width 40 height 48
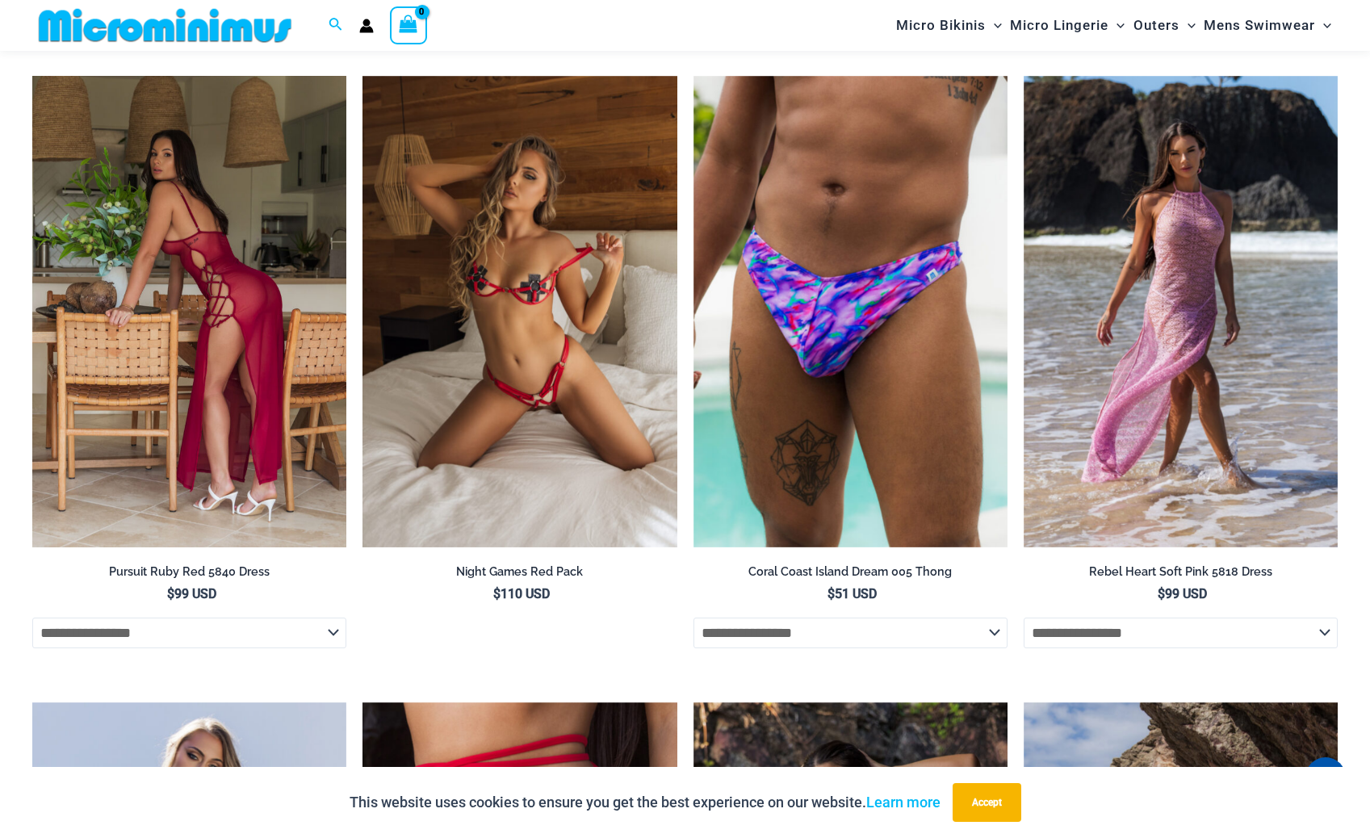
scroll to position [3986, 0]
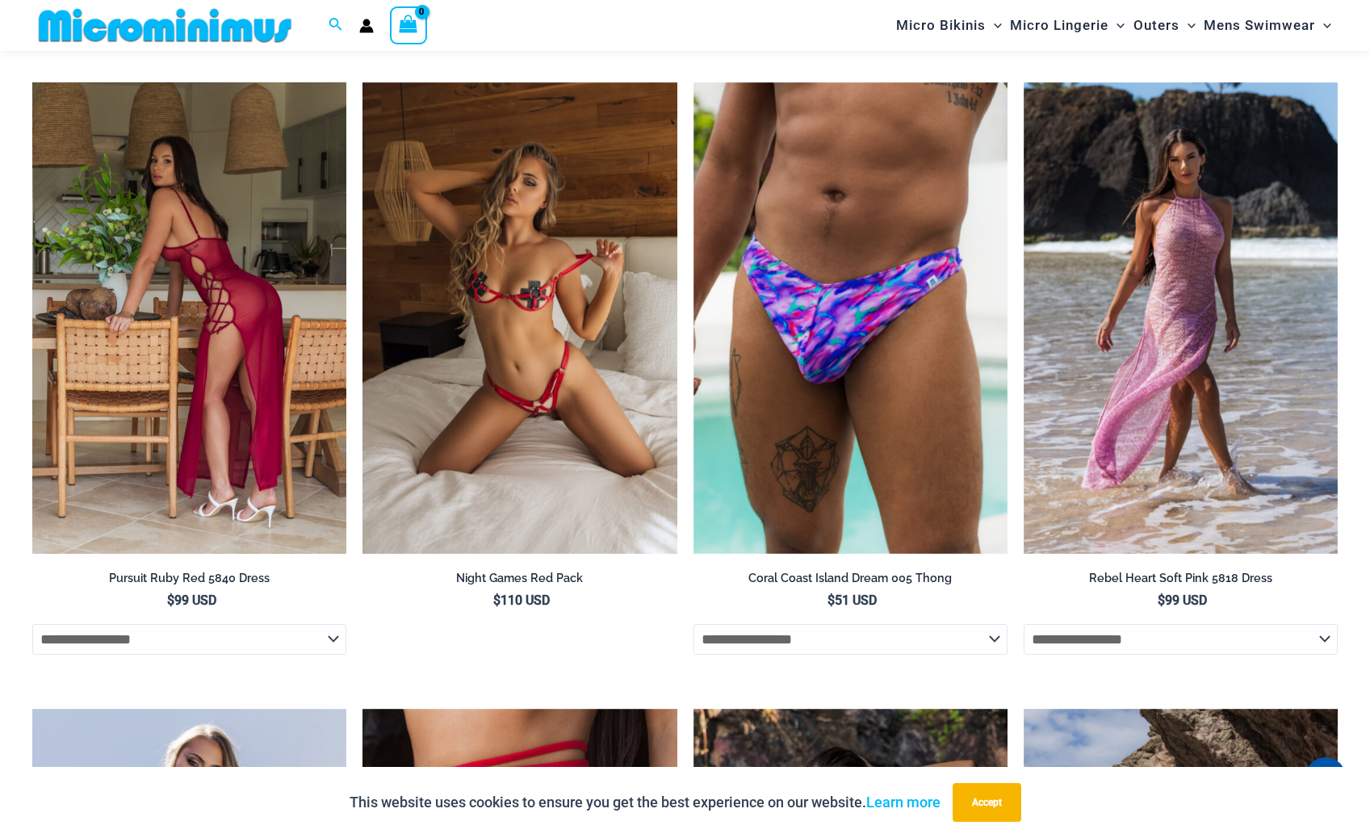
click at [209, 348] on img at bounding box center [189, 317] width 314 height 471
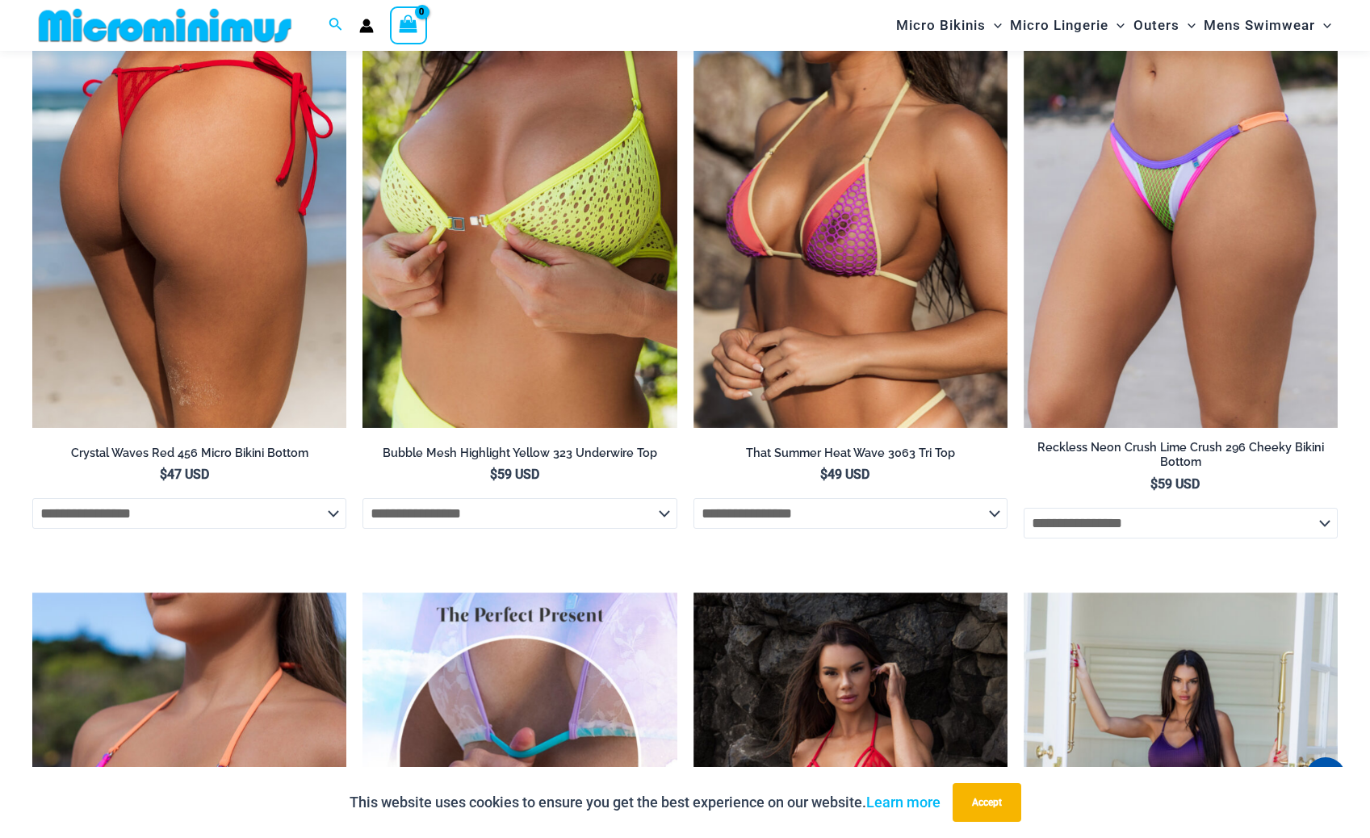
scroll to position [2272, 0]
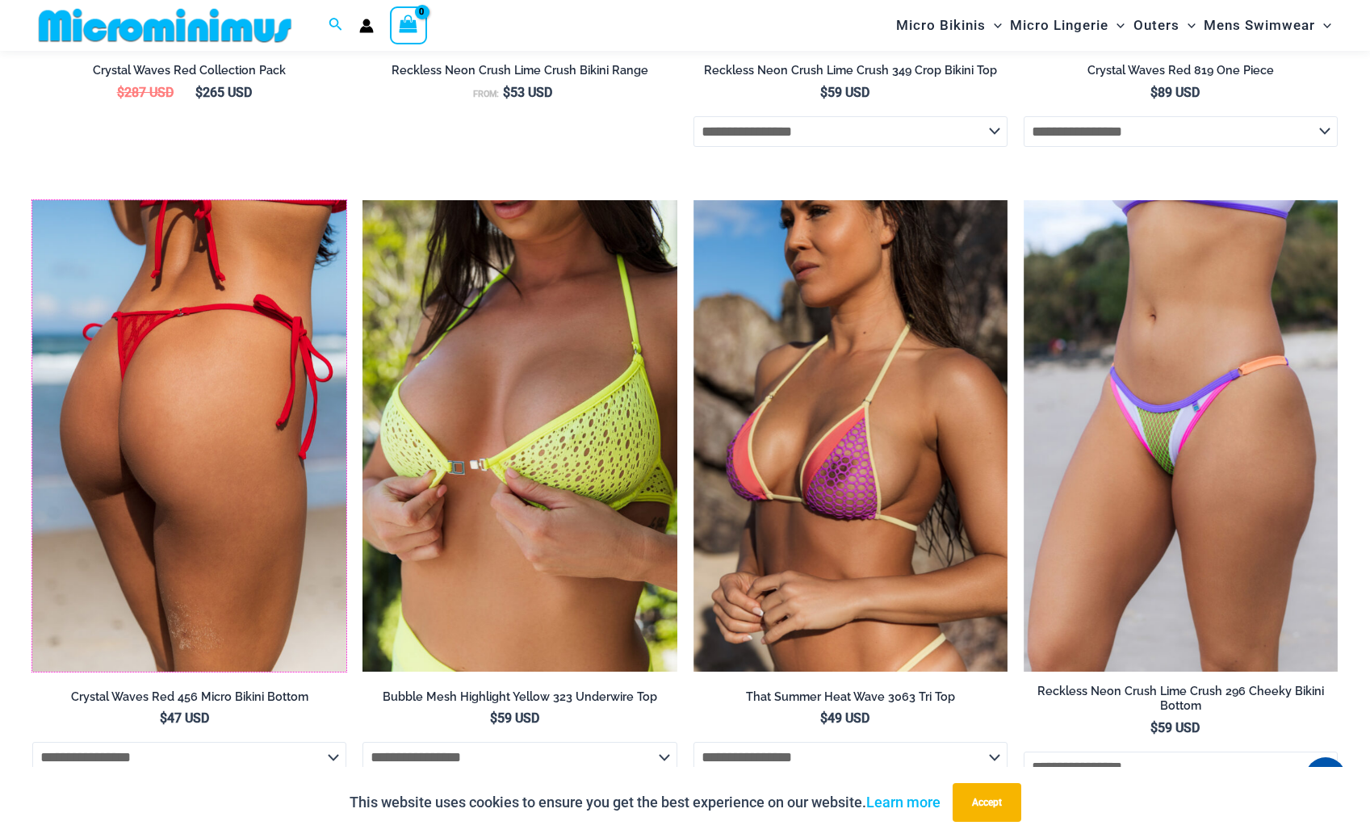
click at [183, 423] on img at bounding box center [189, 435] width 314 height 471
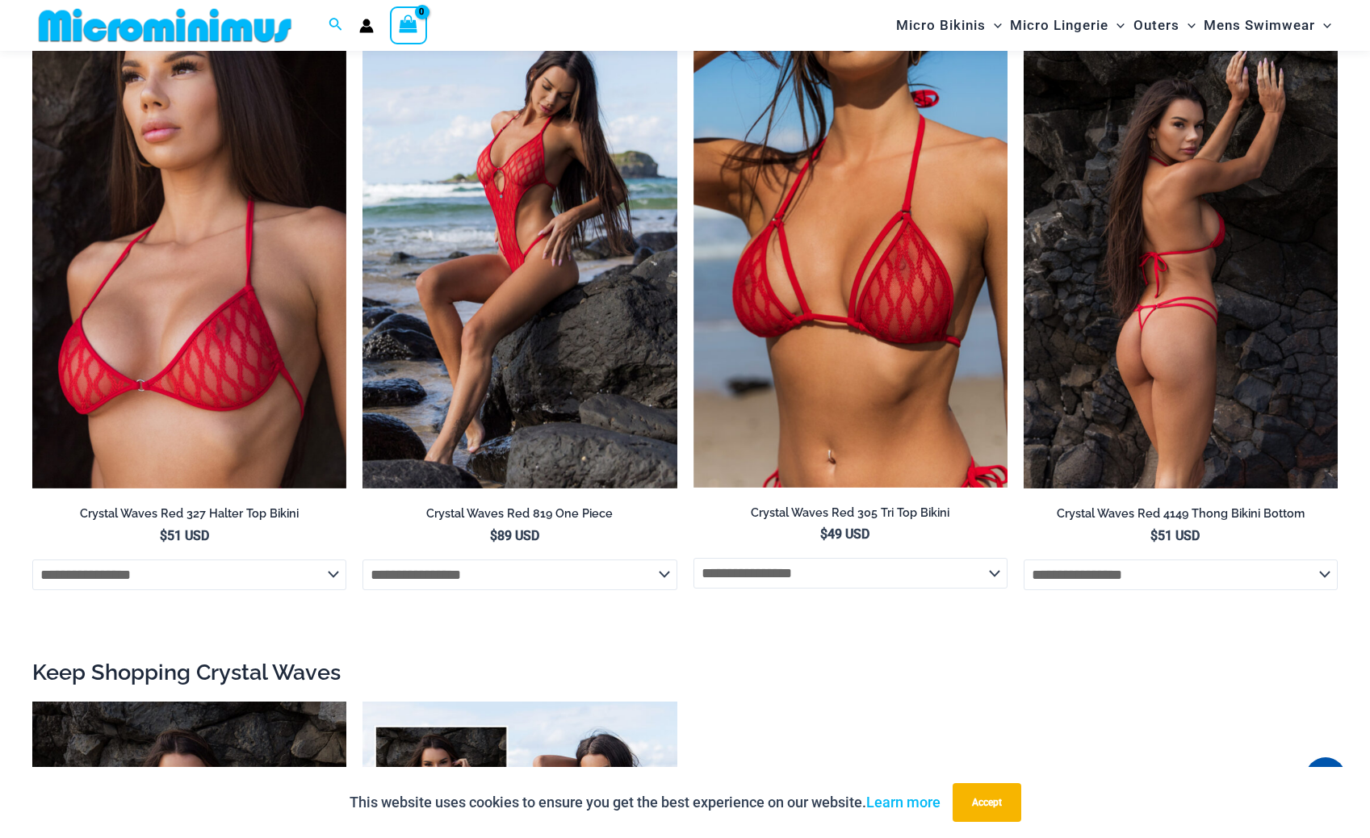
scroll to position [1737, 0]
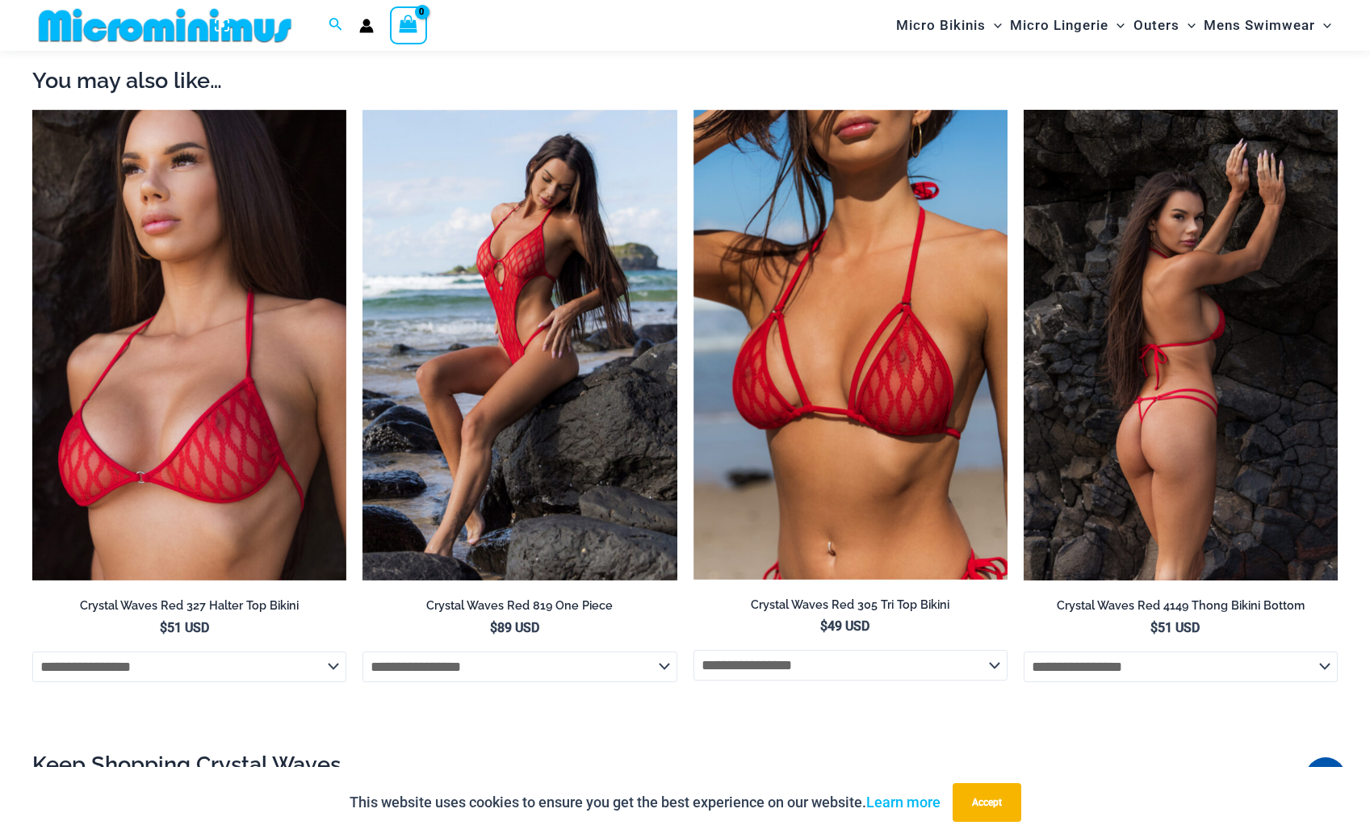
click at [1249, 290] on img at bounding box center [1181, 345] width 314 height 471
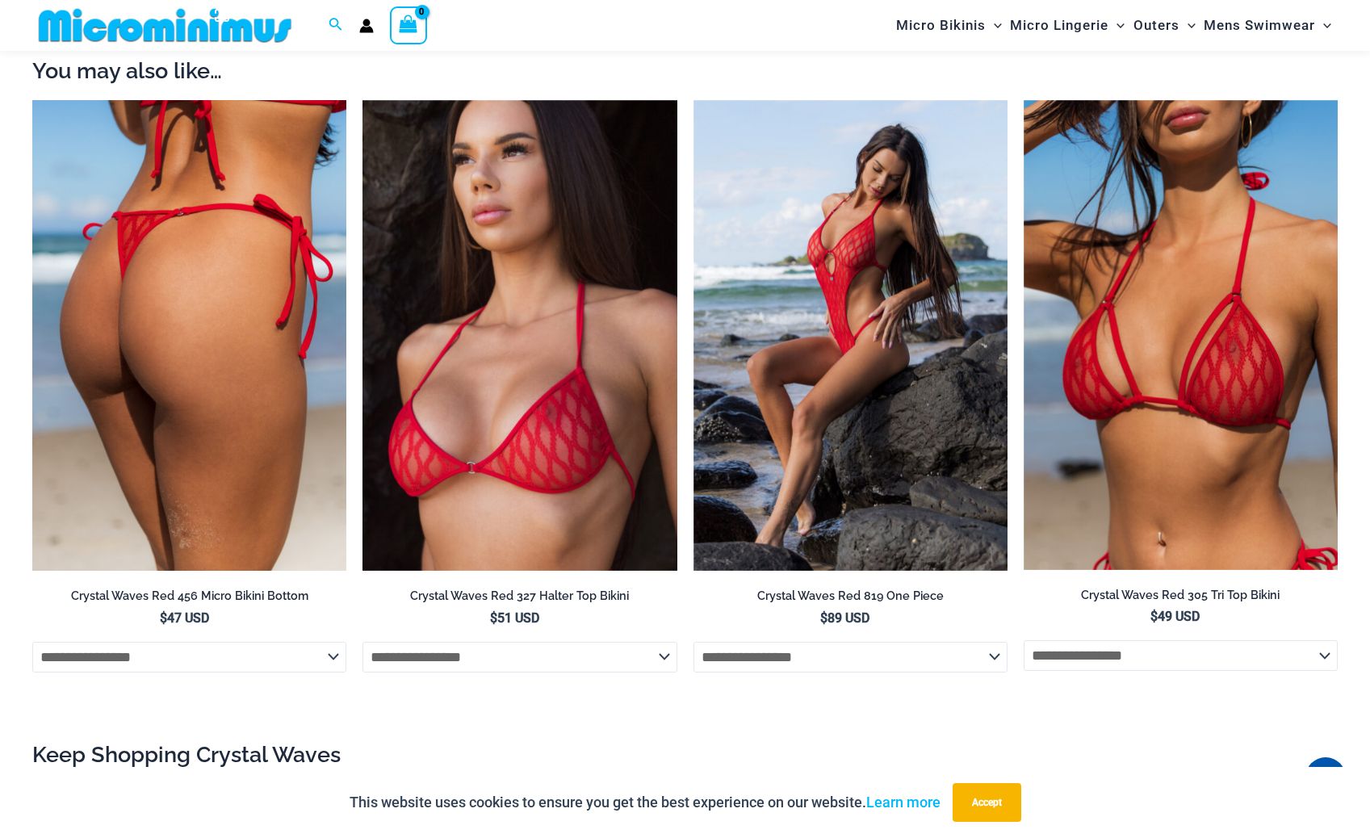
scroll to position [1735, 0]
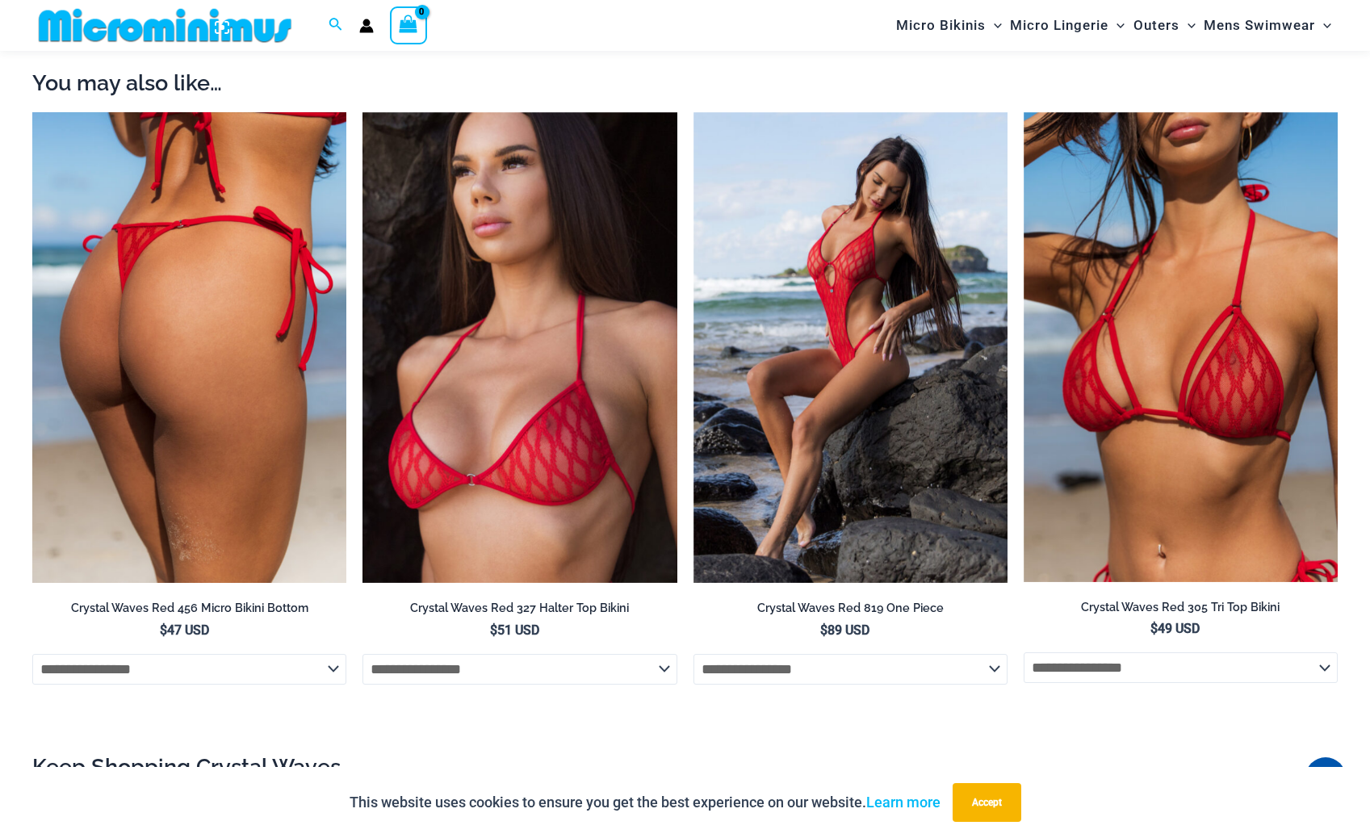
click at [193, 404] on img at bounding box center [189, 347] width 314 height 471
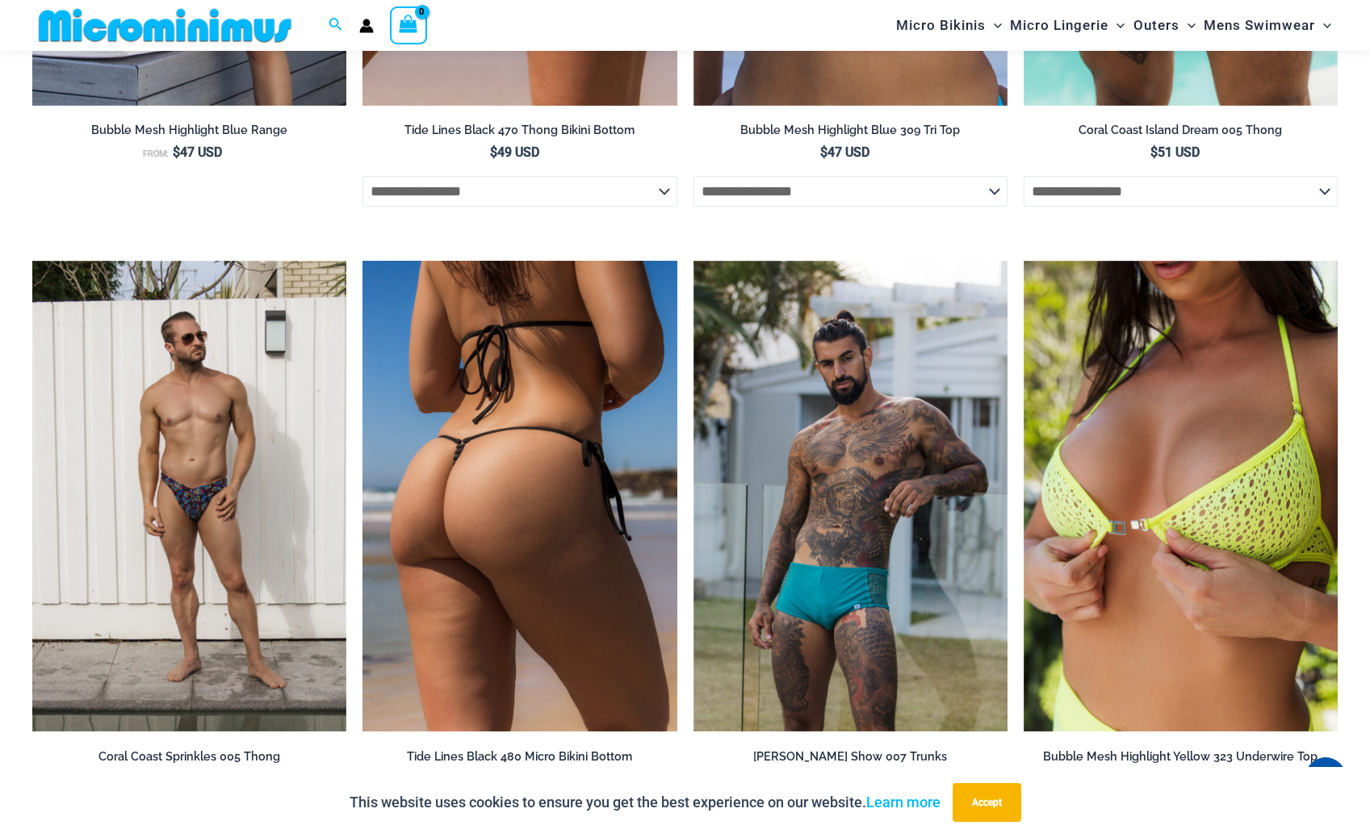
scroll to position [3739, 0]
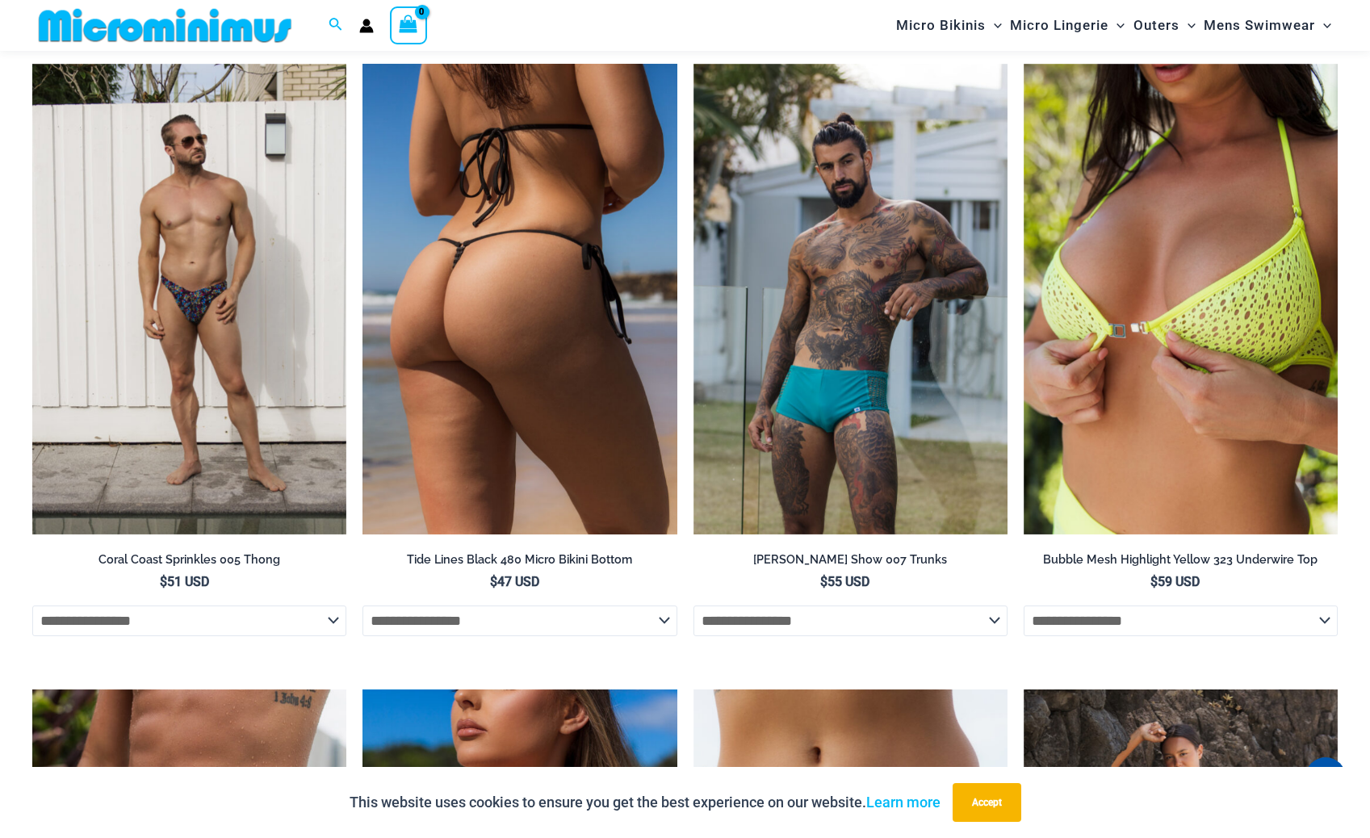
click at [545, 337] on img at bounding box center [519, 299] width 314 height 471
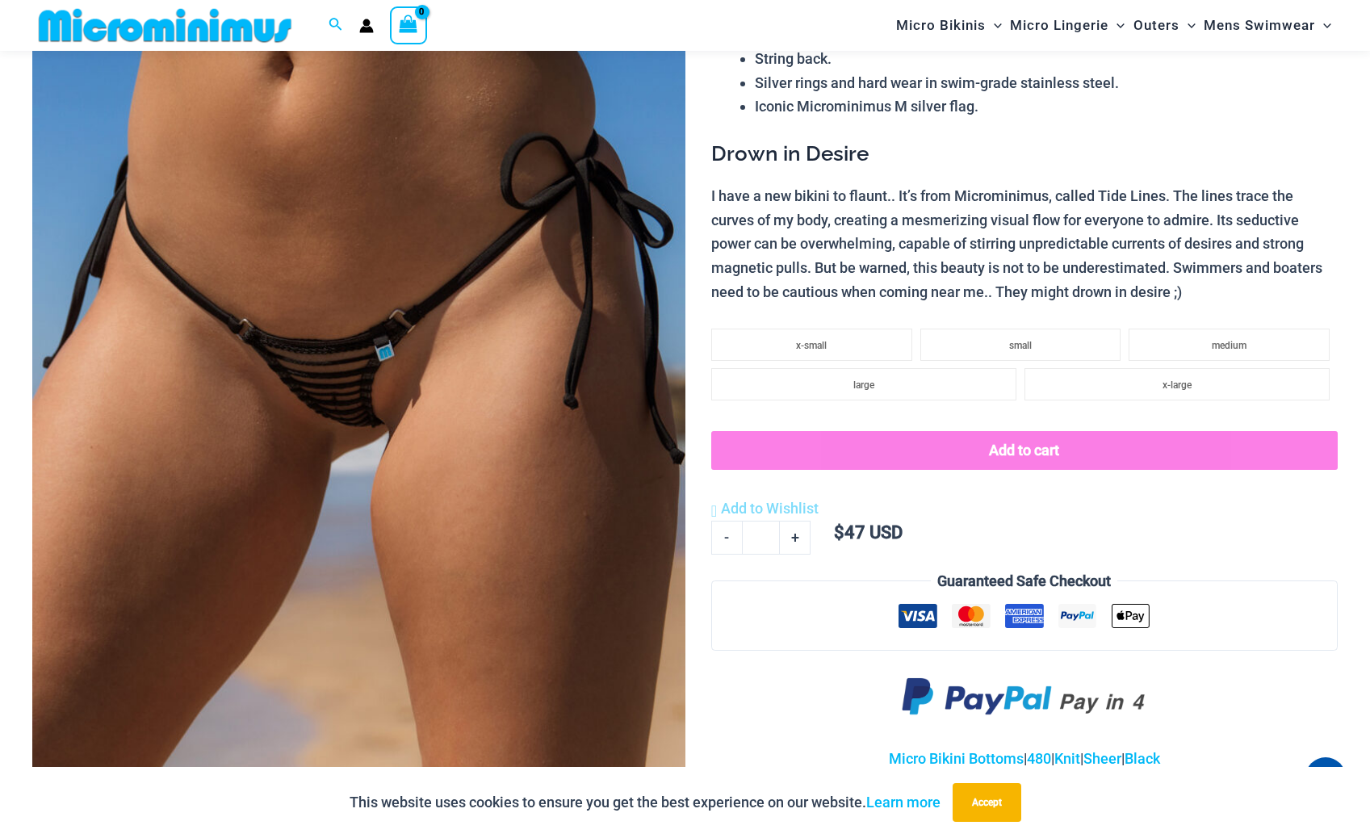
scroll to position [254, 0]
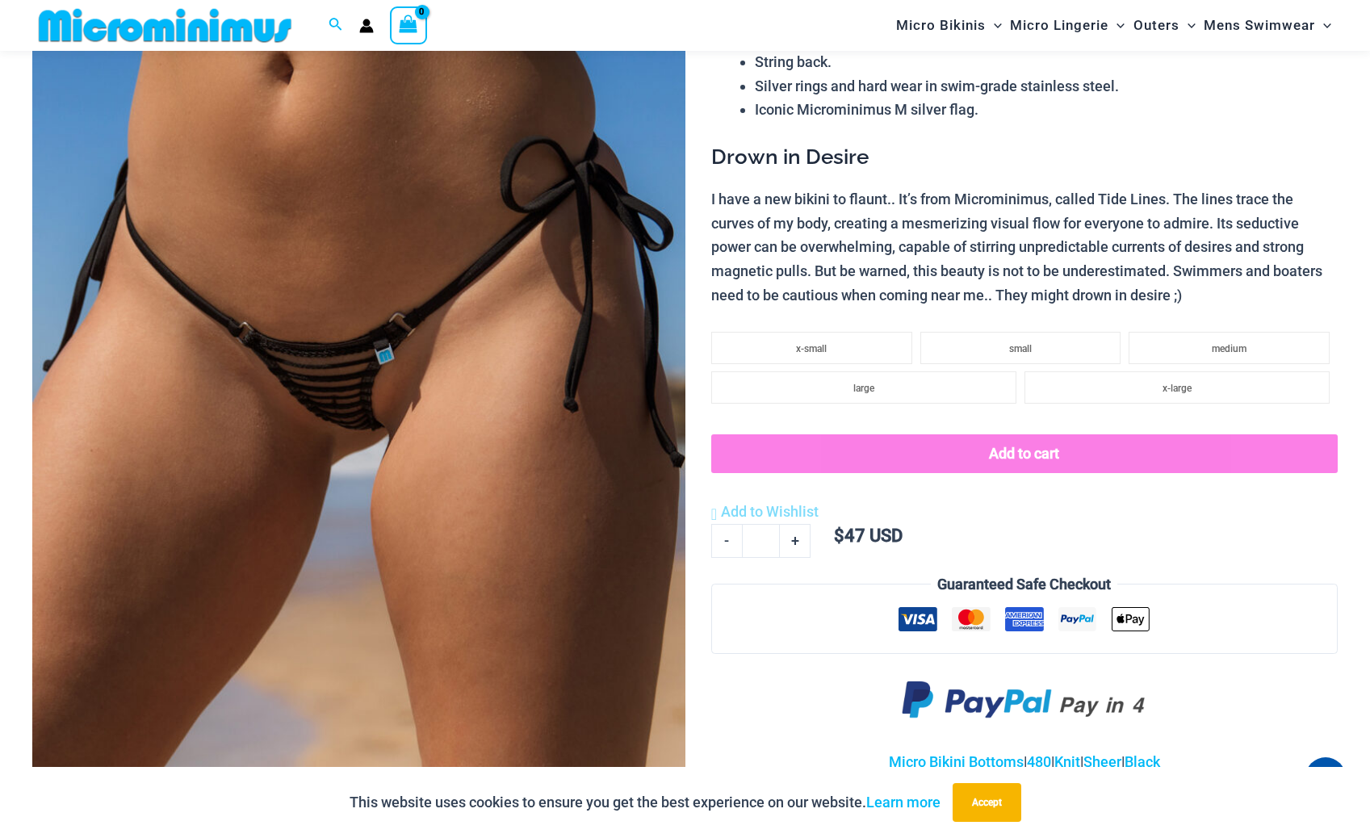
click at [530, 416] on img at bounding box center [358, 382] width 653 height 979
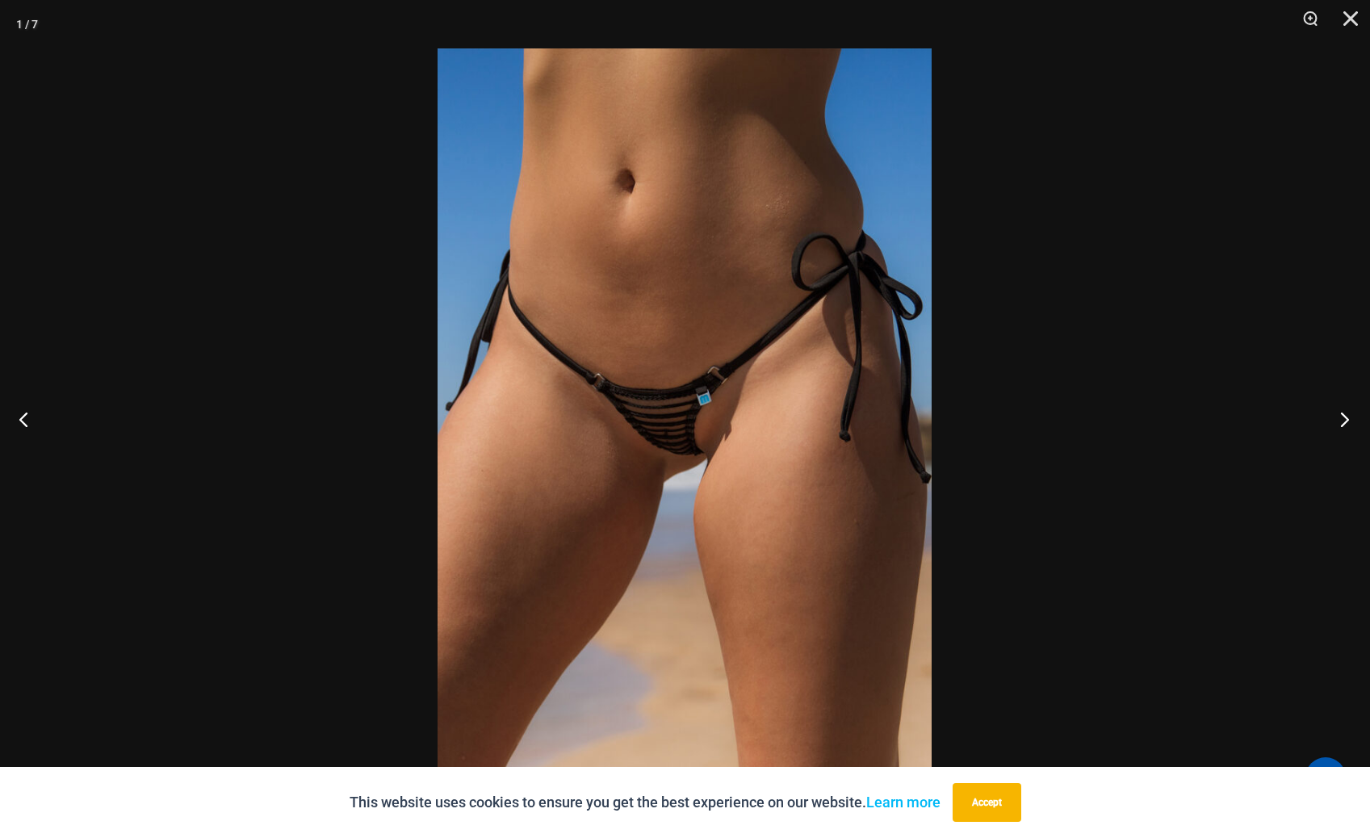
click at [1341, 419] on button "Next" at bounding box center [1339, 419] width 61 height 81
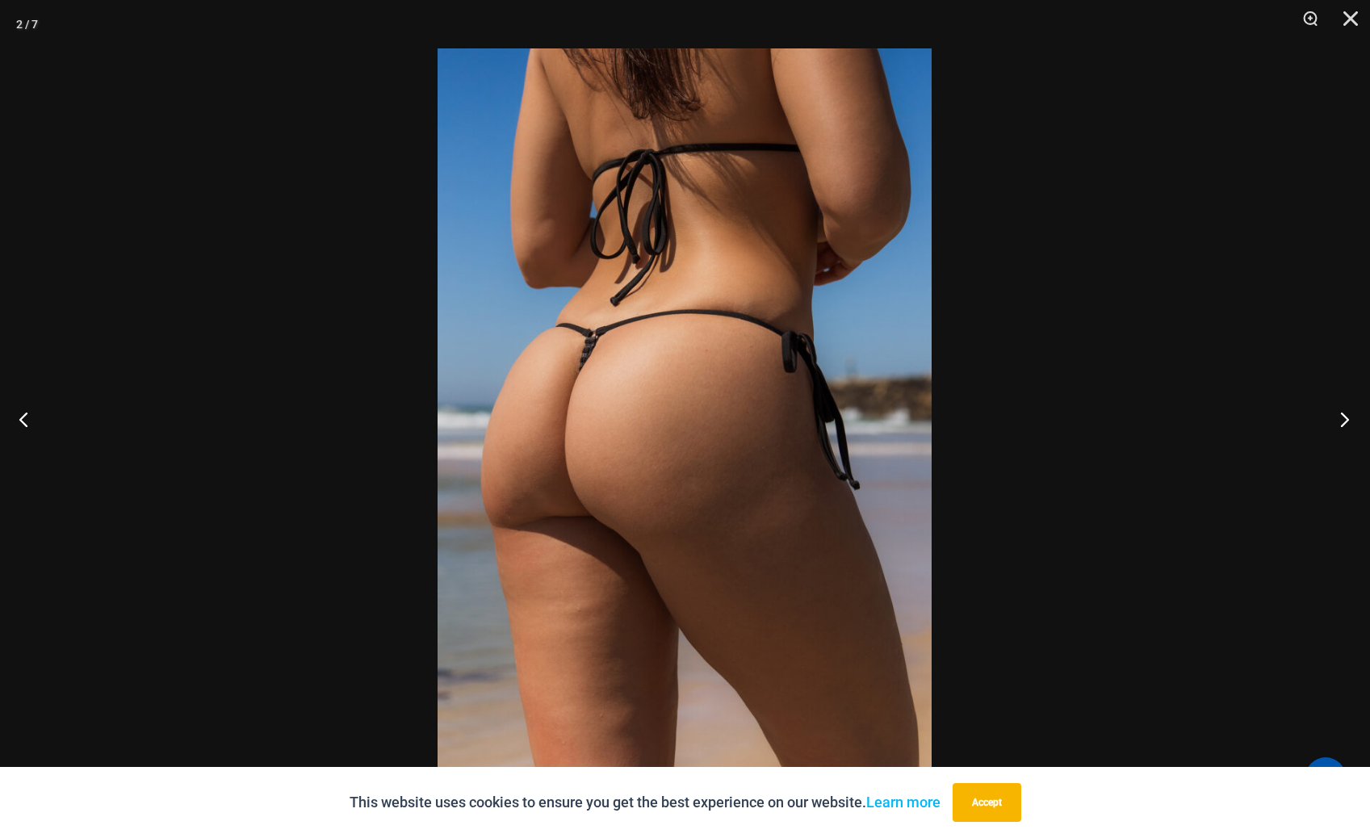
click at [1341, 419] on button "Next" at bounding box center [1339, 419] width 61 height 81
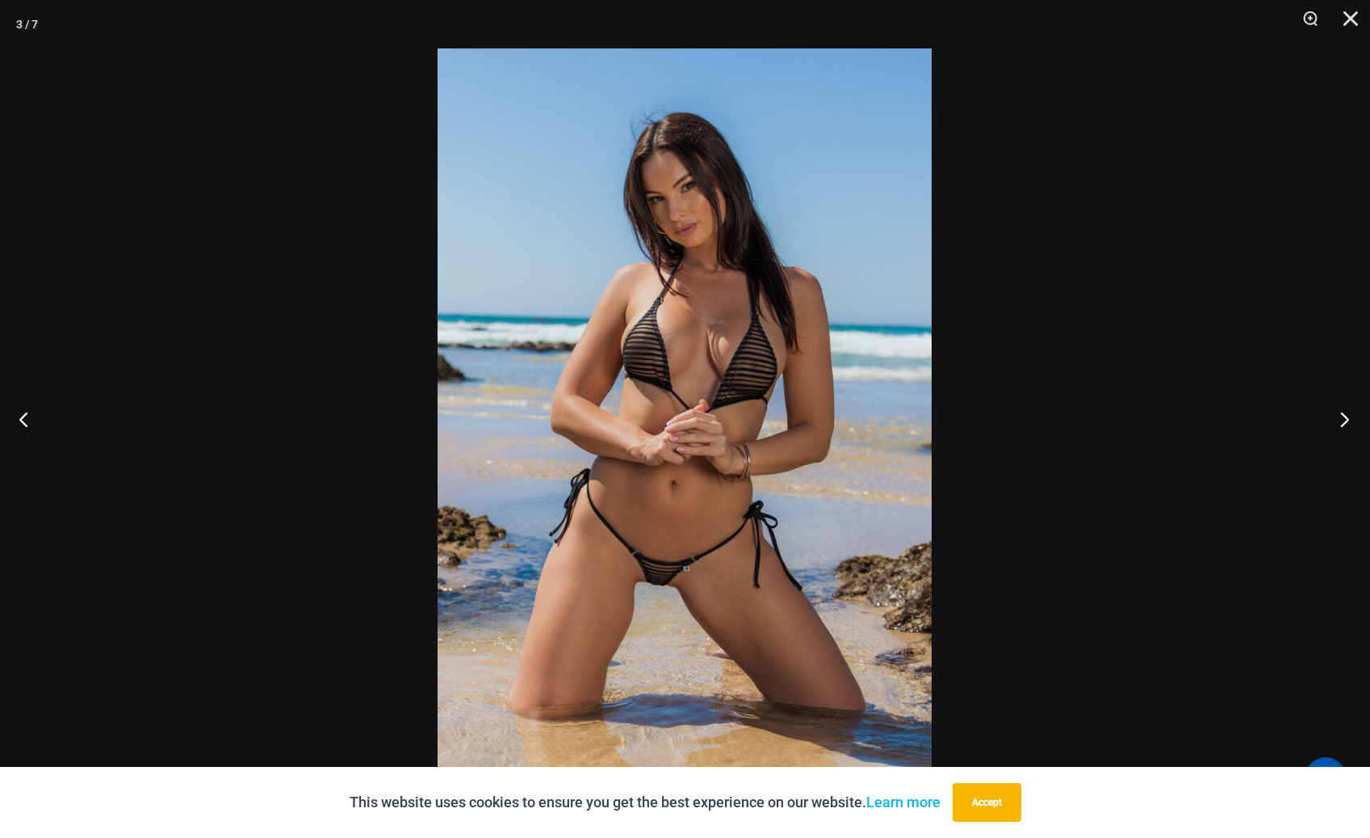
click at [1341, 419] on button "Next" at bounding box center [1339, 419] width 61 height 81
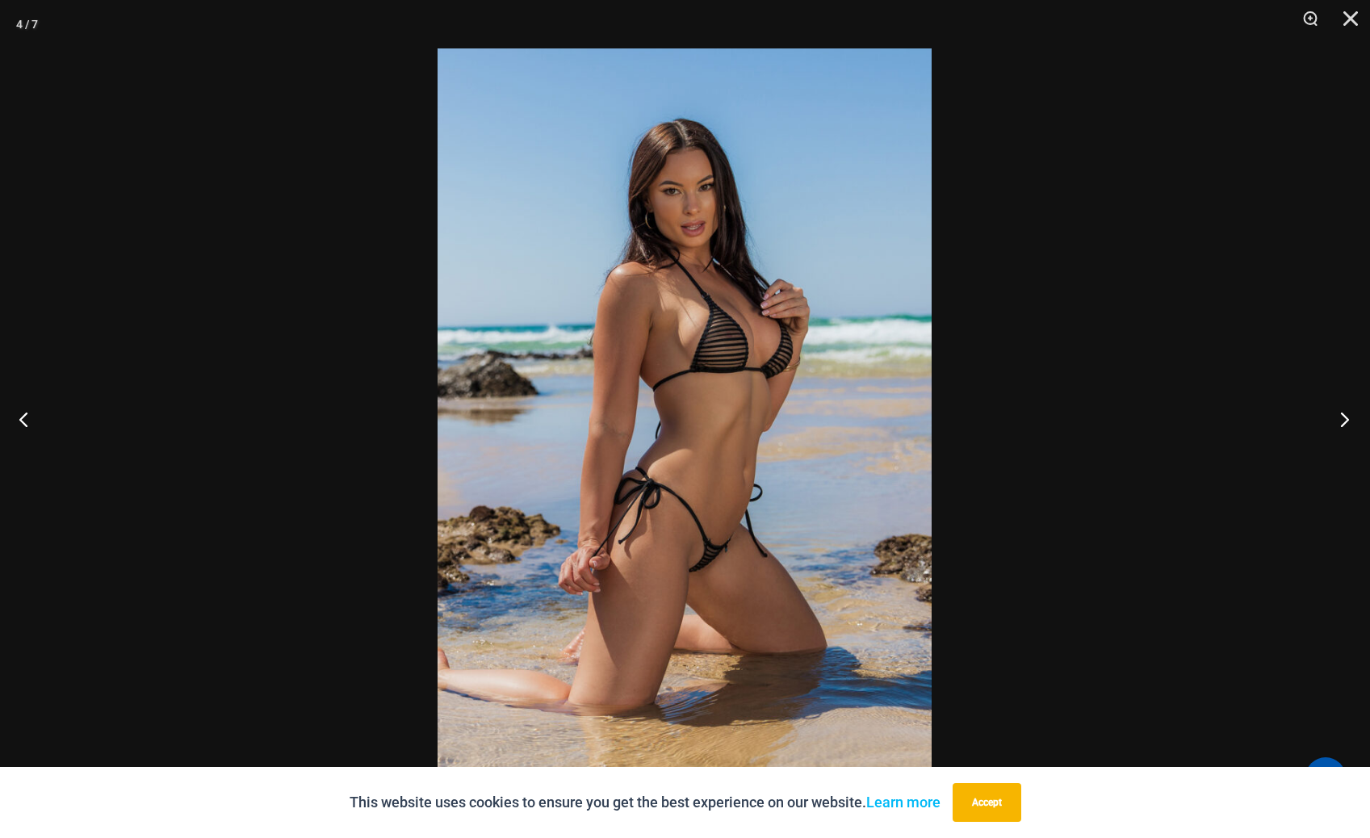
click at [1341, 419] on button "Next" at bounding box center [1339, 419] width 61 height 81
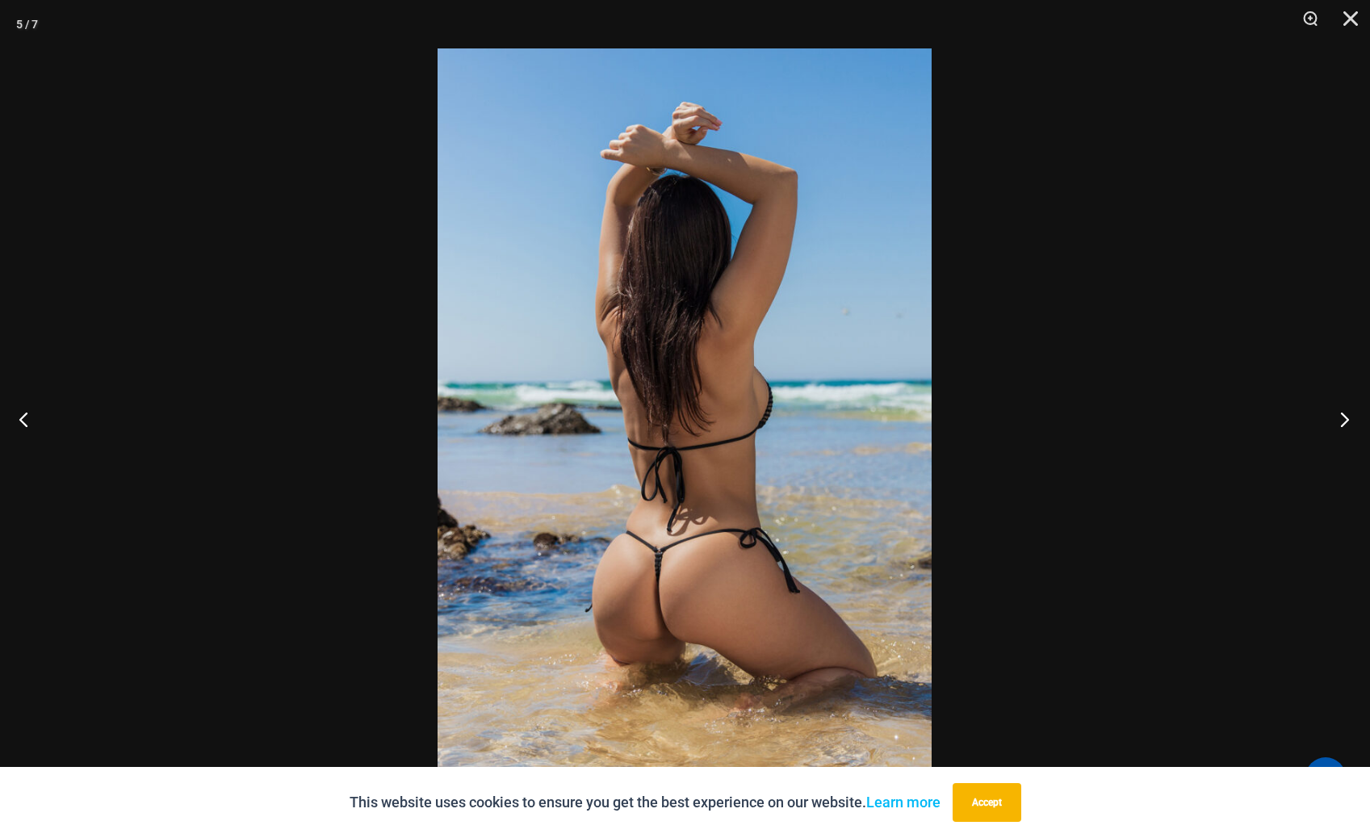
click at [1341, 419] on button "Next" at bounding box center [1339, 419] width 61 height 81
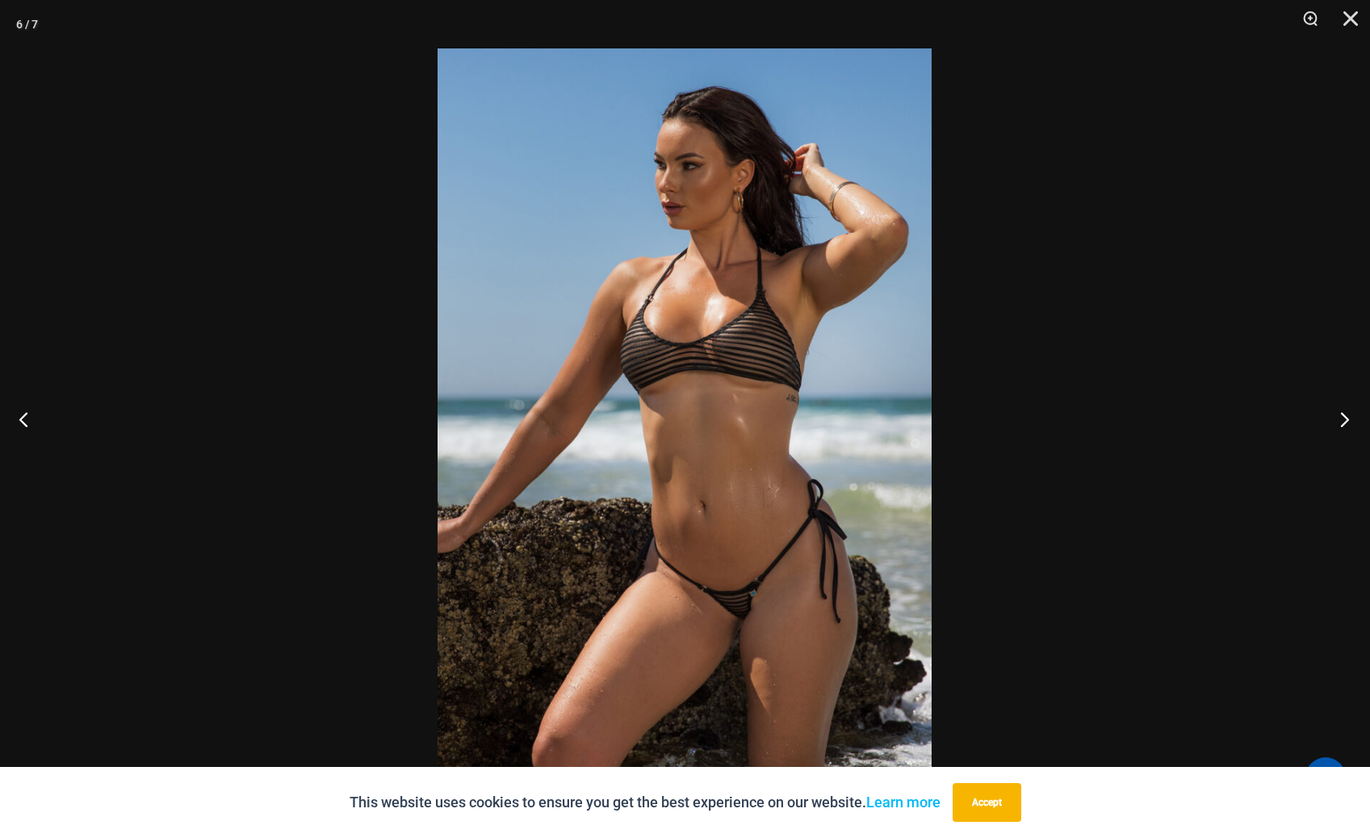
click at [1341, 419] on button "Next" at bounding box center [1339, 419] width 61 height 81
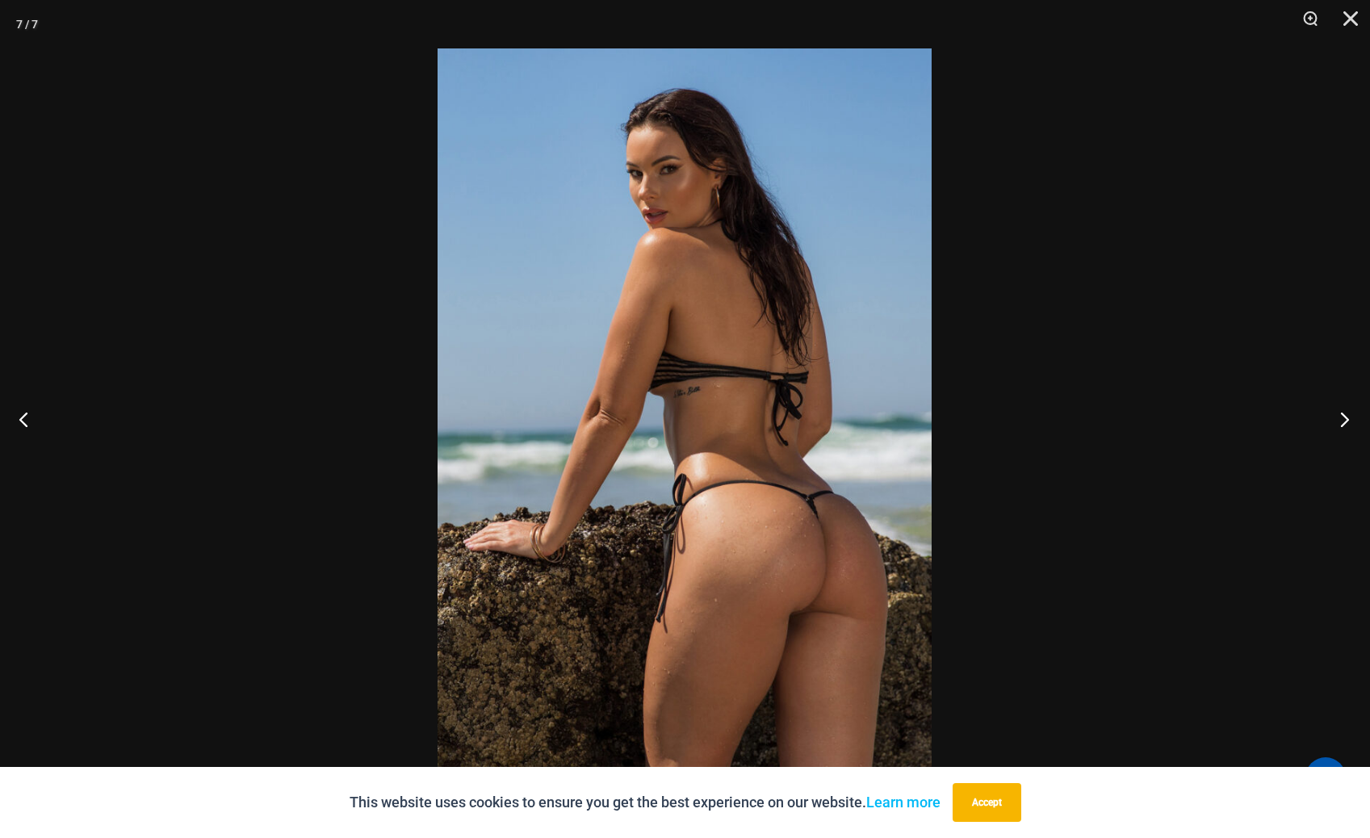
click at [1341, 419] on button "Next" at bounding box center [1339, 419] width 61 height 81
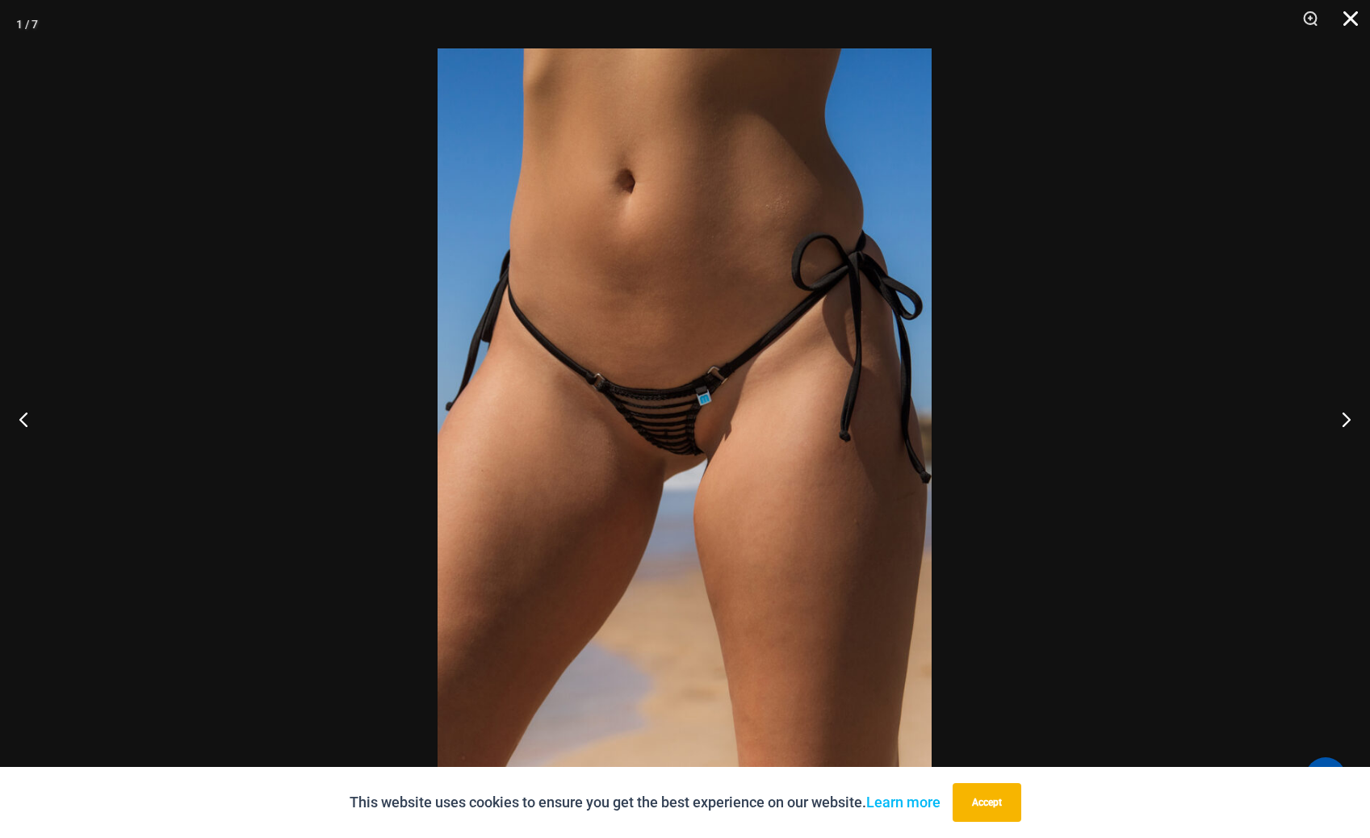
click at [1347, 17] on button "Close" at bounding box center [1345, 24] width 40 height 48
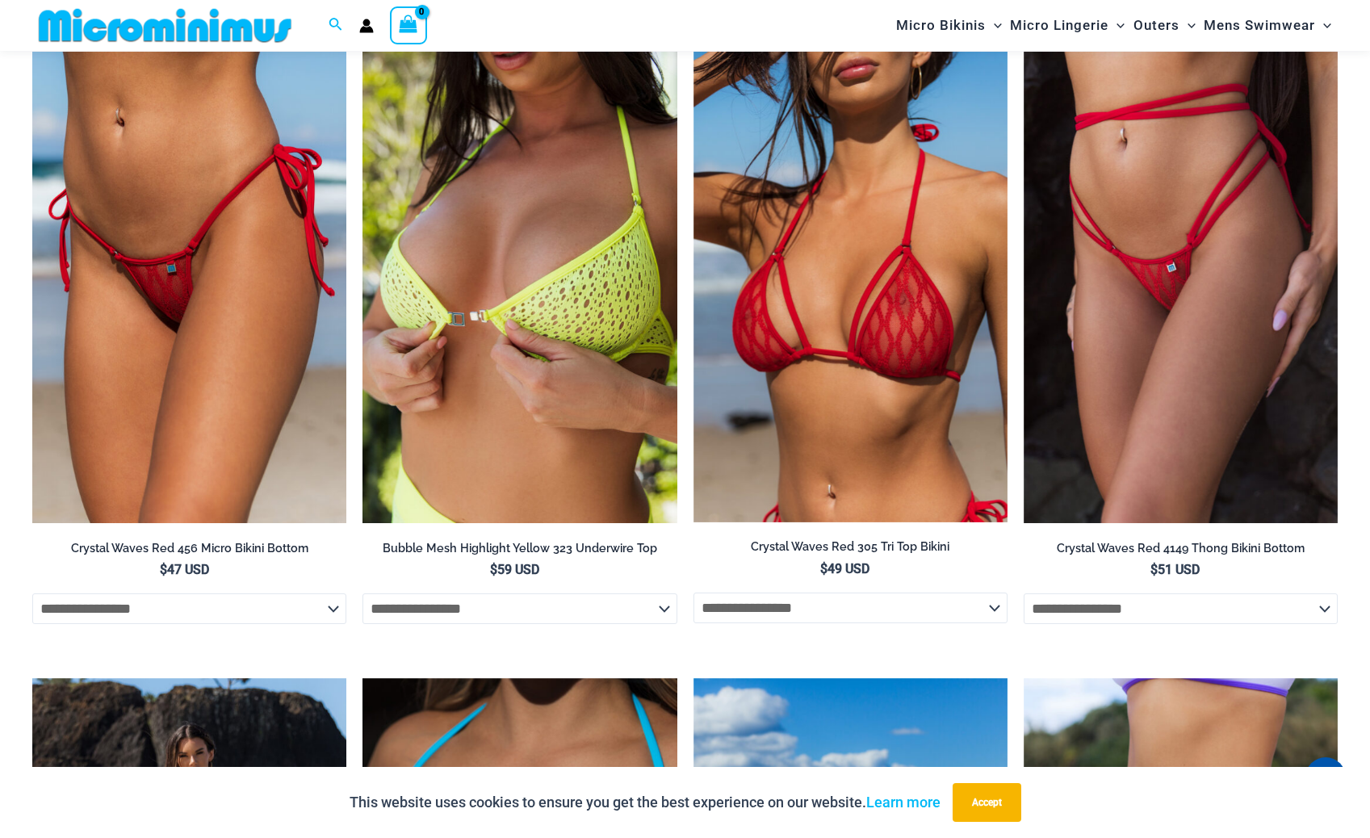
scroll to position [2542, 0]
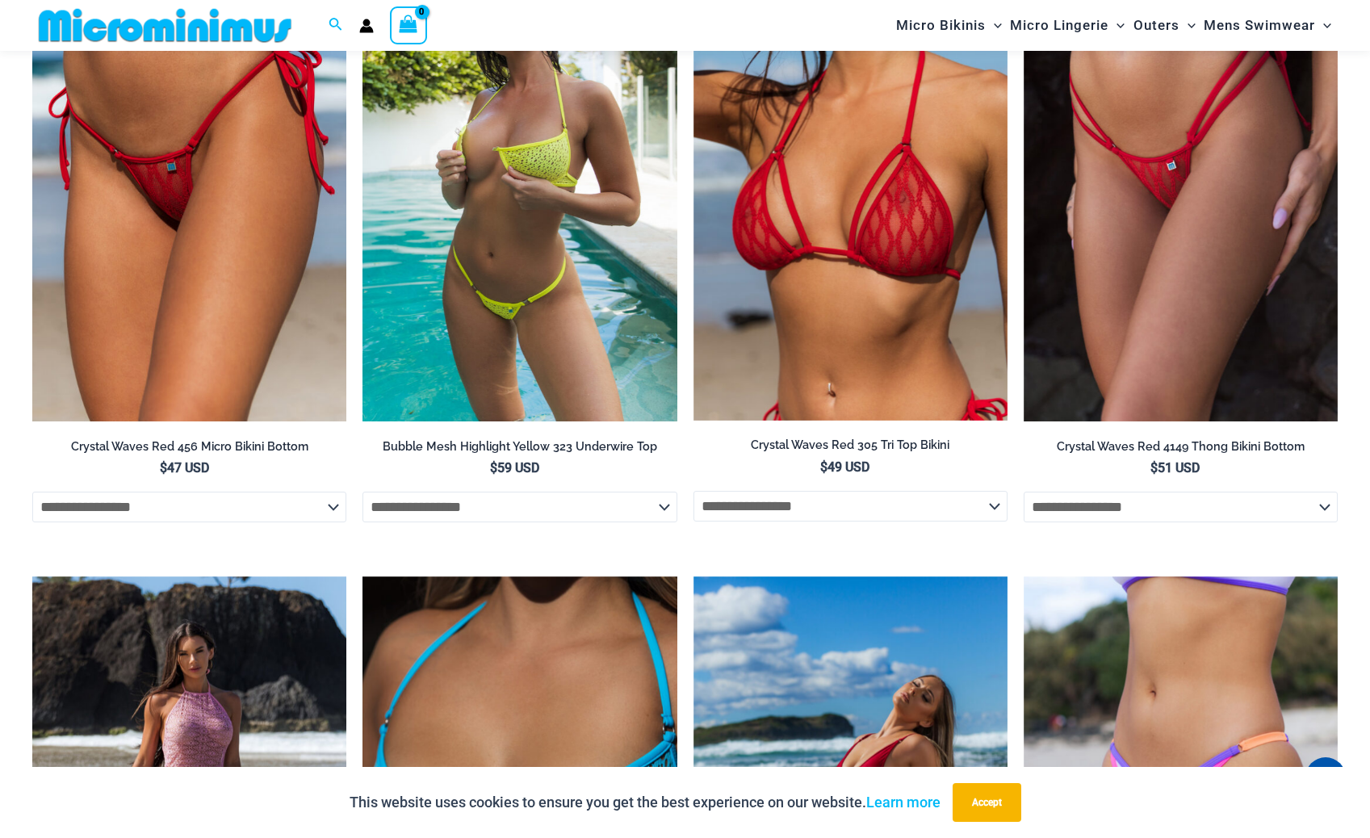
click at [549, 235] on img at bounding box center [519, 185] width 314 height 471
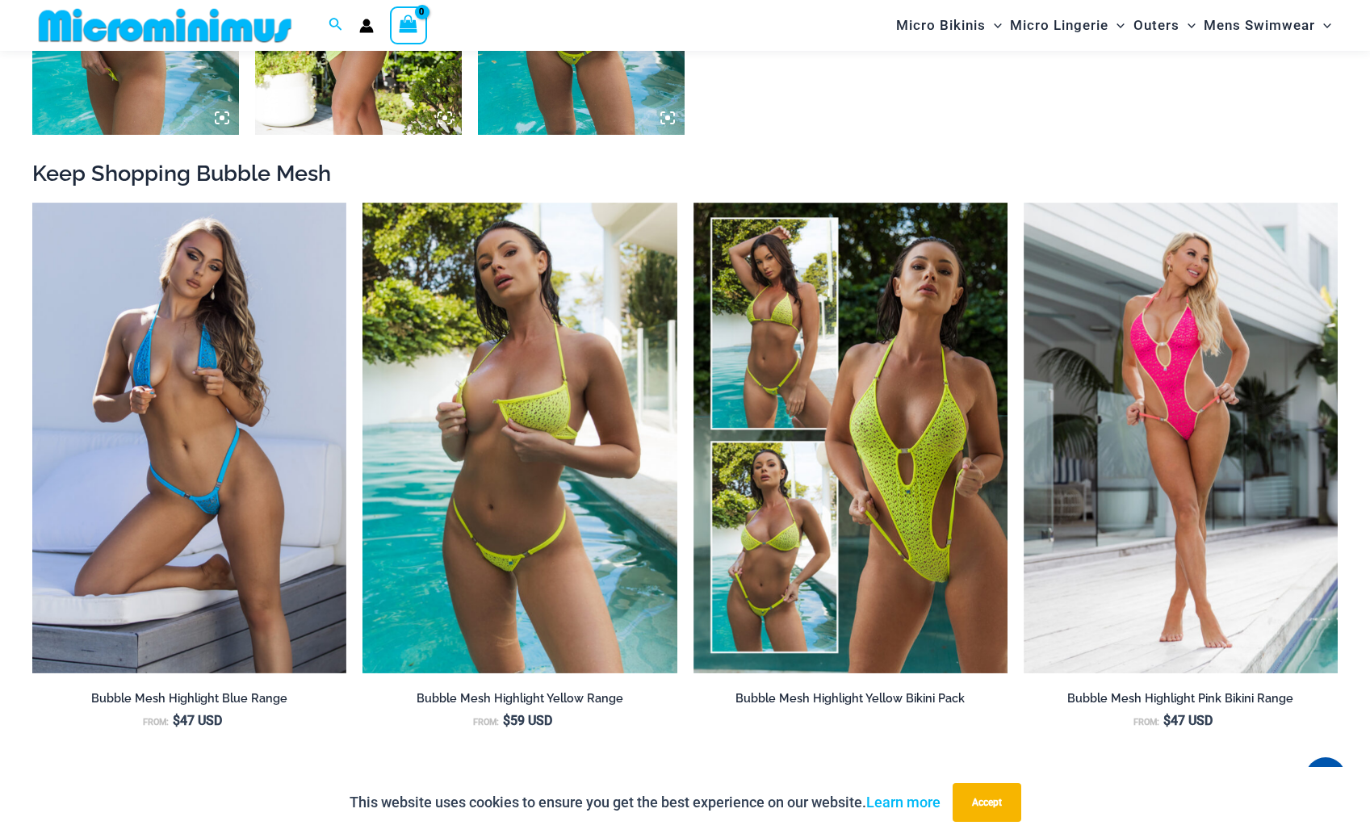
scroll to position [2130, 0]
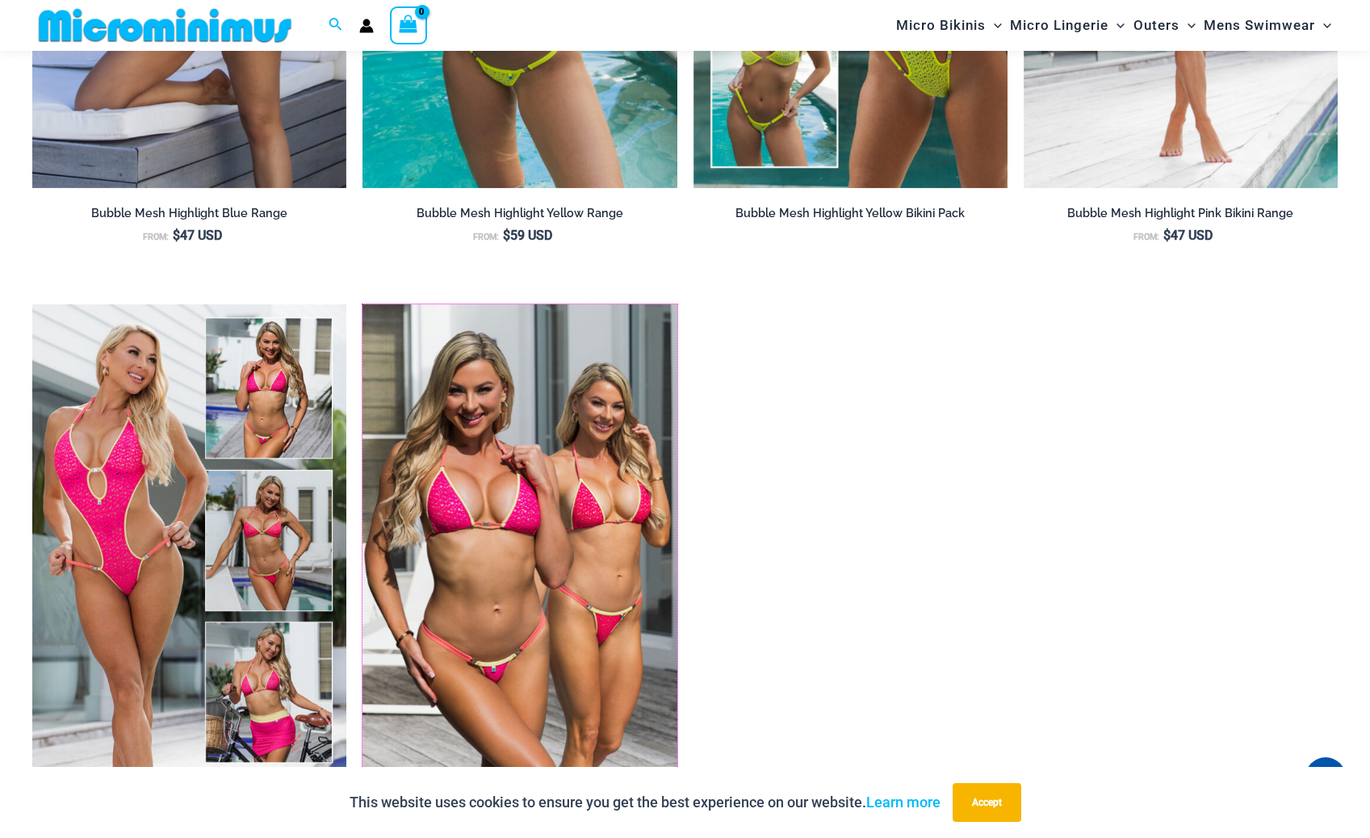
click at [362, 304] on img at bounding box center [362, 304] width 0 height 0
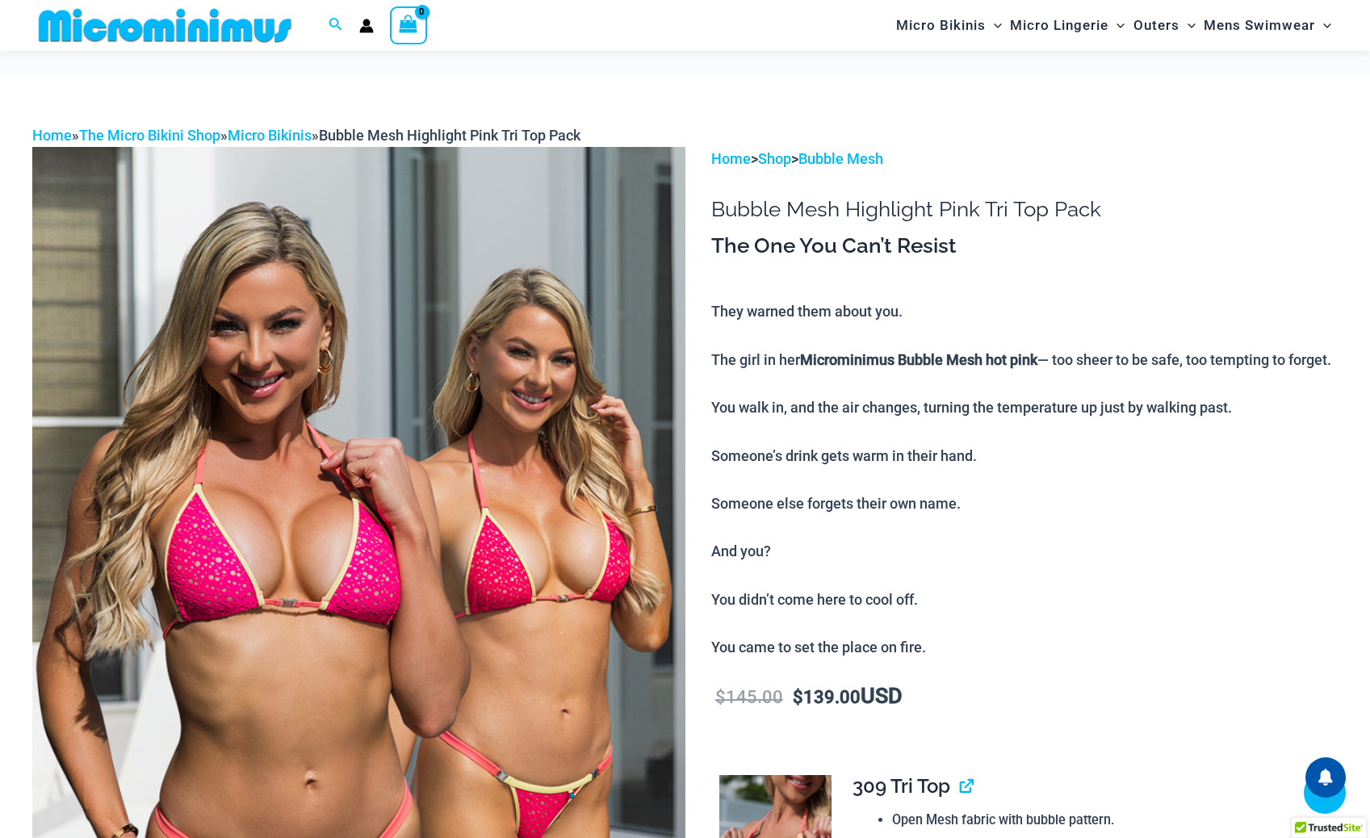
scroll to position [2946, 0]
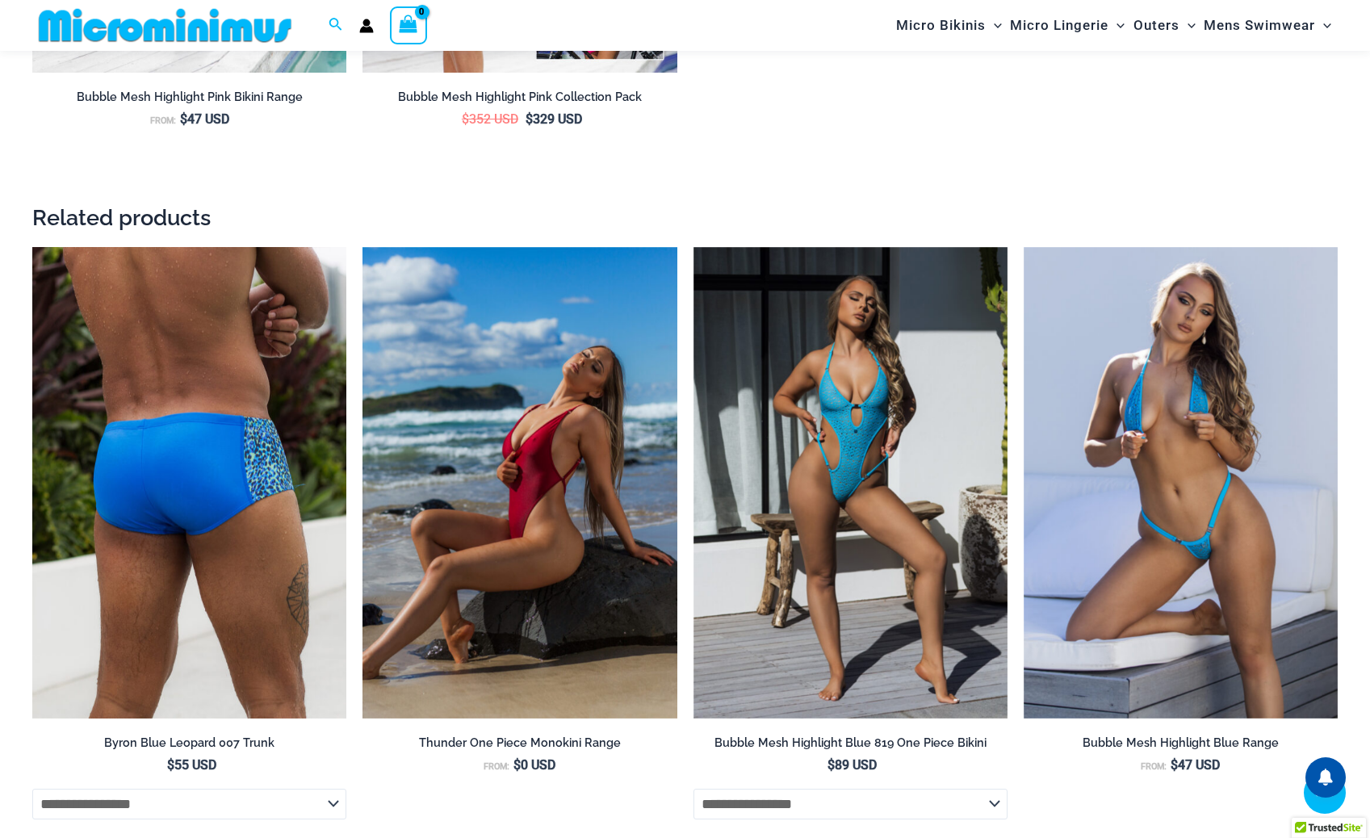
click at [150, 609] on img at bounding box center [189, 482] width 314 height 471
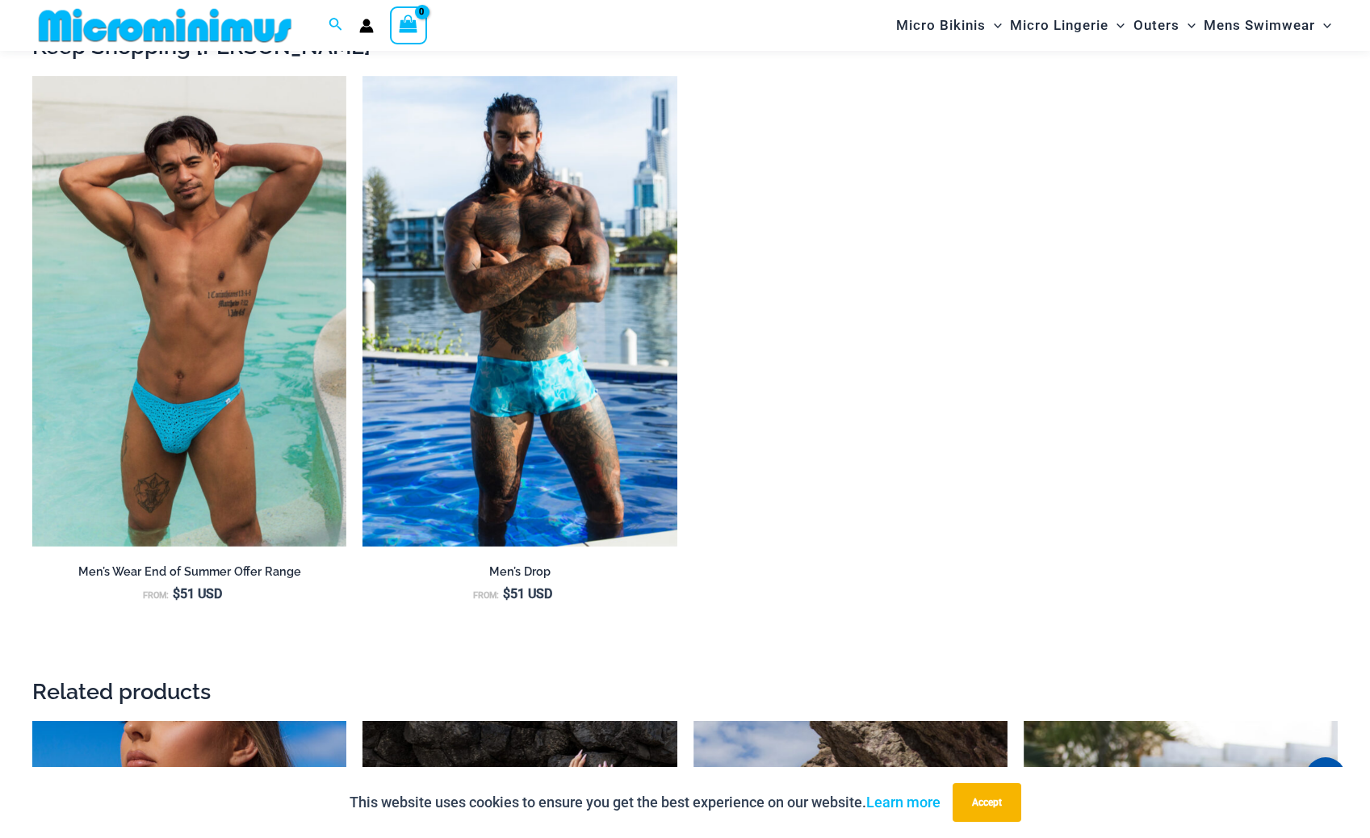
scroll to position [1735, 0]
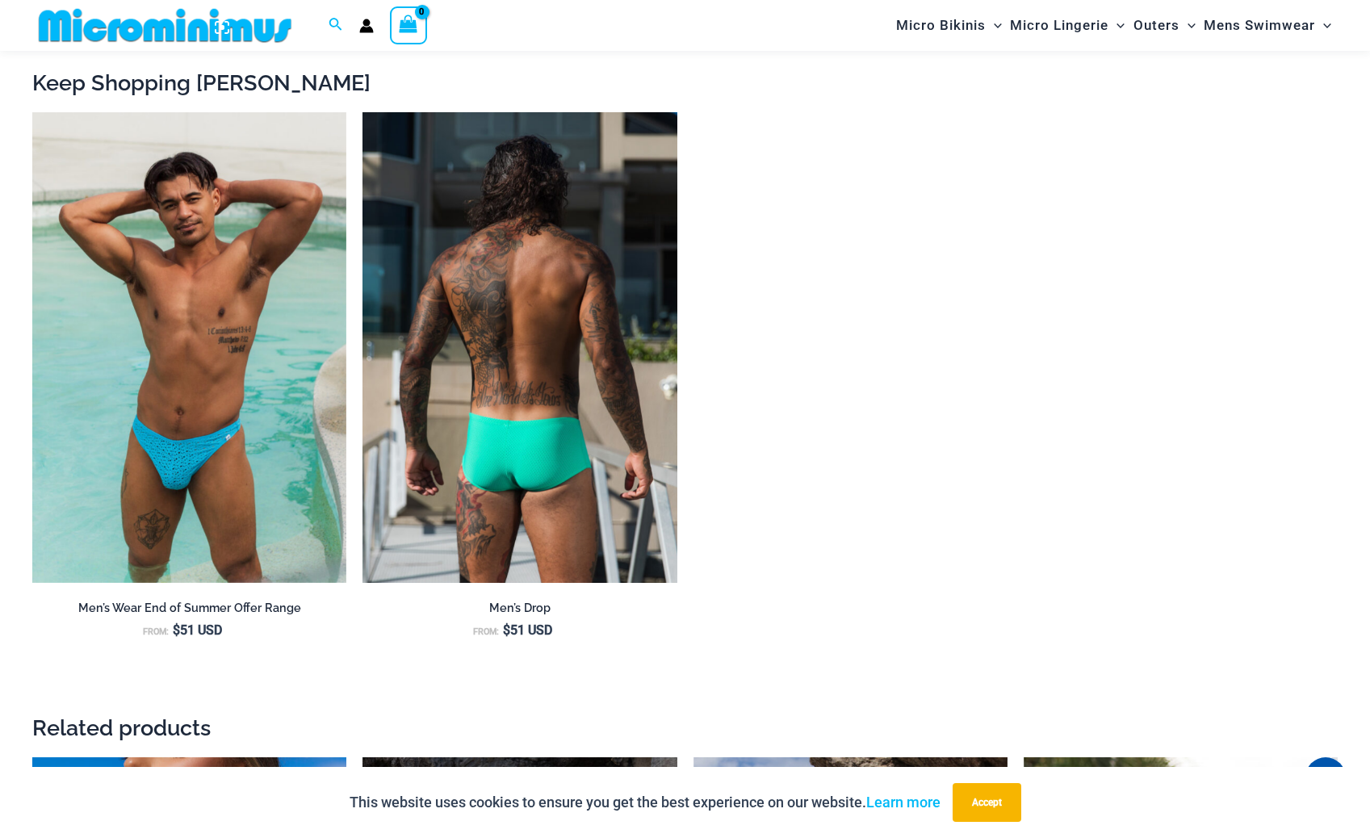
click at [512, 403] on img at bounding box center [519, 347] width 314 height 471
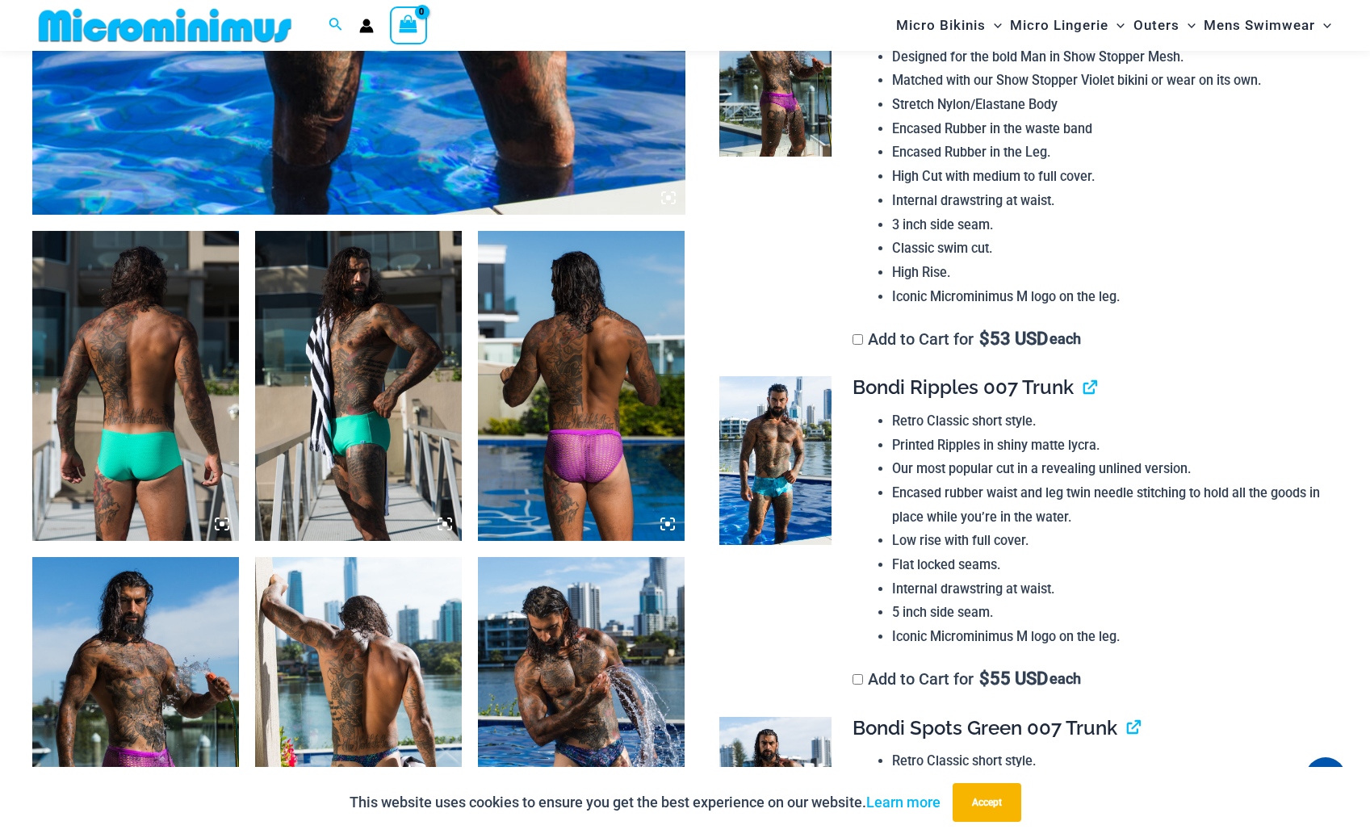
scroll to position [925, 0]
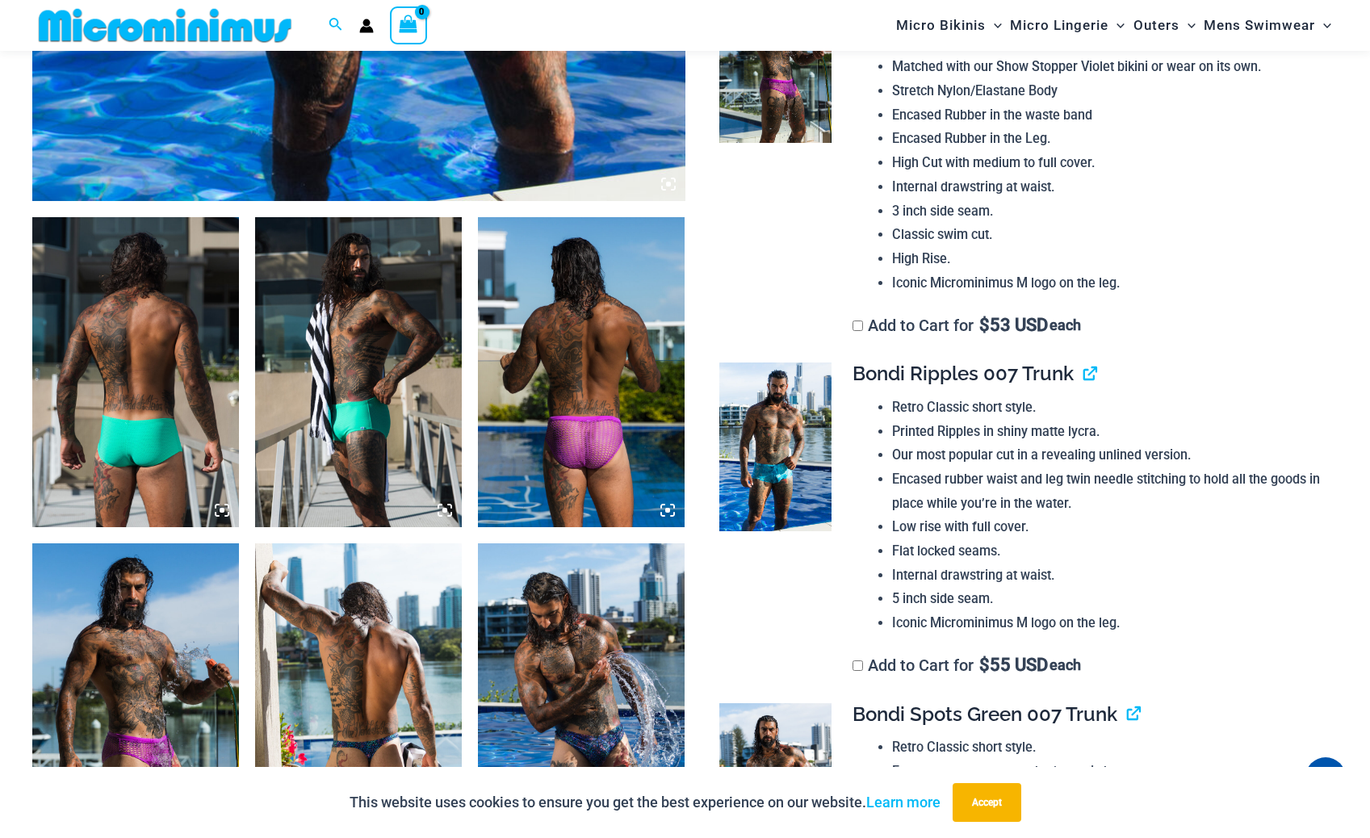
click at [588, 459] on img at bounding box center [581, 372] width 207 height 310
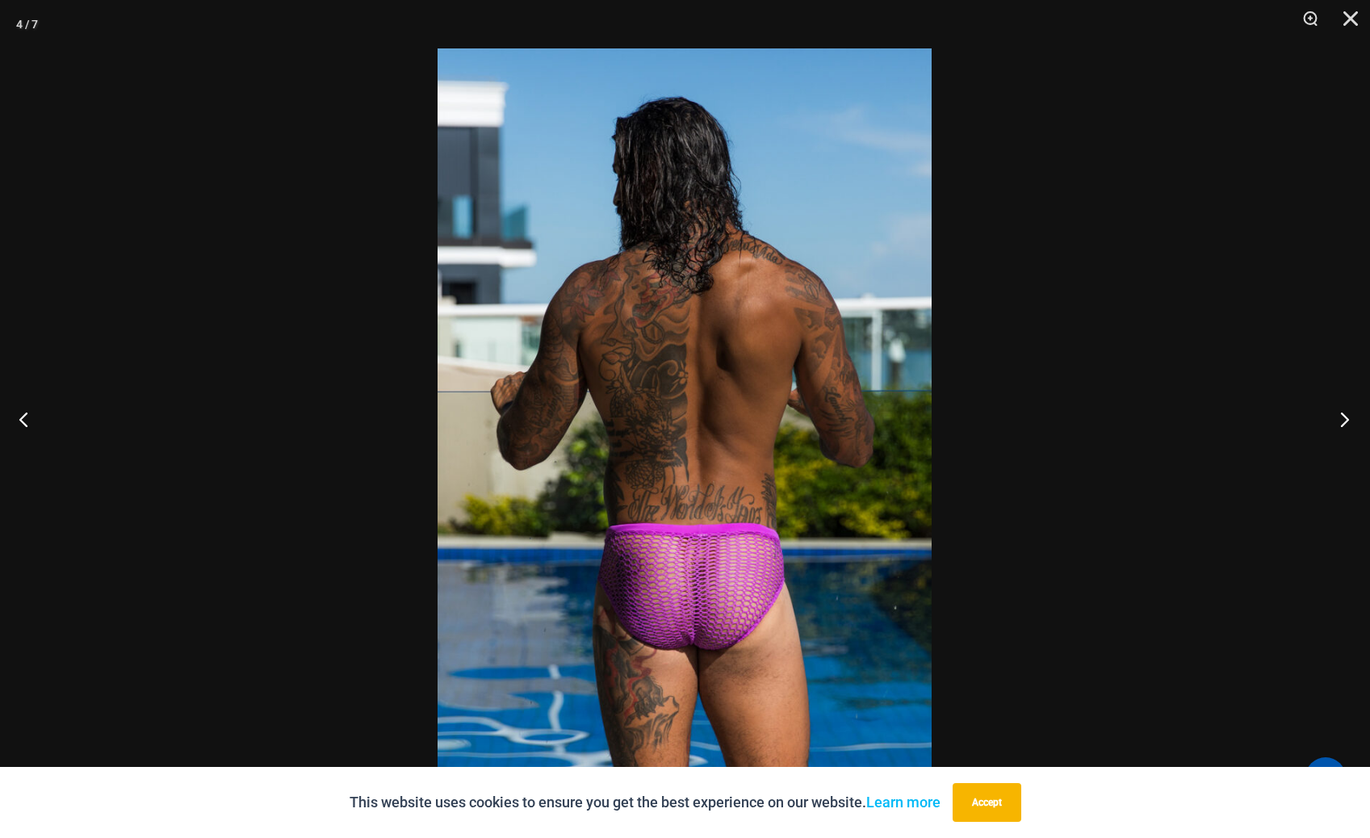
click at [1345, 414] on button "Next" at bounding box center [1339, 419] width 61 height 81
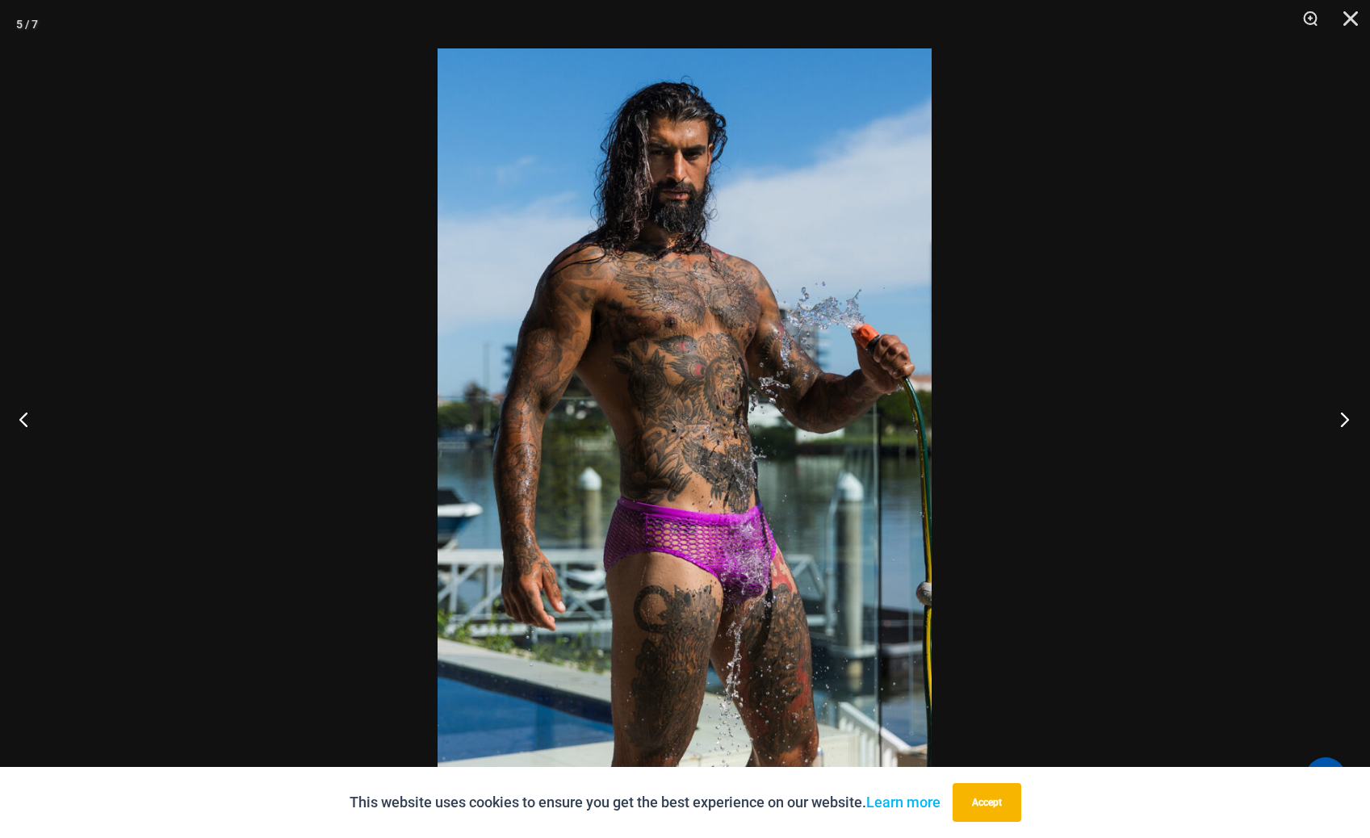
click at [1345, 416] on button "Next" at bounding box center [1339, 419] width 61 height 81
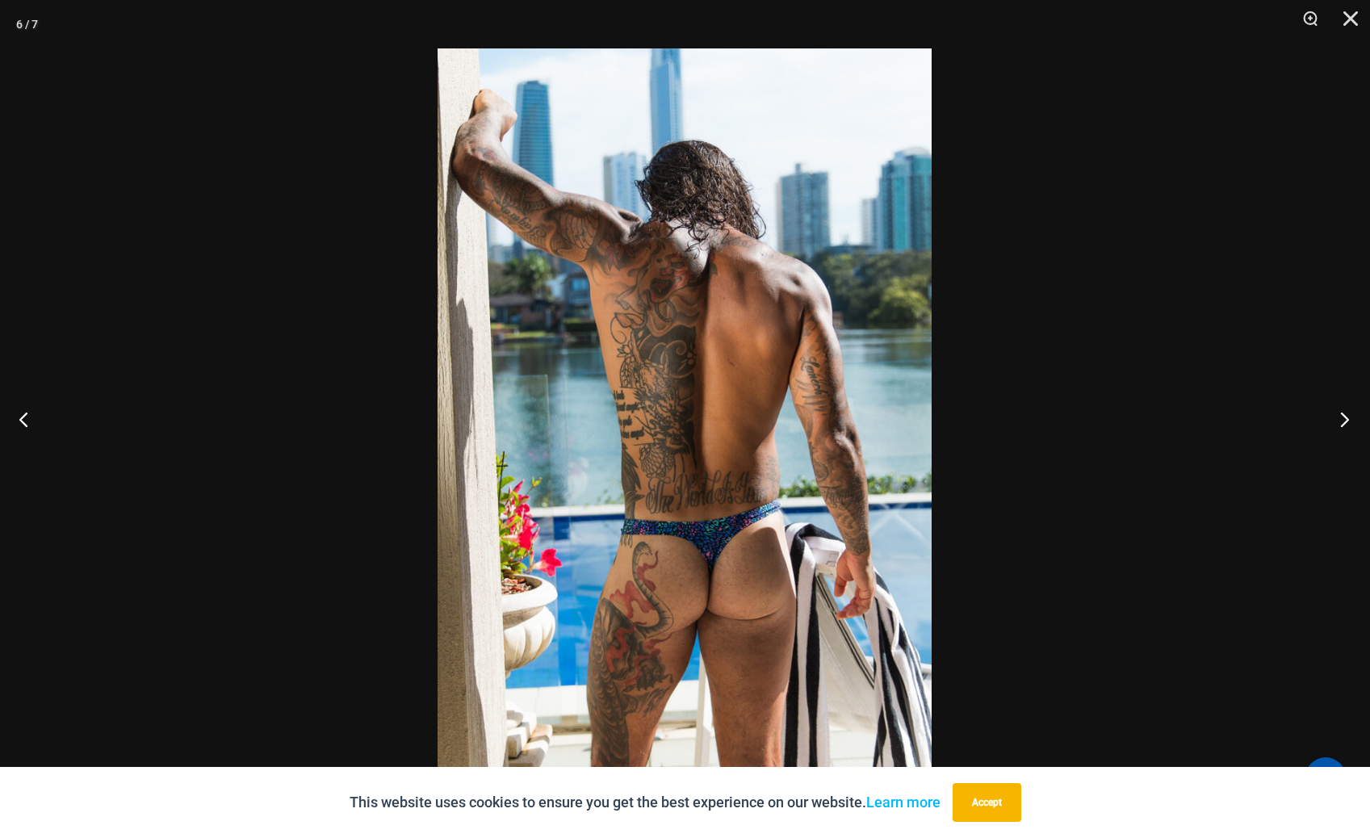
click at [1345, 416] on button "Next" at bounding box center [1339, 419] width 61 height 81
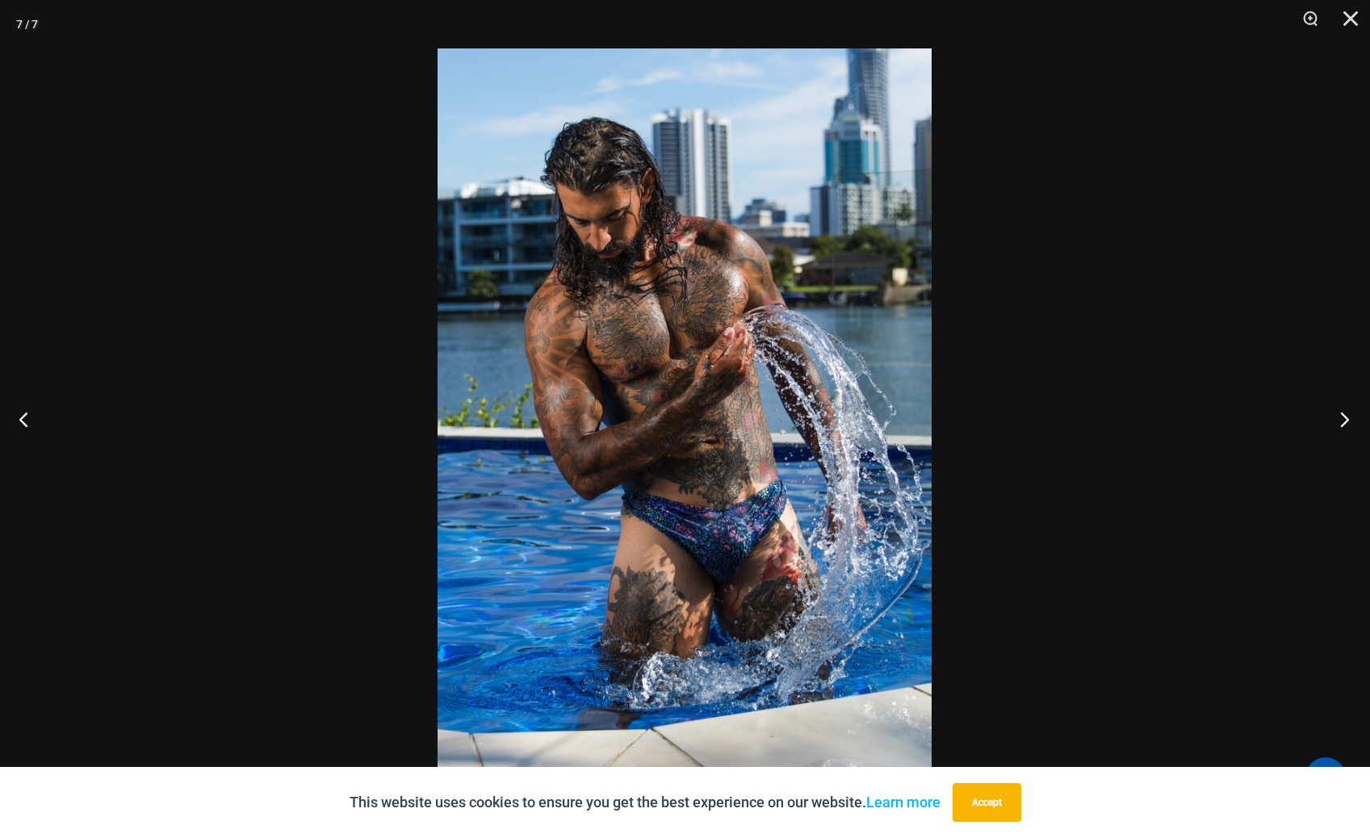
click at [1345, 416] on button "Next" at bounding box center [1339, 419] width 61 height 81
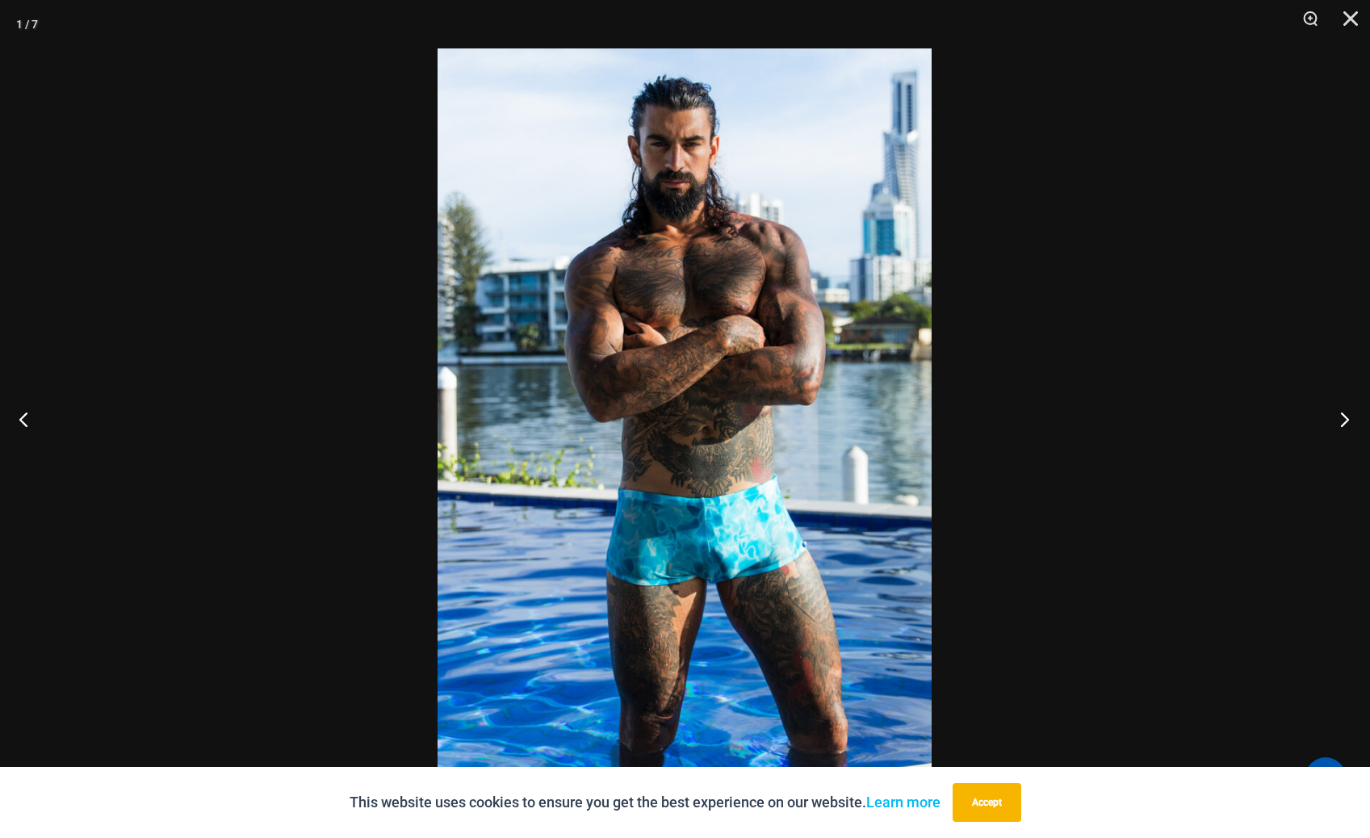
click at [1345, 416] on button "Next" at bounding box center [1339, 419] width 61 height 81
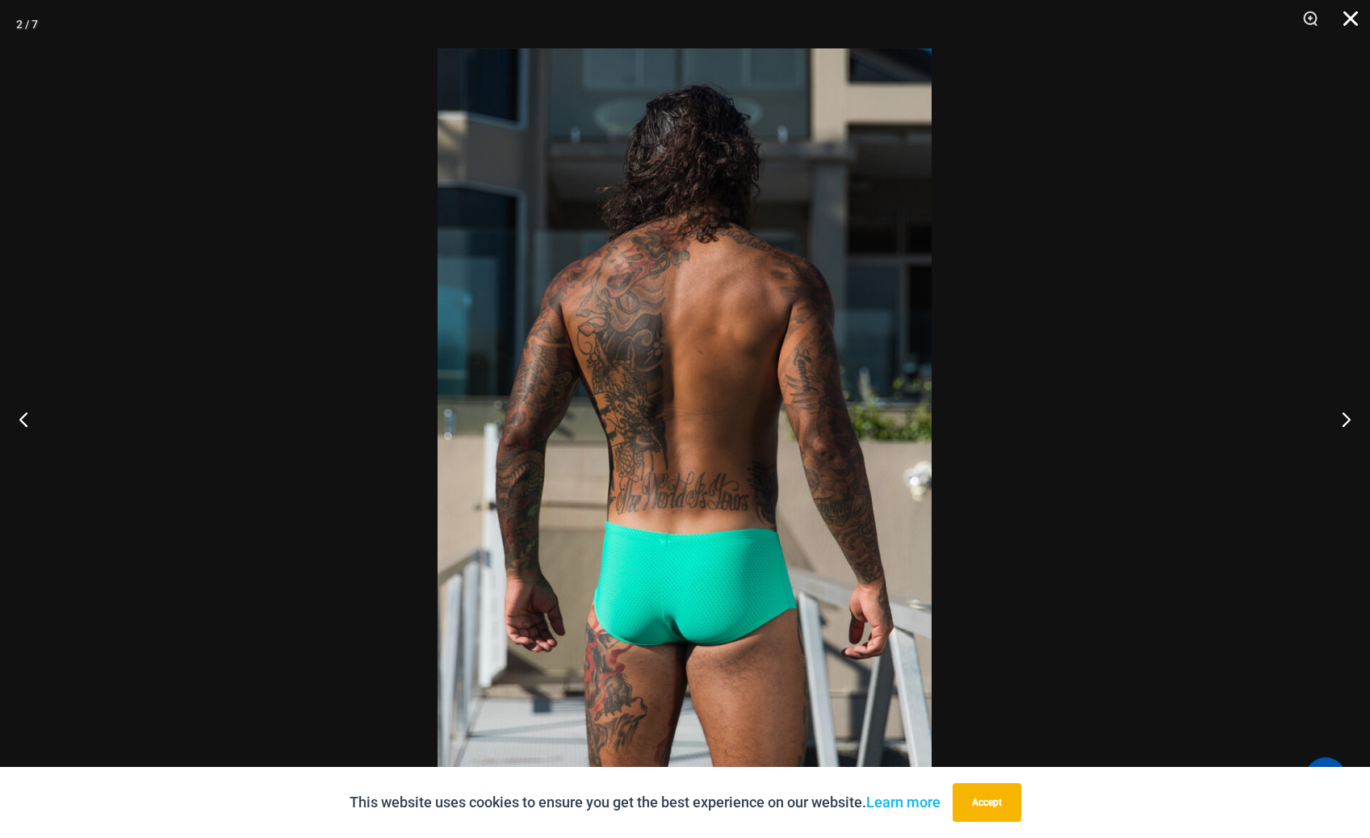
click at [1351, 19] on button "Close" at bounding box center [1345, 24] width 40 height 48
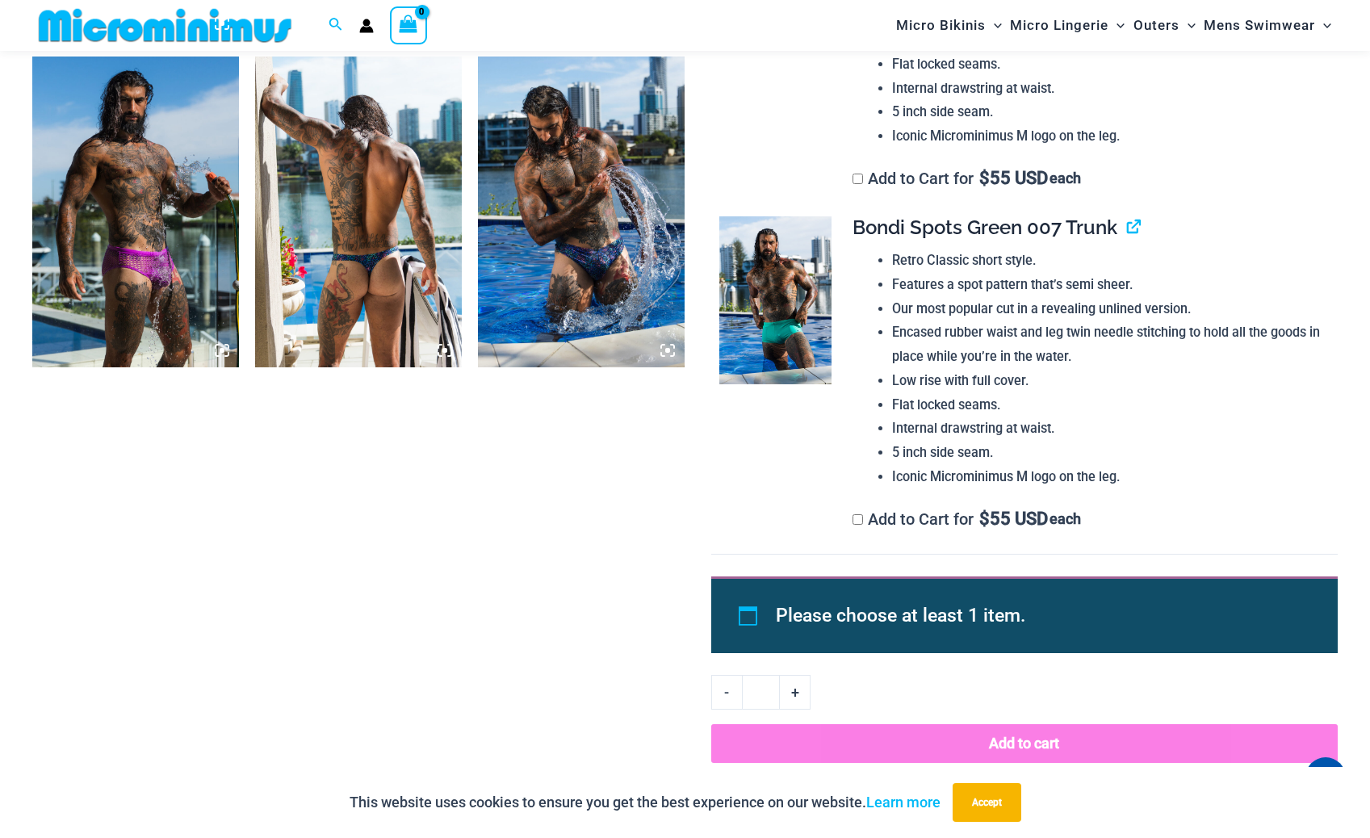
scroll to position [1329, 0]
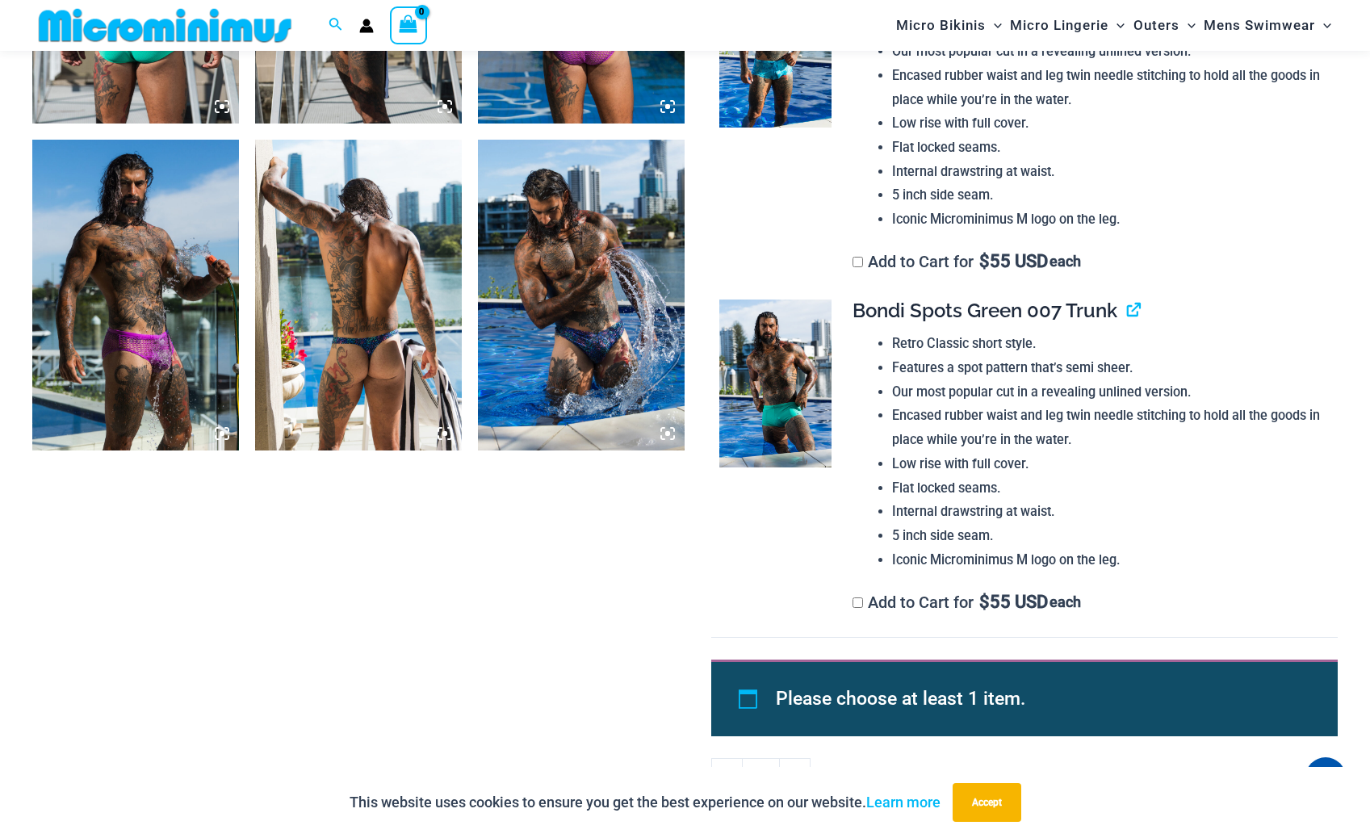
click at [187, 375] on img at bounding box center [135, 295] width 207 height 310
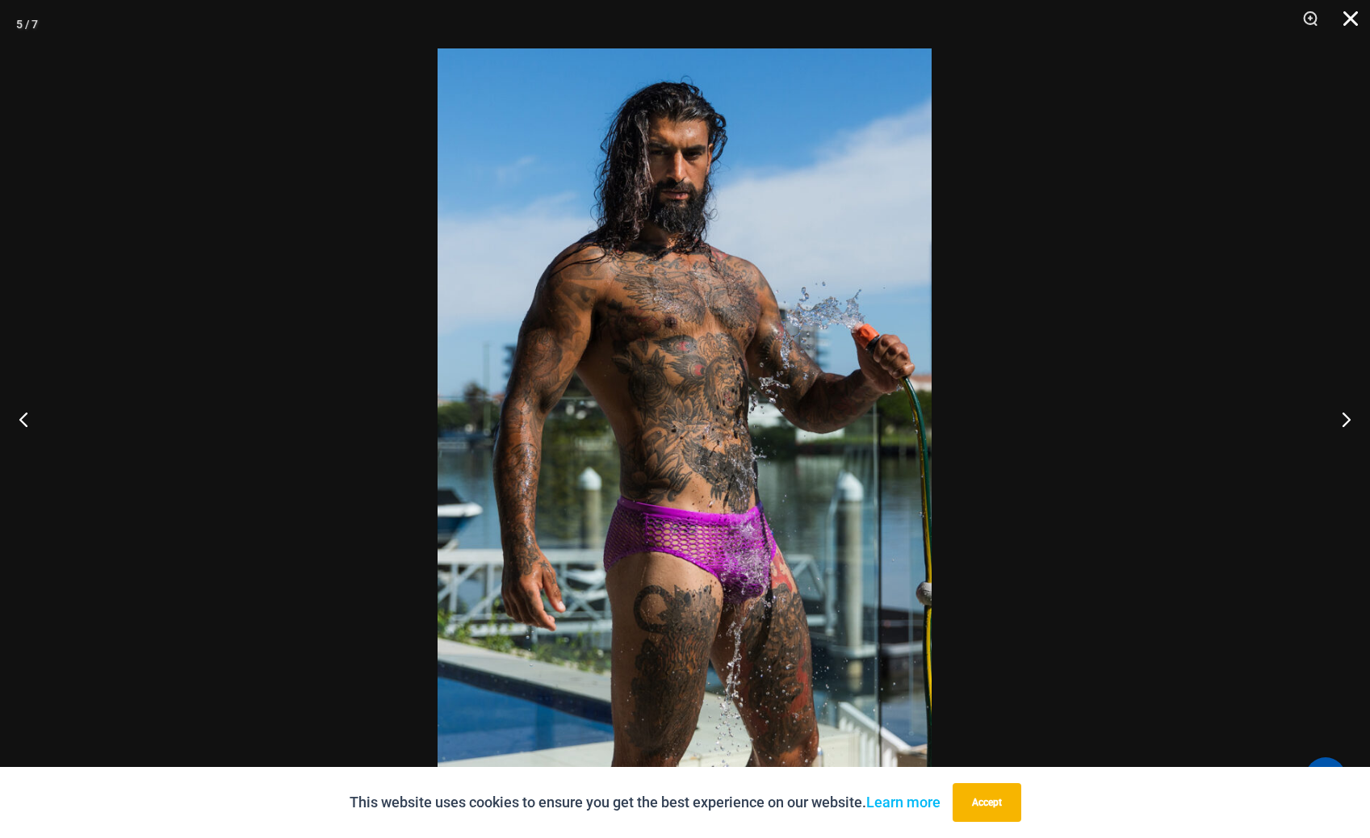
click at [1353, 16] on button "Close" at bounding box center [1345, 24] width 40 height 48
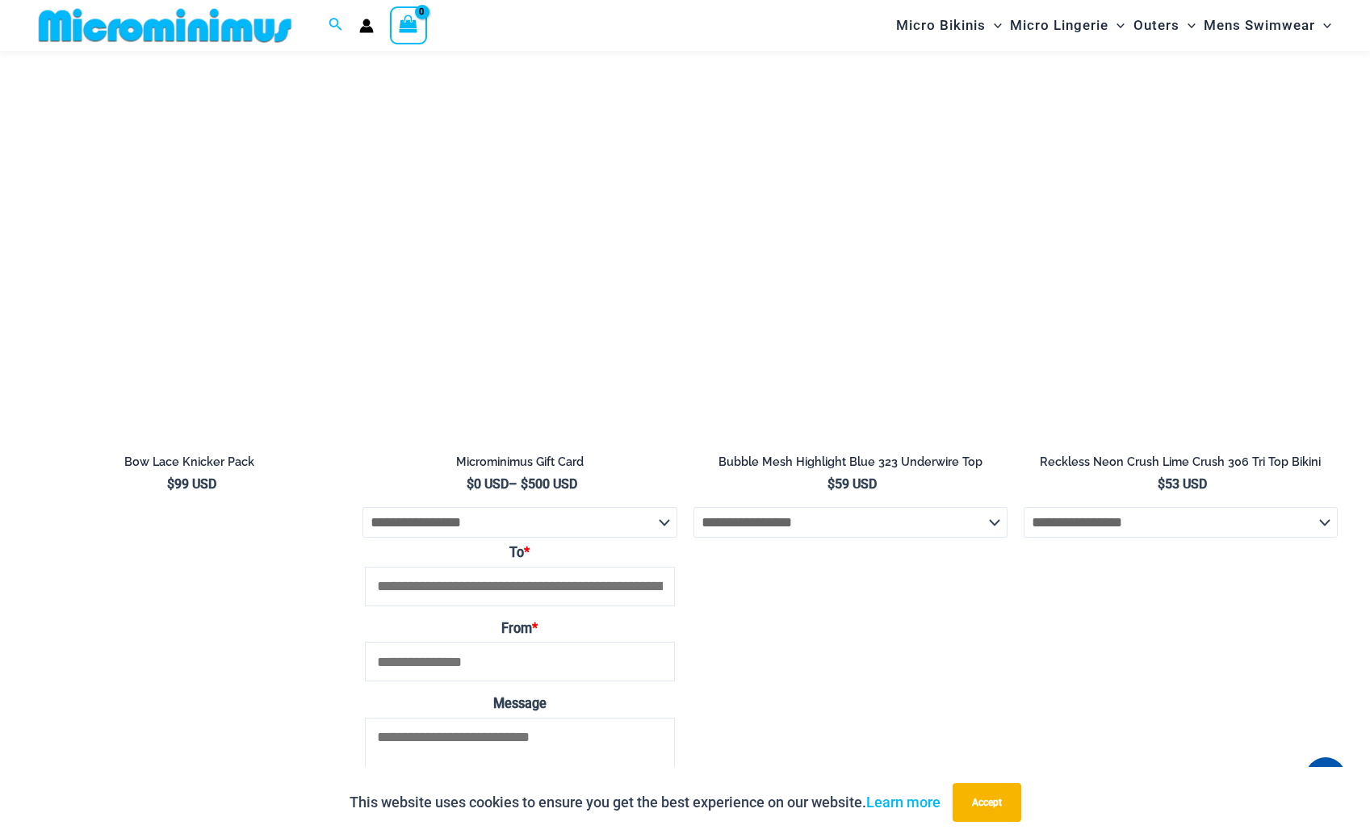
scroll to position [6037, 0]
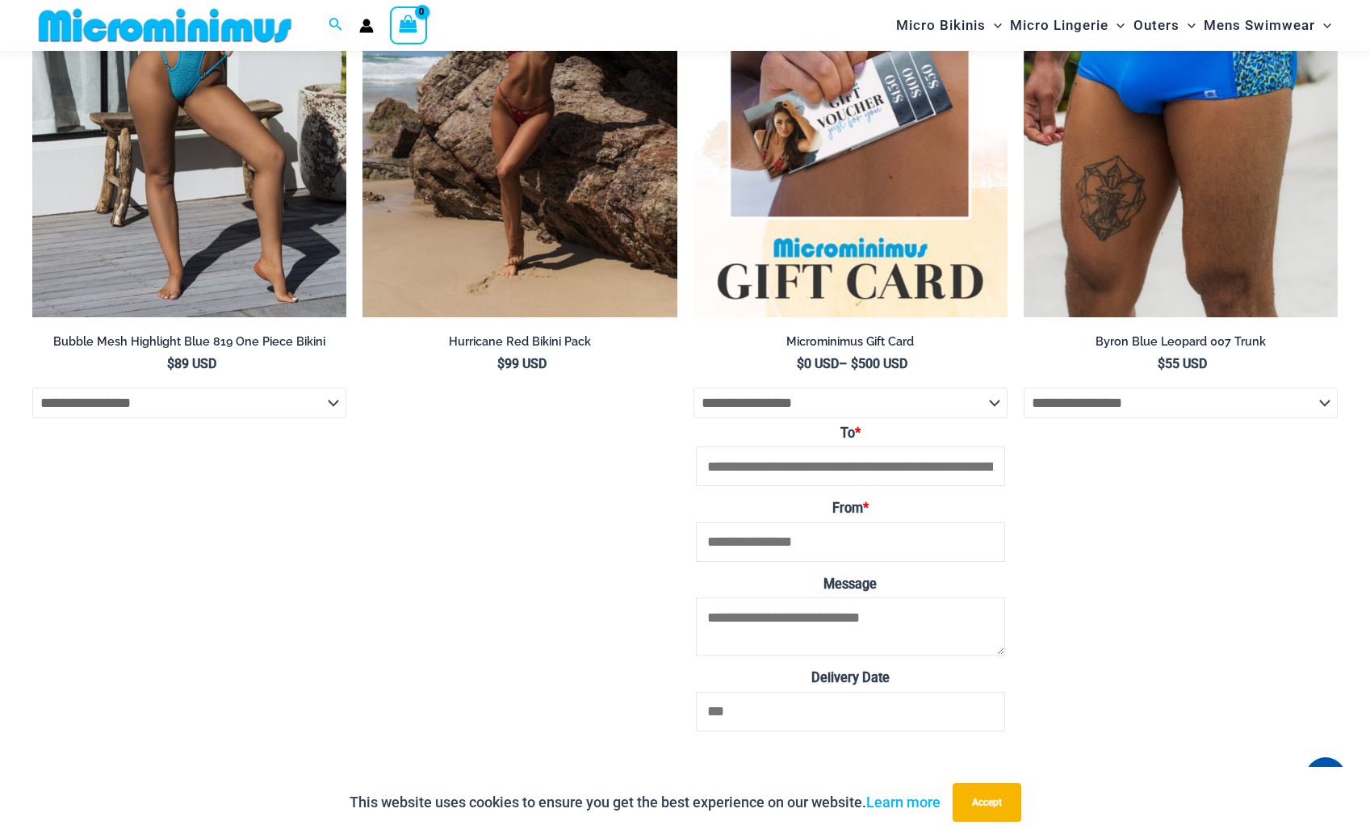
scroll to position [4694, 0]
